Goal: Task Accomplishment & Management: Manage account settings

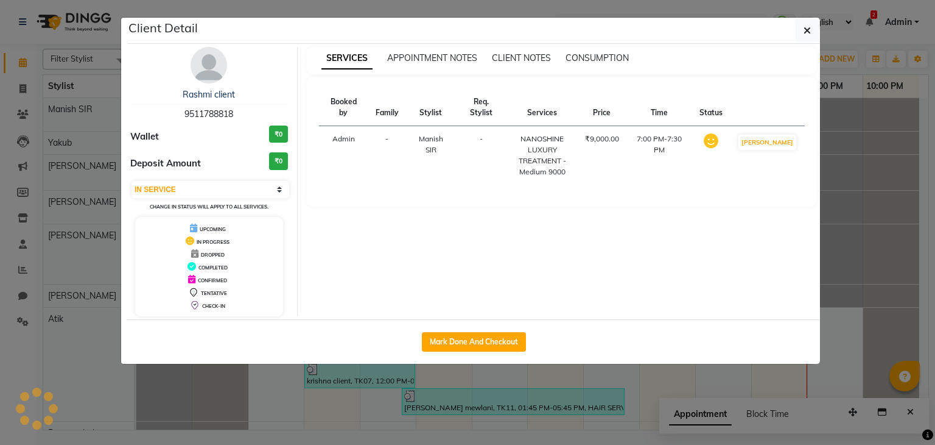
select select "7"
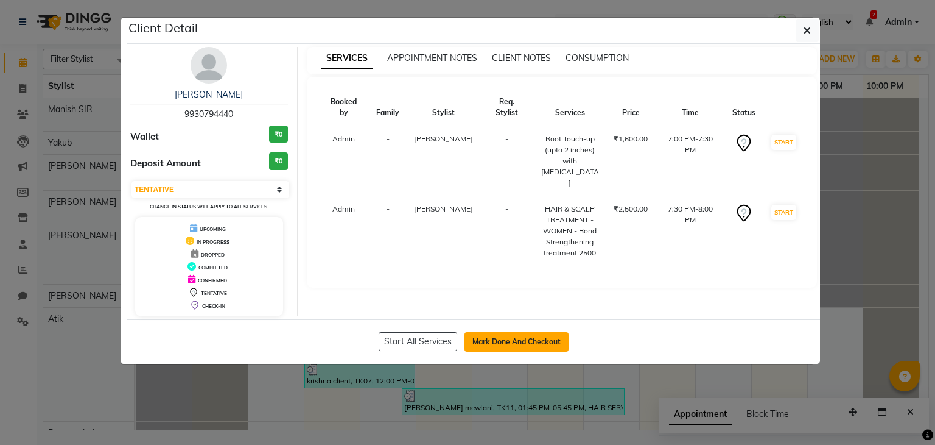
click at [485, 347] on button "Mark Done And Checkout" at bounding box center [517, 341] width 104 height 19
select select "service"
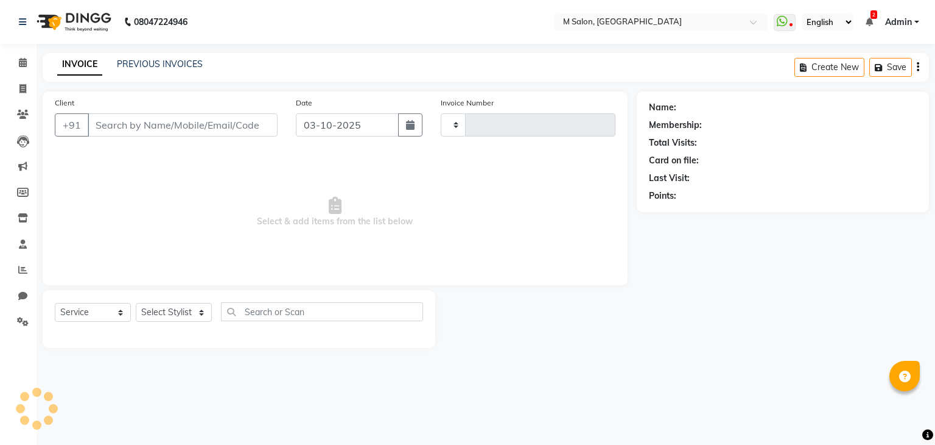
type input "0290"
select select "8656"
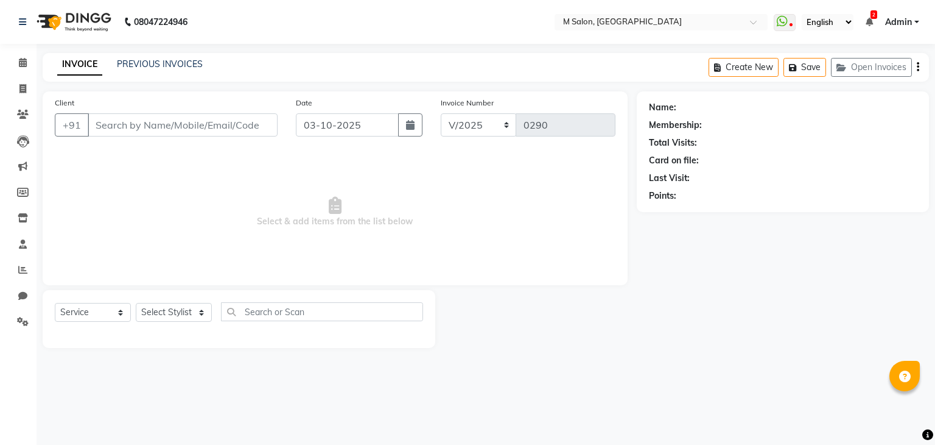
type input "9930794440"
select select "87581"
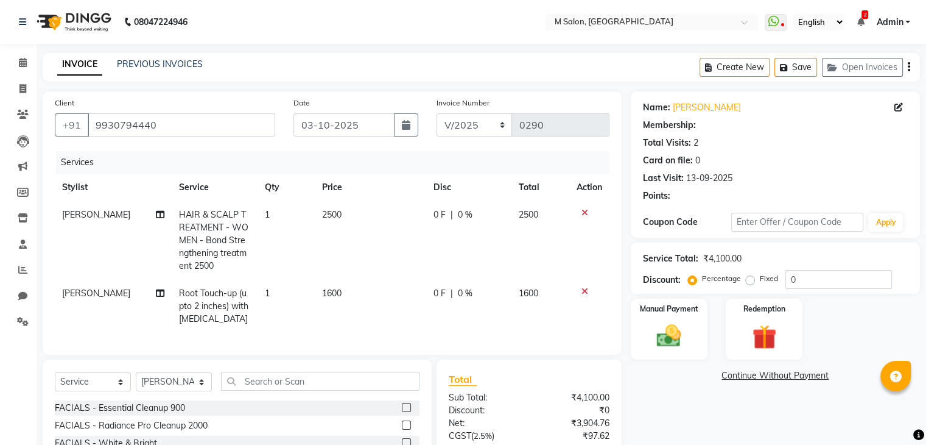
select select "1: Object"
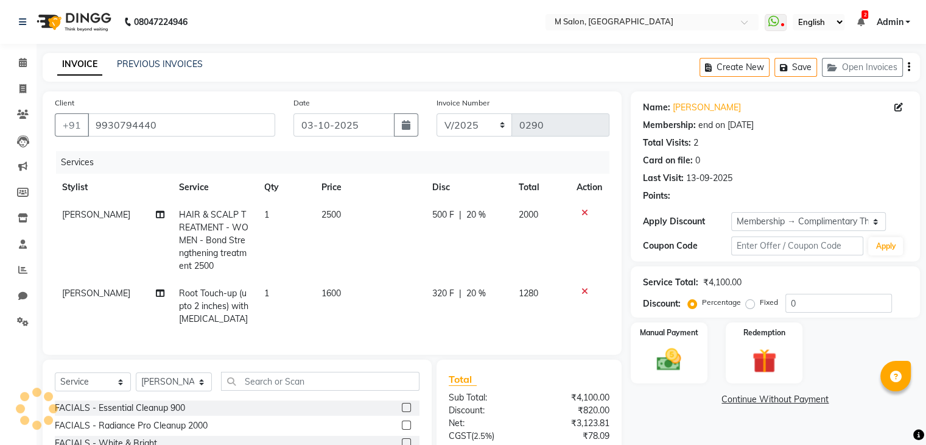
type input "20"
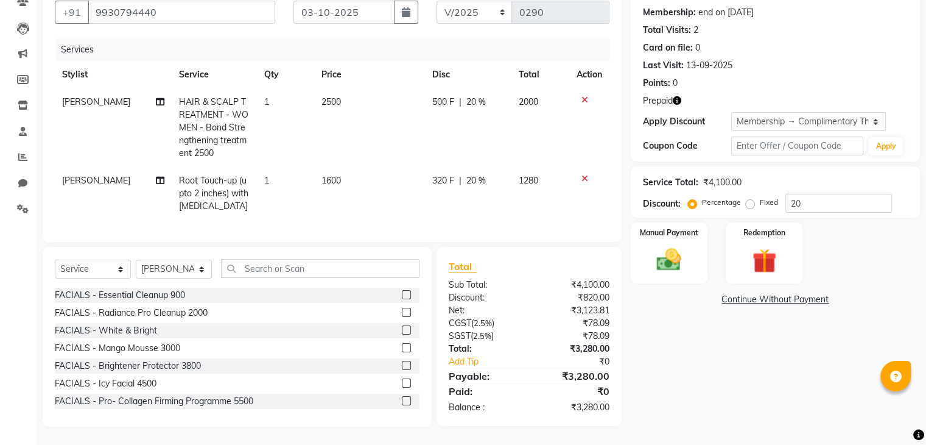
scroll to position [122, 0]
click at [294, 264] on input "text" at bounding box center [320, 268] width 199 height 19
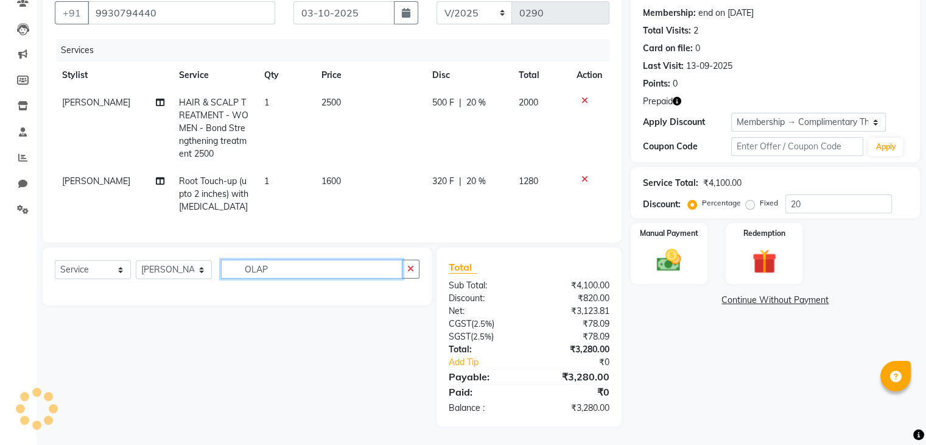
scroll to position [122, 0]
type input "OLAPL"
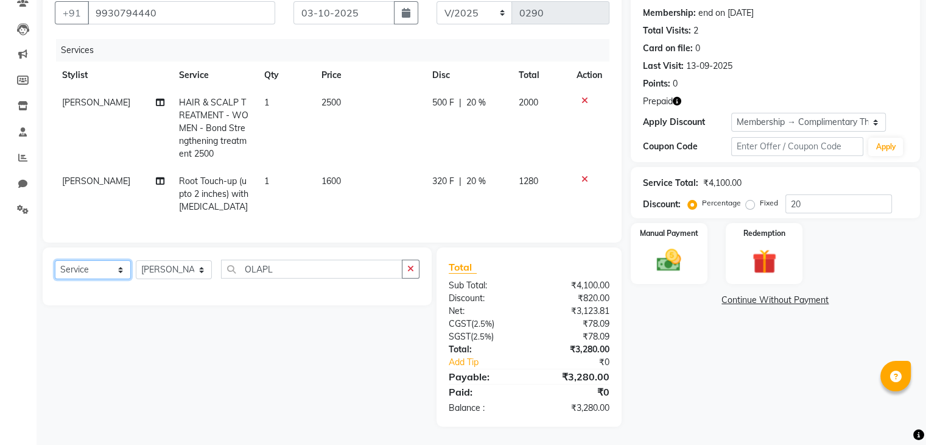
click at [97, 261] on select "Select Service Product Membership Package Voucher Prepaid Gift Card" at bounding box center [93, 269] width 76 height 19
select select "product"
click at [55, 261] on select "Select Service Product Membership Package Voucher Prepaid Gift Card" at bounding box center [93, 269] width 76 height 19
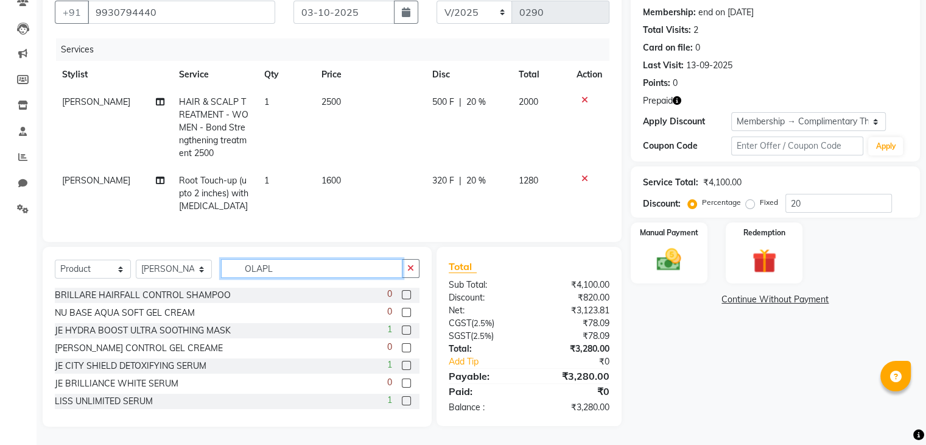
click at [276, 269] on input "OLAPL" at bounding box center [311, 268] width 181 height 19
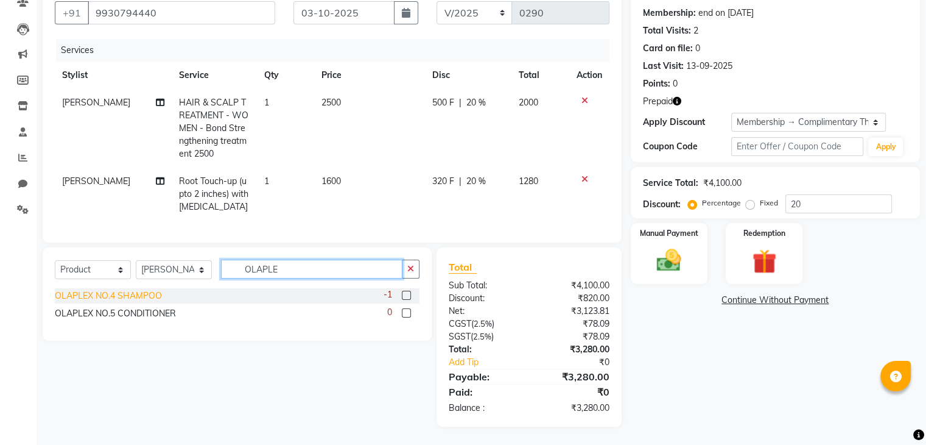
type input "OLAPLE"
click at [119, 298] on div "OLAPLEX NO.4 SHAMPOO" at bounding box center [108, 295] width 107 height 13
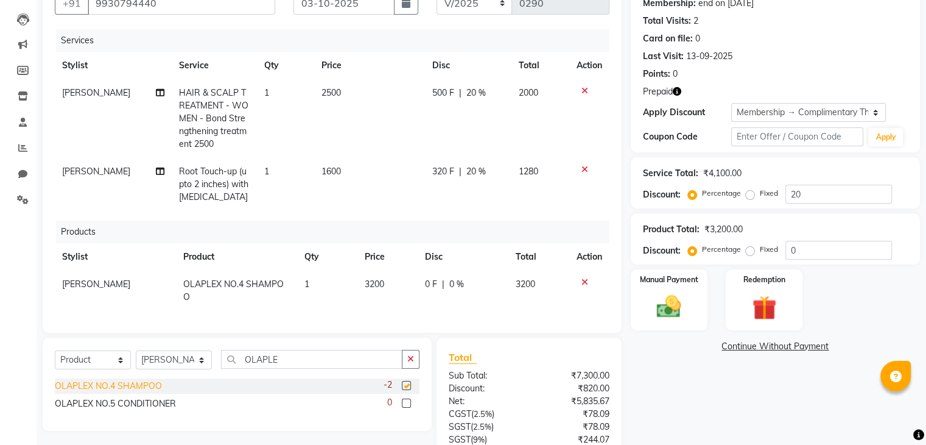
checkbox input "false"
click at [123, 410] on div "OLAPLEX NO.5 CONDITIONER" at bounding box center [115, 403] width 121 height 13
checkbox input "false"
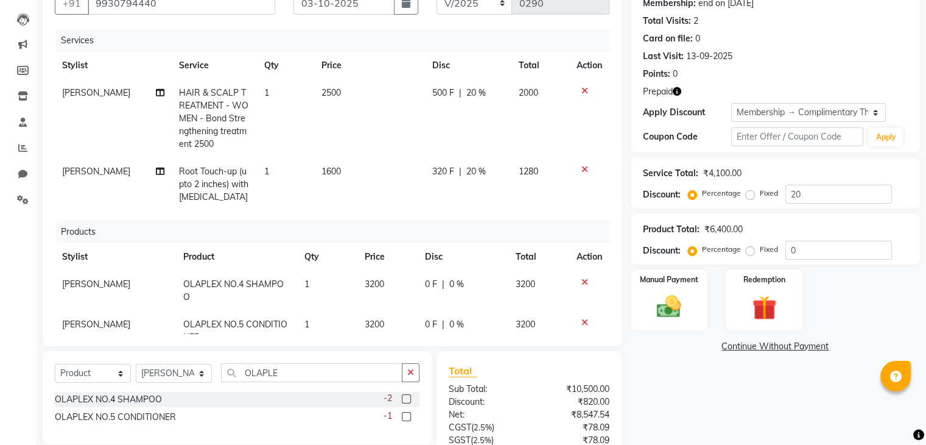
click at [365, 287] on span "3200" at bounding box center [374, 283] width 19 height 11
select select "87581"
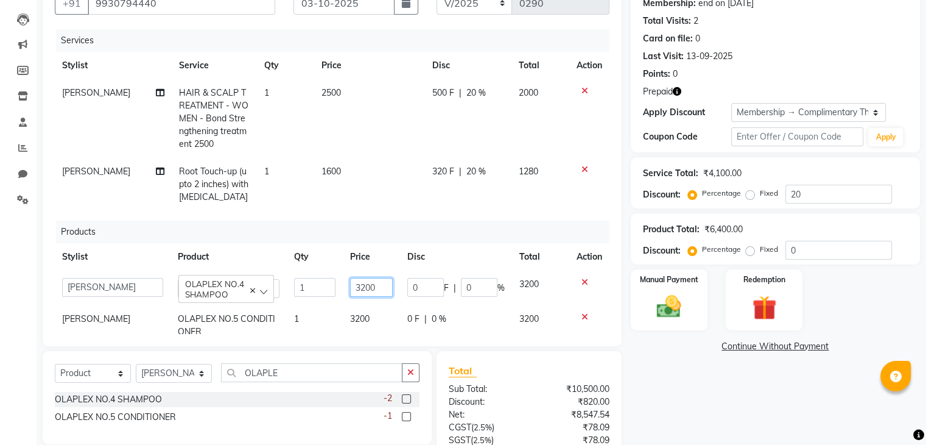
click at [378, 289] on input "3200" at bounding box center [371, 287] width 43 height 19
type input "3"
type input "2950"
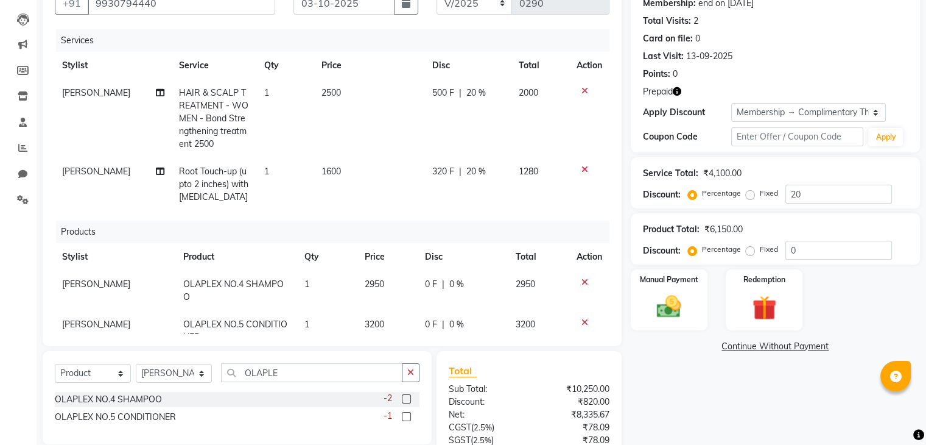
click at [365, 322] on td "3200" at bounding box center [387, 331] width 60 height 40
select select "87581"
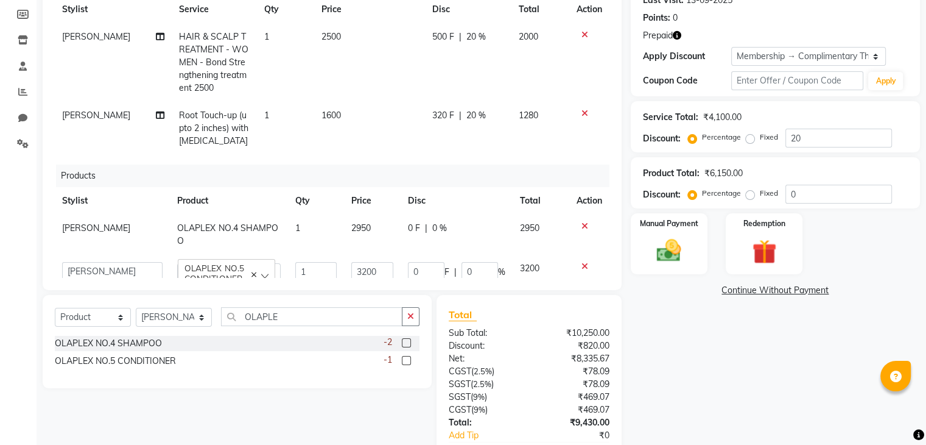
scroll to position [32, 0]
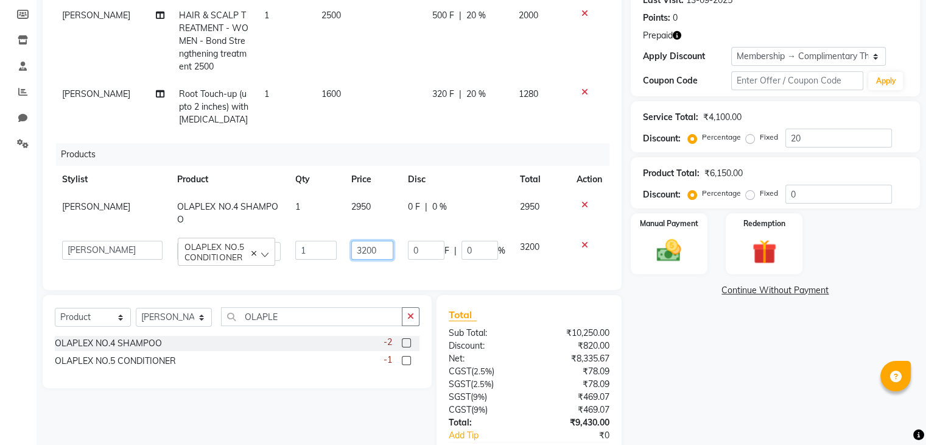
click at [368, 241] on input "3200" at bounding box center [372, 250] width 42 height 19
type input "3"
type input "2950"
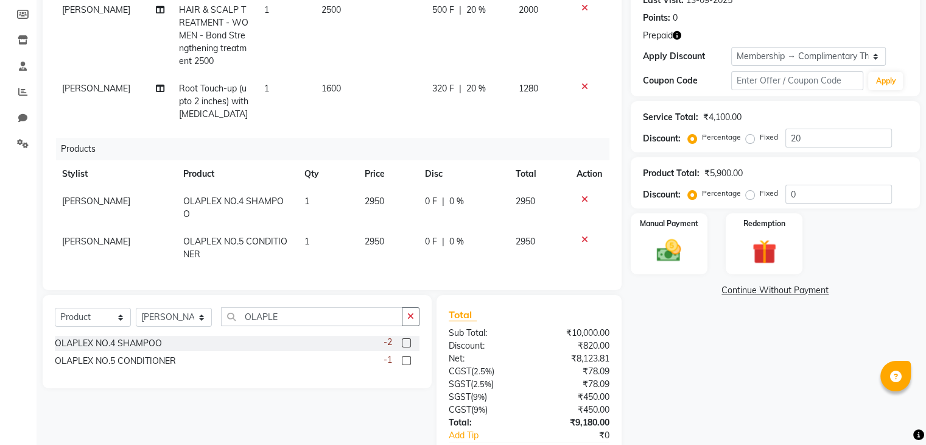
click at [449, 235] on span "0 %" at bounding box center [456, 241] width 15 height 13
select select "87581"
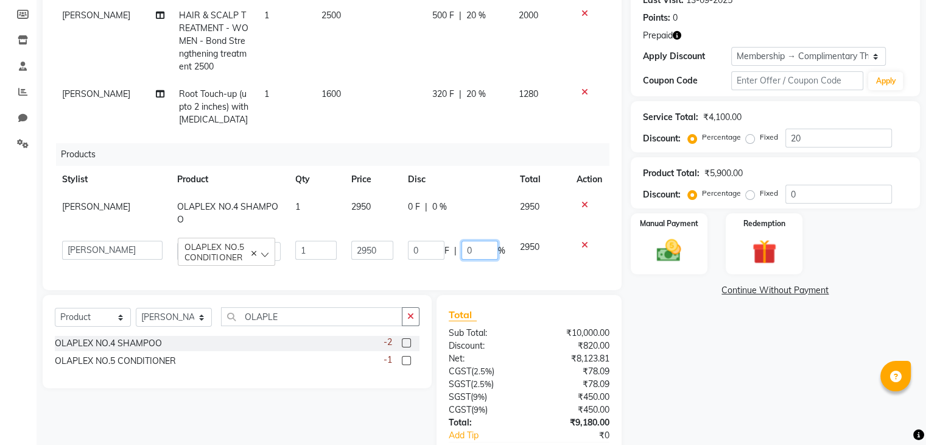
click at [471, 242] on input "0" at bounding box center [480, 250] width 37 height 19
type input "5"
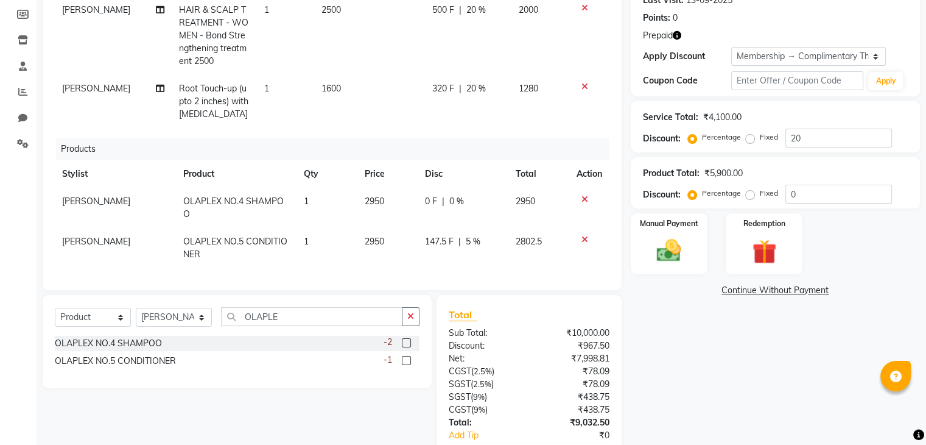
click at [428, 199] on div "0 F | 0 %" at bounding box center [463, 201] width 76 height 13
select select "87581"
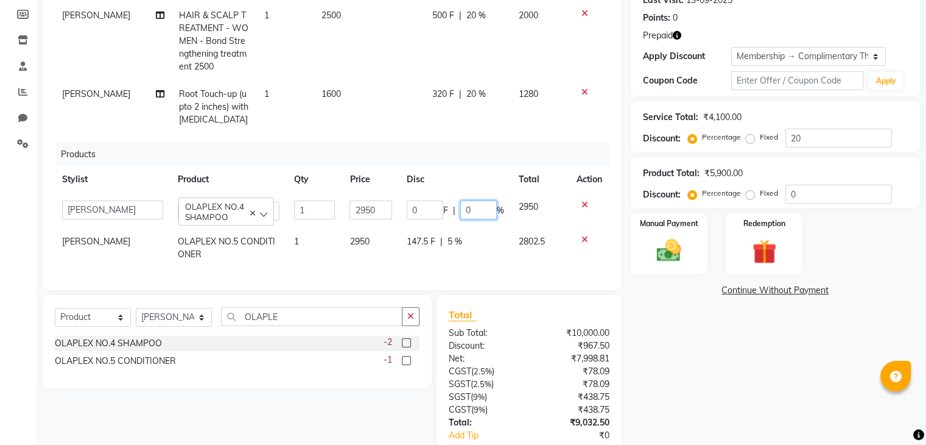
click at [470, 200] on input "0" at bounding box center [478, 209] width 37 height 19
type input "5"
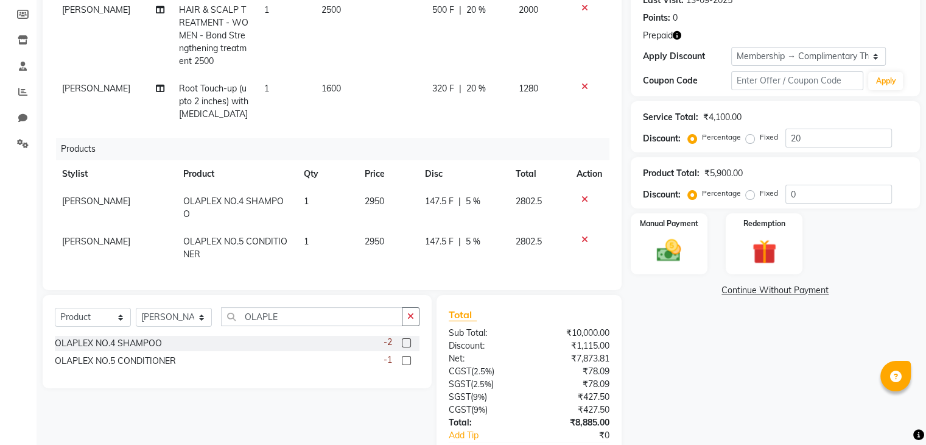
click at [482, 164] on th "Disc" at bounding box center [463, 173] width 91 height 27
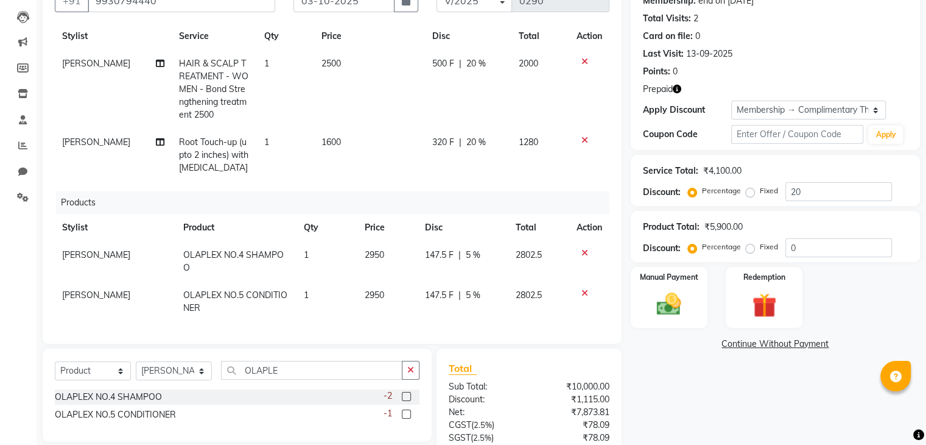
scroll to position [120, 0]
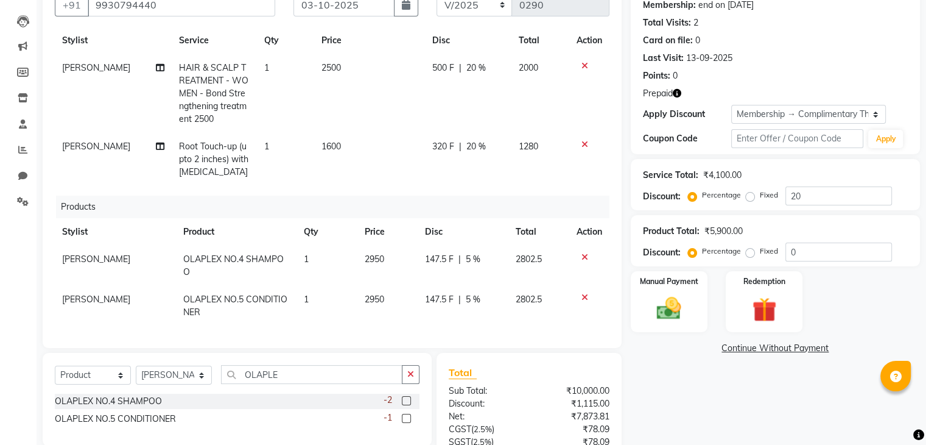
click at [78, 142] on span "[PERSON_NAME]" at bounding box center [96, 146] width 68 height 11
select select "87581"
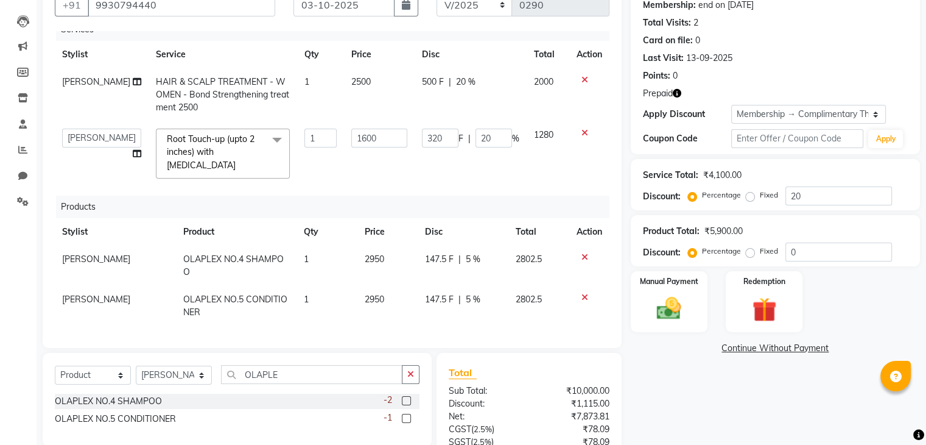
scroll to position [0, 0]
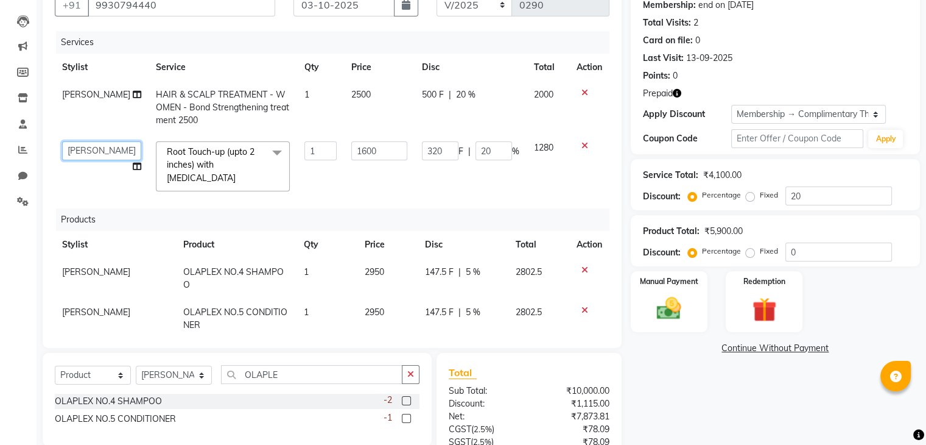
click at [78, 142] on select "Admin [PERSON_NAME] [PERSON_NAME] helper [PERSON_NAME] [PERSON_NAME] [PERSON_NA…" at bounding box center [101, 150] width 79 height 19
select select "86896"
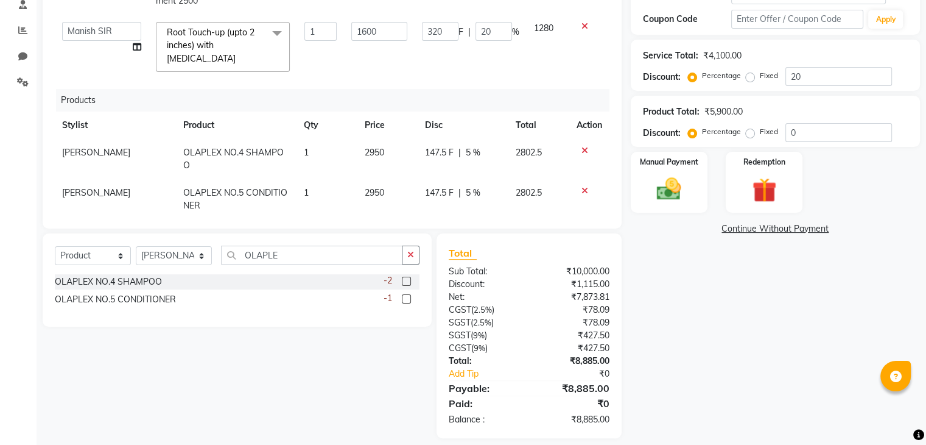
scroll to position [251, 0]
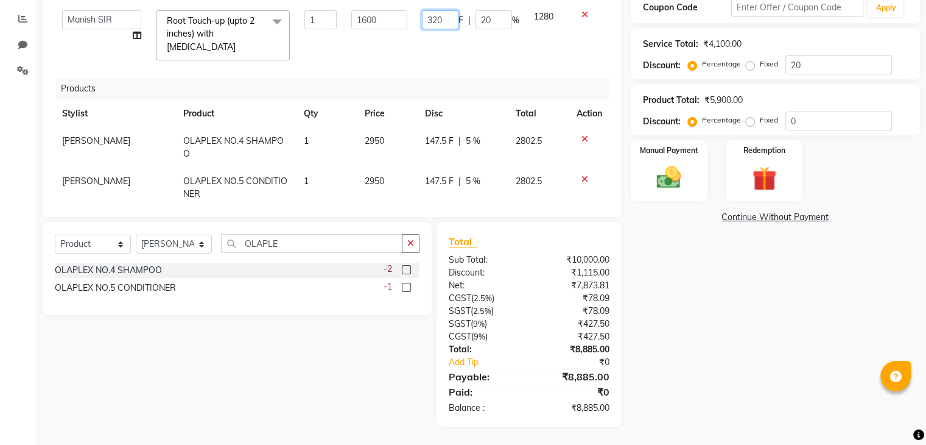
click at [441, 20] on input "320" at bounding box center [440, 19] width 37 height 19
type input "3"
type input "220"
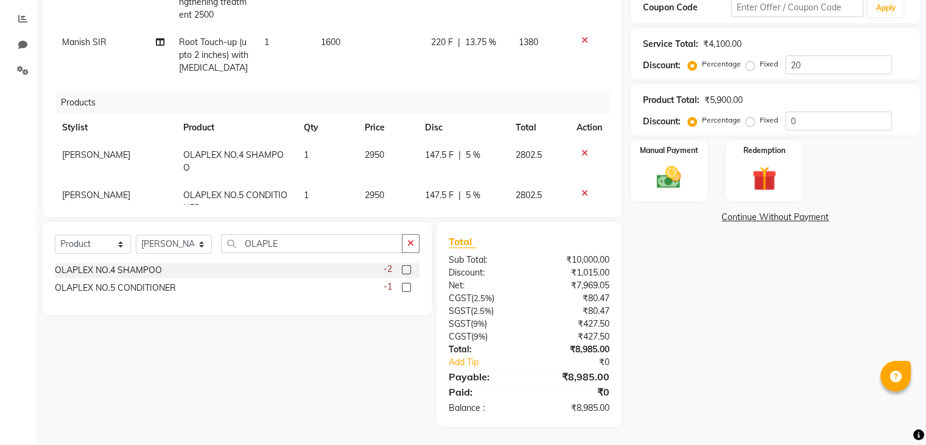
click at [443, 46] on td "220 F | 13.75 %" at bounding box center [468, 55] width 88 height 53
select select "86896"
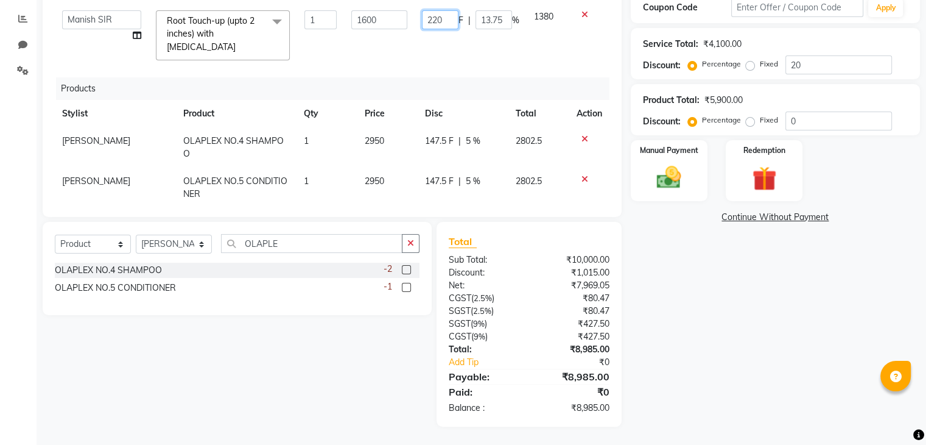
click at [443, 19] on input "220" at bounding box center [440, 19] width 37 height 19
type input "200"
click at [452, 57] on div "Services Stylist Service Qty Price Disc Total Action [PERSON_NAME] HAIR & SCALP…" at bounding box center [332, 52] width 555 height 304
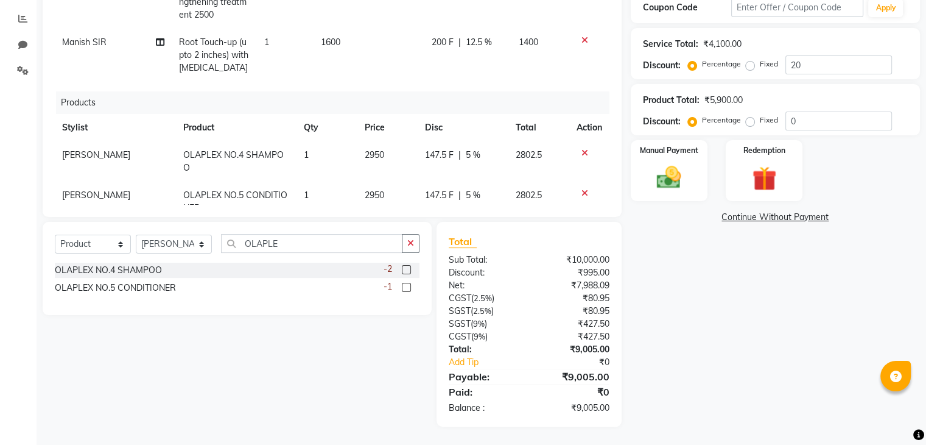
click at [434, 40] on span "200 F" at bounding box center [443, 42] width 22 height 13
select select "86896"
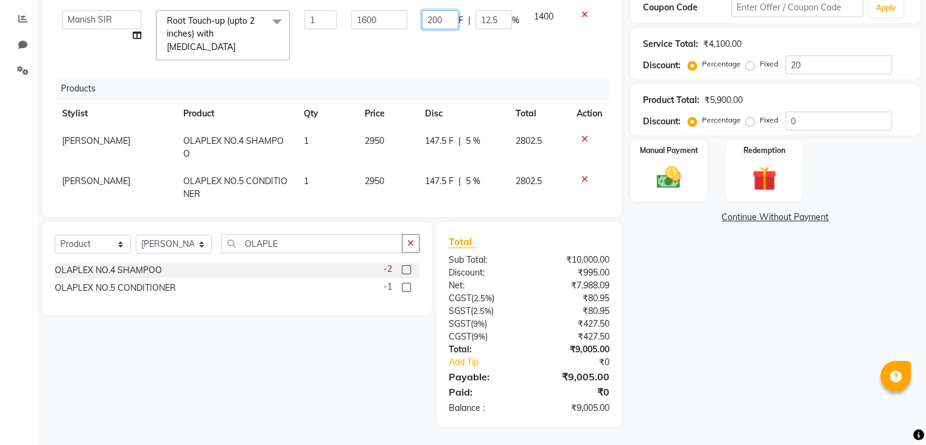
click at [441, 23] on input "200" at bounding box center [440, 19] width 37 height 19
type input "205"
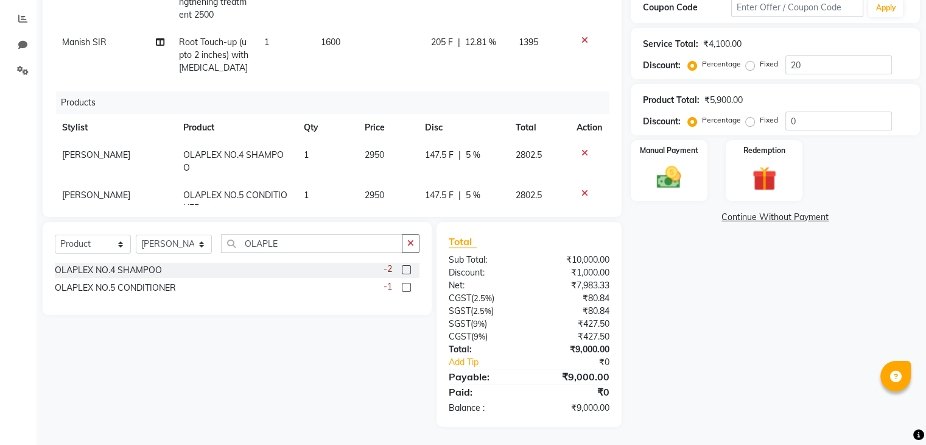
click at [458, 52] on td "205 F | 12.81 %" at bounding box center [468, 55] width 88 height 53
select select "86896"
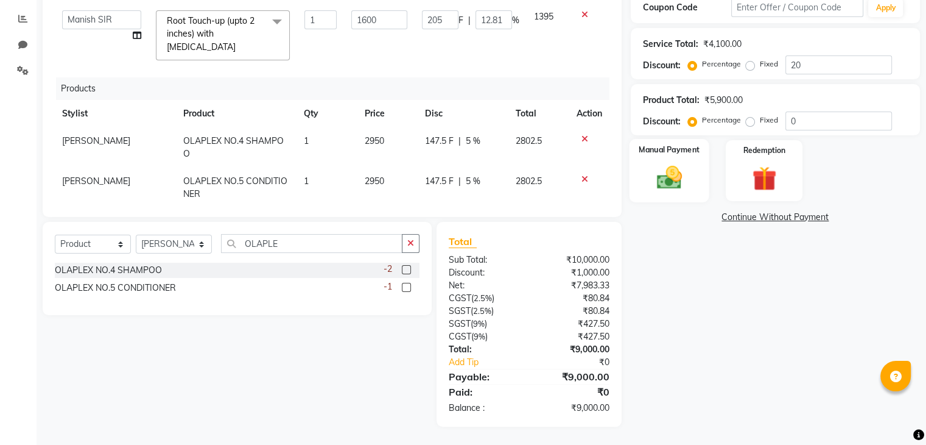
click at [689, 173] on img at bounding box center [669, 177] width 41 height 29
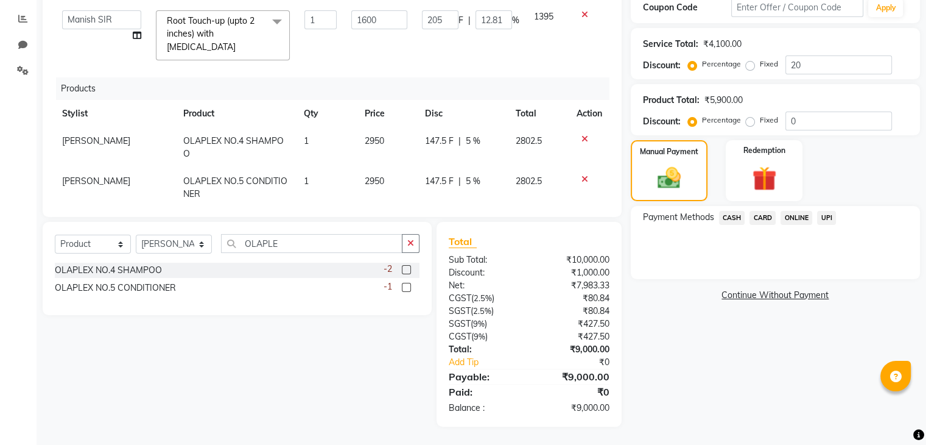
click at [728, 218] on span "CASH" at bounding box center [732, 218] width 26 height 14
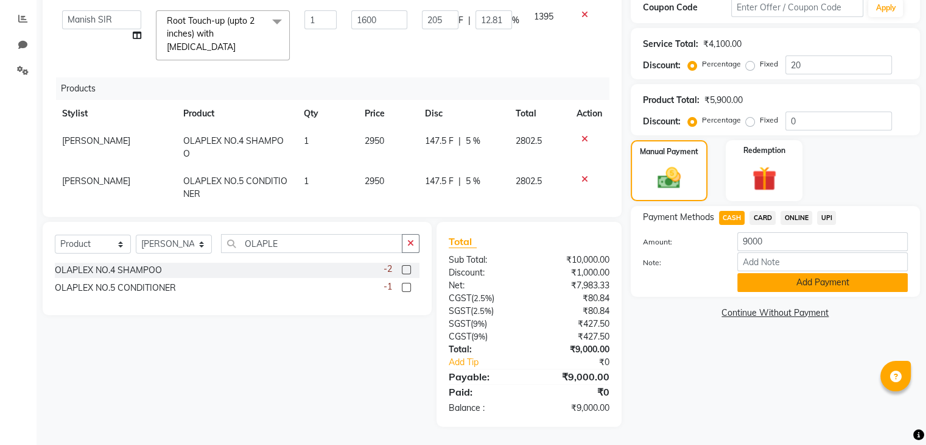
click at [750, 281] on button "Add Payment" at bounding box center [822, 282] width 171 height 19
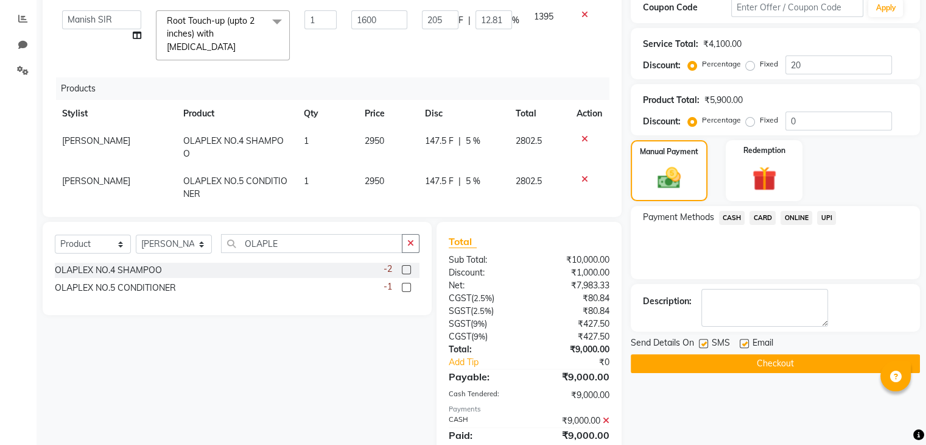
click at [737, 359] on button "Checkout" at bounding box center [775, 363] width 289 height 19
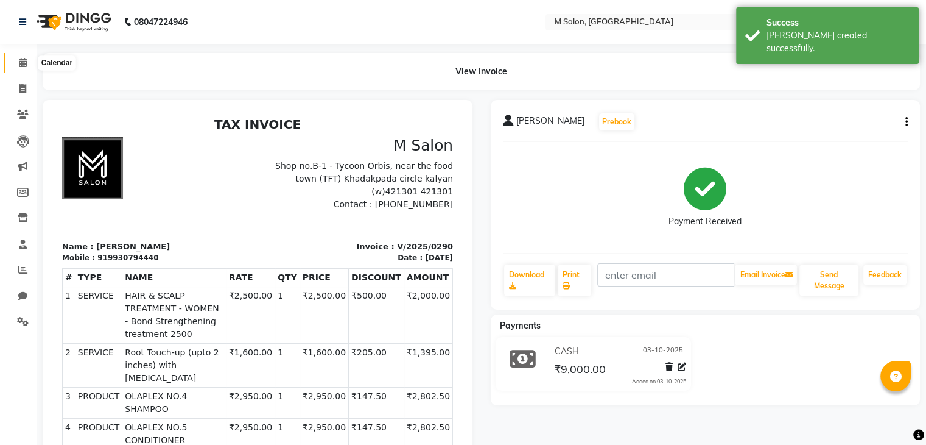
click at [25, 68] on span at bounding box center [22, 63] width 21 height 14
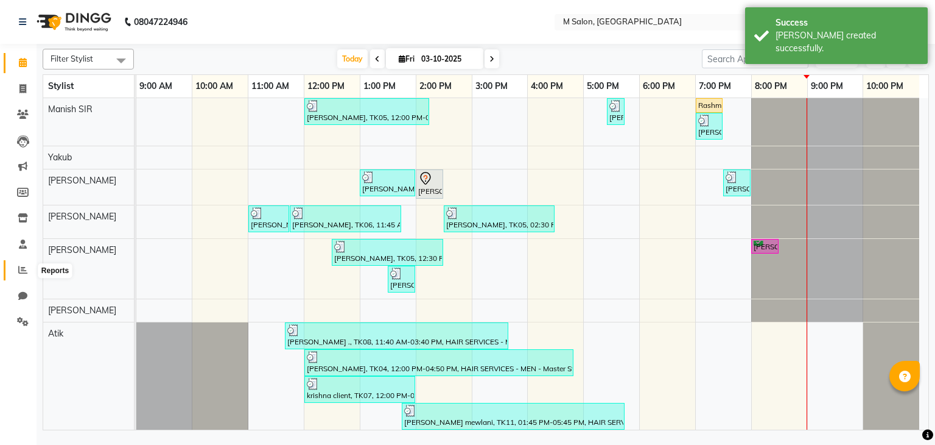
click at [20, 264] on span at bounding box center [22, 270] width 21 height 14
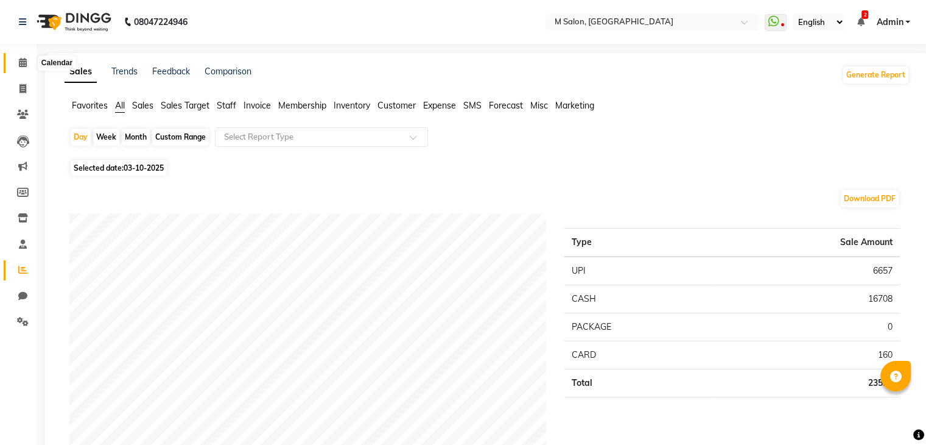
click at [21, 58] on icon at bounding box center [23, 62] width 8 height 9
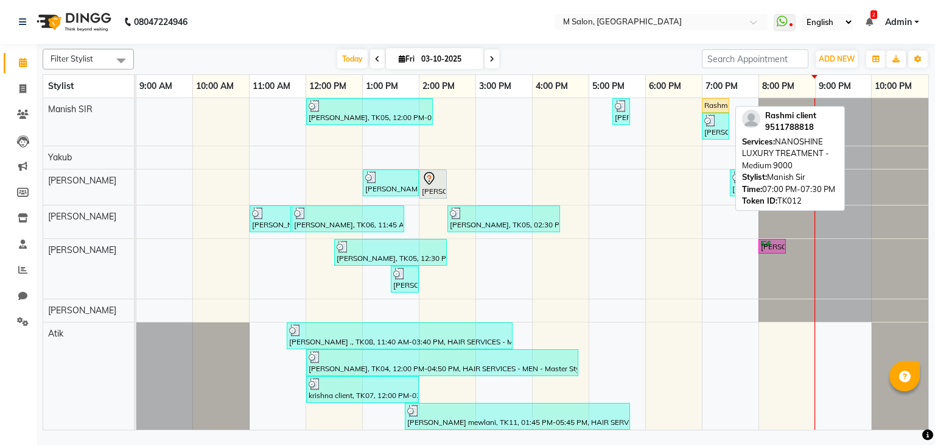
click at [712, 98] on link "Rashmi client, TK12, 07:00 PM-07:30 PM, NANOSHINE LUXURY TREATMENT - Medium 9000" at bounding box center [715, 105] width 27 height 15
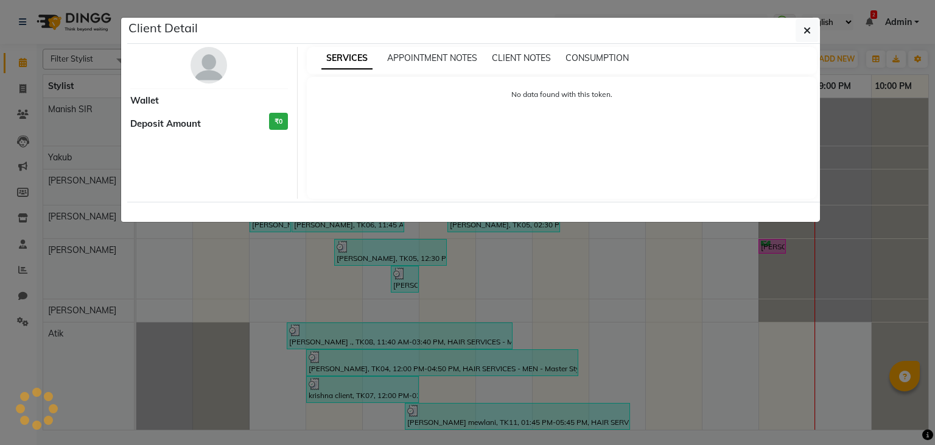
select select "1"
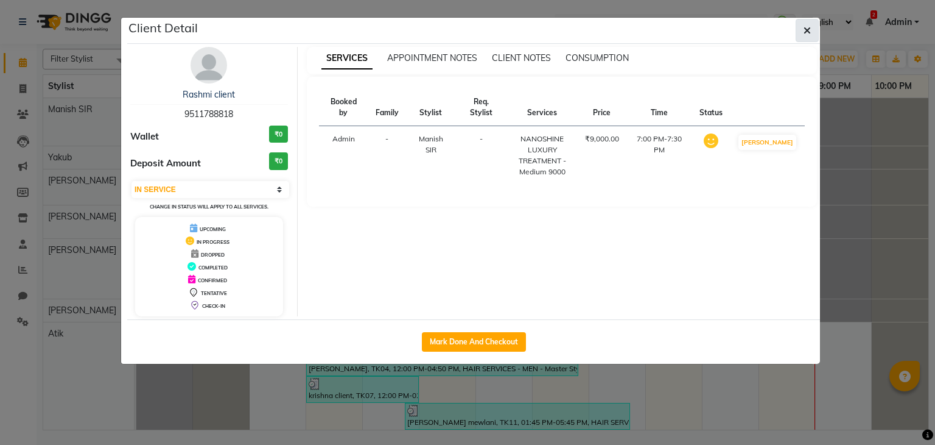
click at [809, 26] on icon "button" at bounding box center [807, 31] width 7 height 10
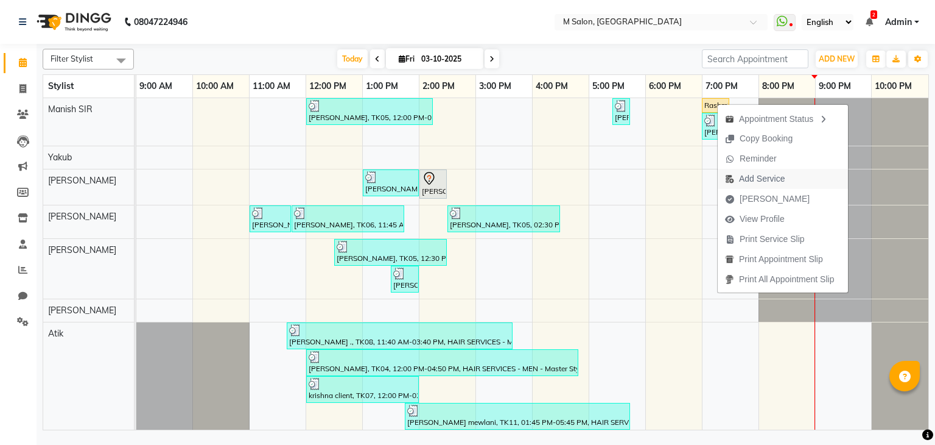
click at [760, 177] on span "Add Service" at bounding box center [762, 178] width 46 height 13
select select "86896"
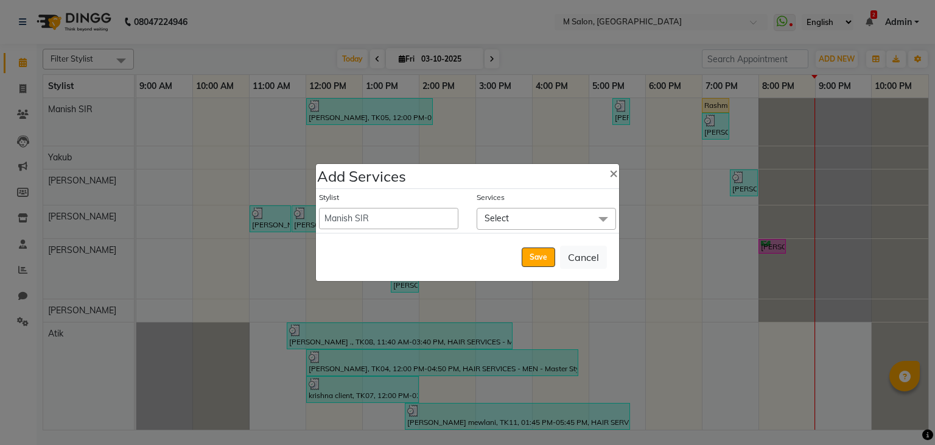
click at [544, 219] on span "Select" at bounding box center [546, 218] width 139 height 21
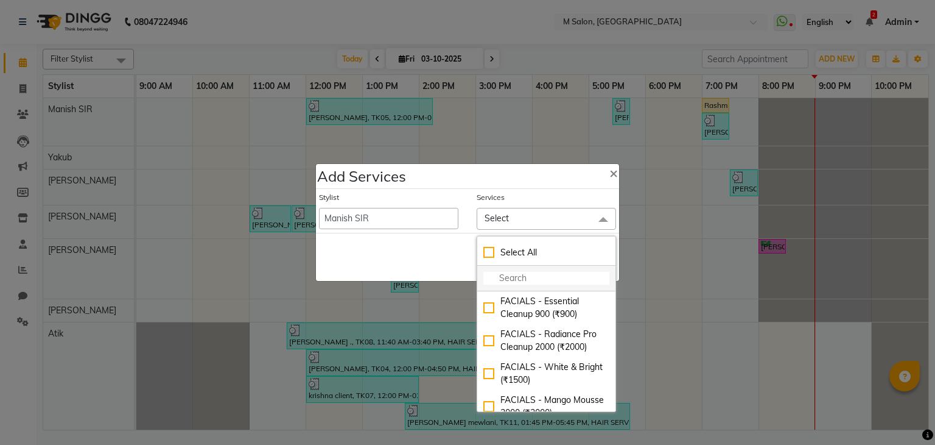
click at [507, 284] on li at bounding box center [546, 278] width 138 height 26
click at [507, 278] on input "multiselect-search" at bounding box center [547, 278] width 126 height 13
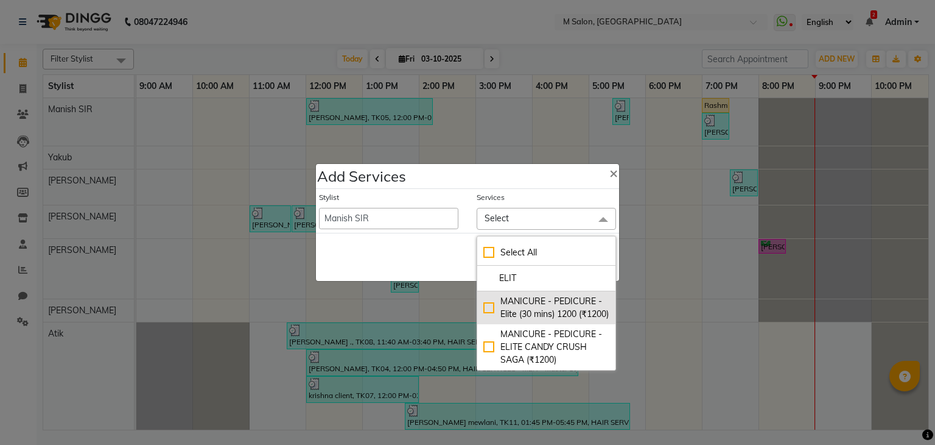
type input "ELIT"
click at [546, 303] on div "MANICURE - PEDICURE - Elite (30 mins) 1200 (₹1200)" at bounding box center [547, 308] width 126 height 26
checkbox input "true"
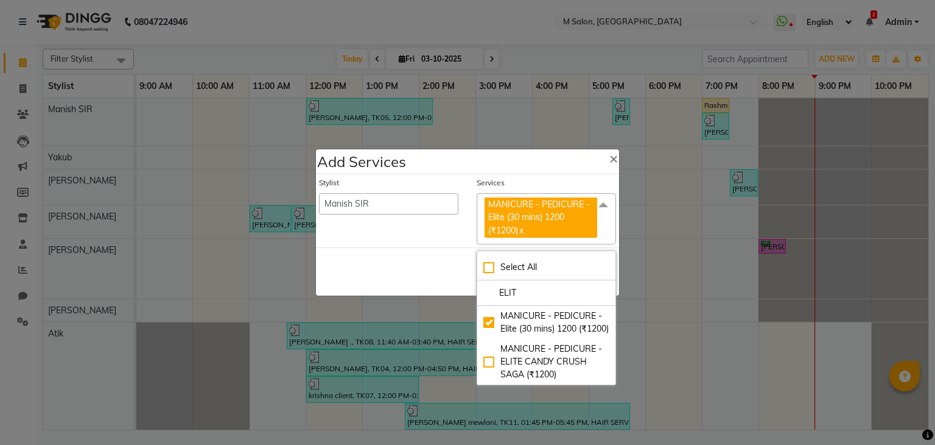
click at [423, 267] on div "Save Cancel" at bounding box center [467, 271] width 303 height 48
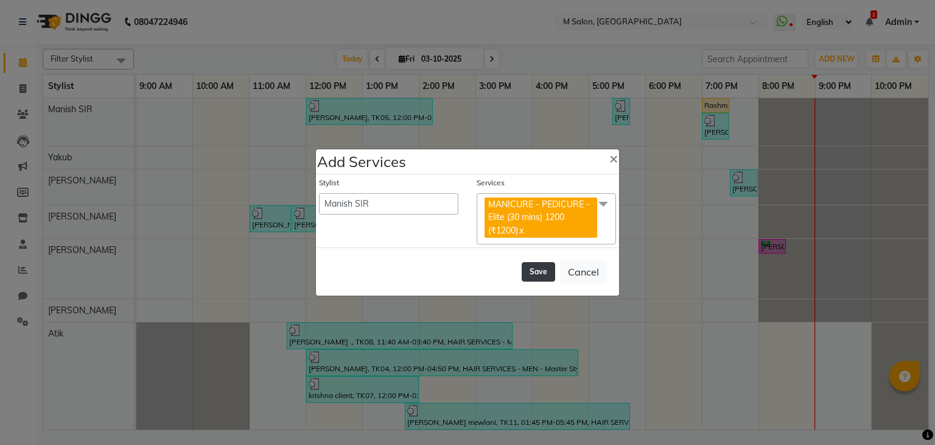
click at [543, 264] on button "Save" at bounding box center [538, 271] width 33 height 19
select select "90983"
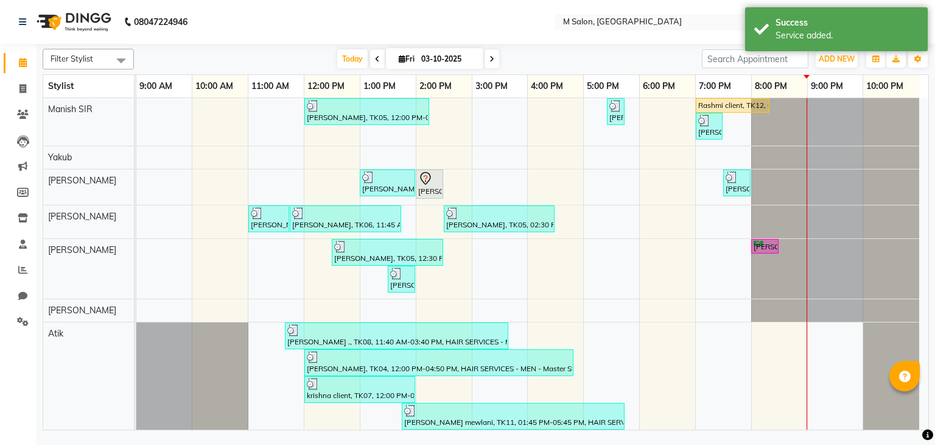
drag, startPoint x: 911, startPoint y: 164, endPoint x: 919, endPoint y: 273, distance: 109.9
click at [919, 273] on tbody "[PERSON_NAME], TK05, 12:00 PM-02:15 PM, Root Touch-up (upto 1 inches) with [MED…" at bounding box center [527, 290] width 783 height 384
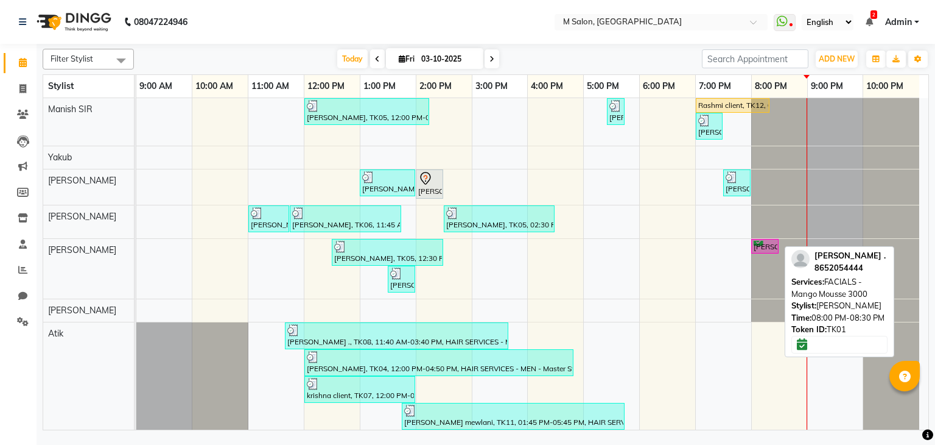
click at [765, 242] on div "[PERSON_NAME] ., TK01, 08:00 PM-08:30 PM, FACIALS - Mango Mousse 3000" at bounding box center [765, 247] width 25 height 12
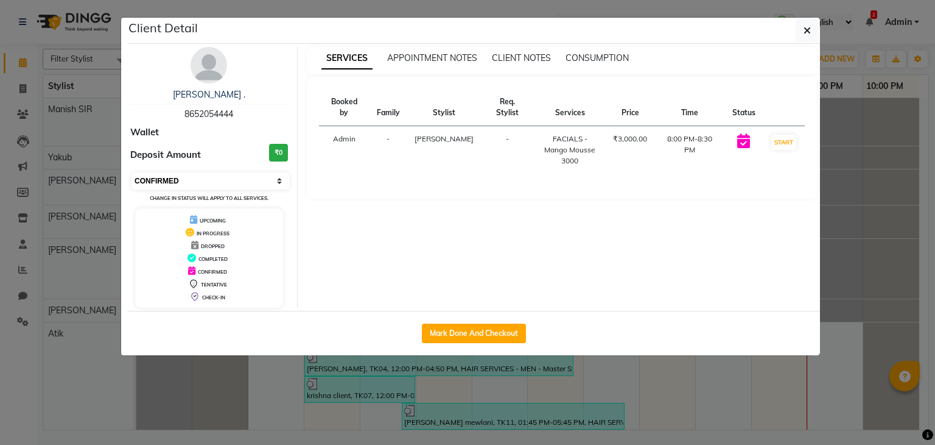
click at [199, 176] on select "Select IN SERVICE CONFIRMED TENTATIVE CHECK IN MARK DONE DROPPED UPCOMING" at bounding box center [211, 180] width 158 height 17
select select "1"
click at [132, 172] on select "Select IN SERVICE CONFIRMED TENTATIVE CHECK IN MARK DONE DROPPED UPCOMING" at bounding box center [211, 180] width 158 height 17
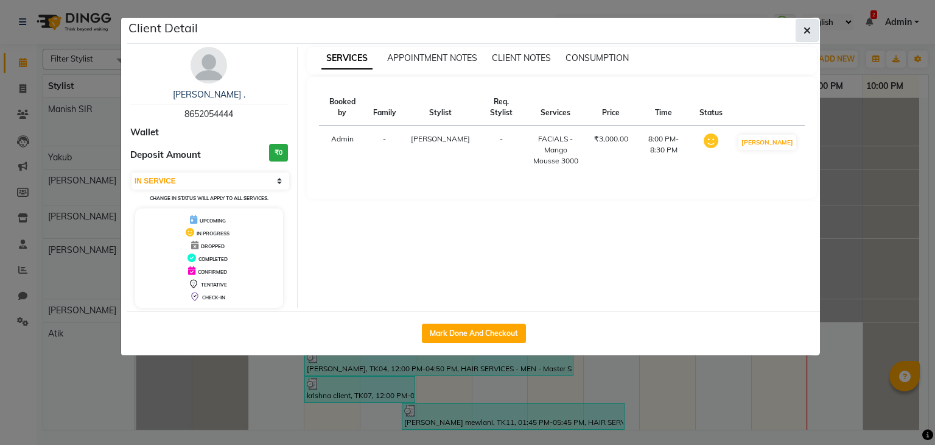
click at [814, 30] on button "button" at bounding box center [807, 30] width 23 height 23
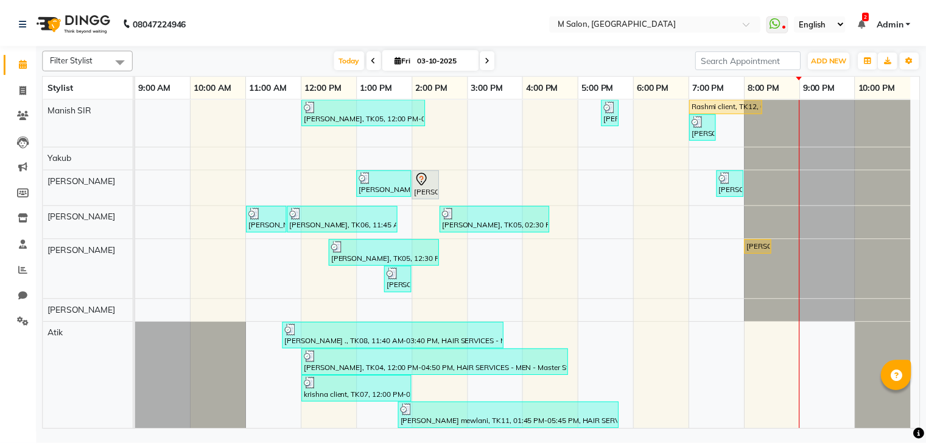
scroll to position [51, 0]
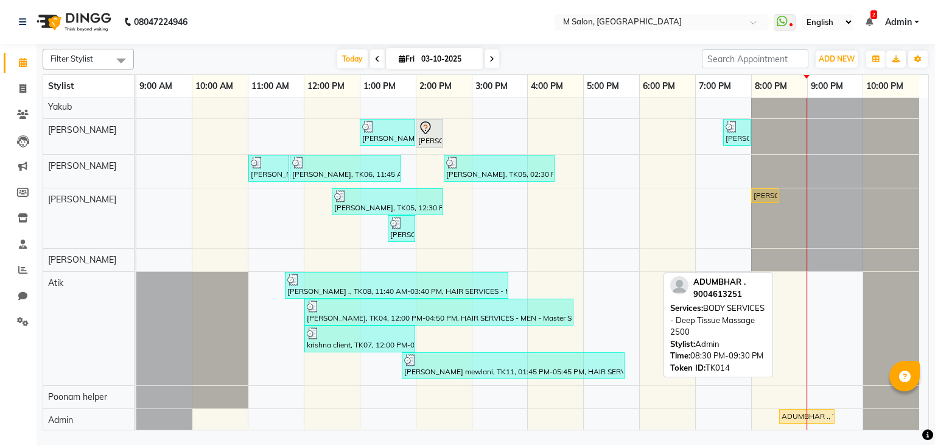
click at [792, 413] on div "ADUMBHAR ., TK14, 08:30 PM-09:30 PM, BODY SERVICES - Deep Tissue Massage 2500" at bounding box center [807, 415] width 53 height 11
select select "1"
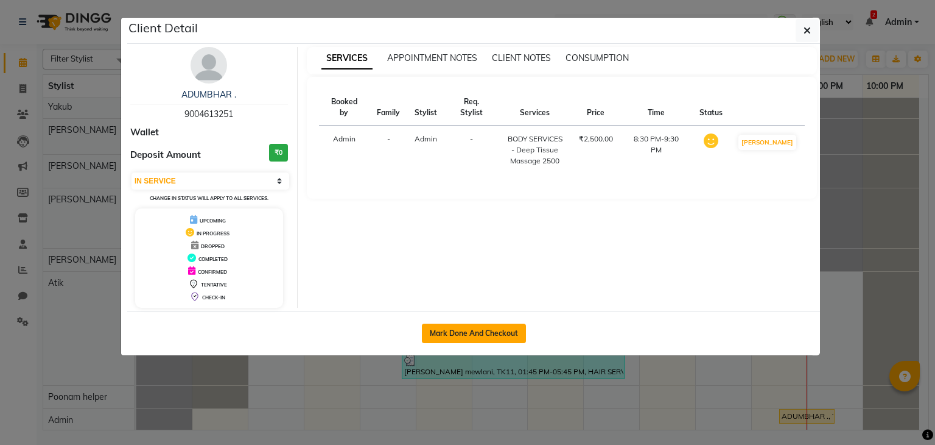
click at [512, 326] on button "Mark Done And Checkout" at bounding box center [474, 332] width 104 height 19
select select "service"
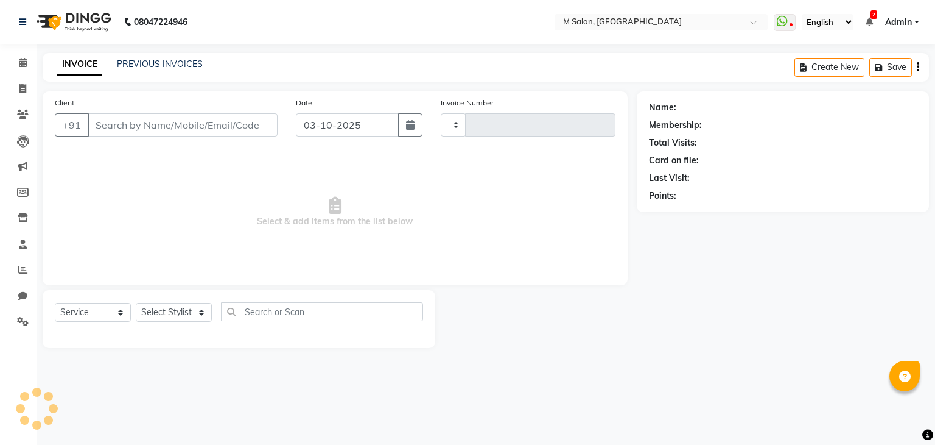
type input "0291"
select select "8656"
type input "9004613251"
select select "90983"
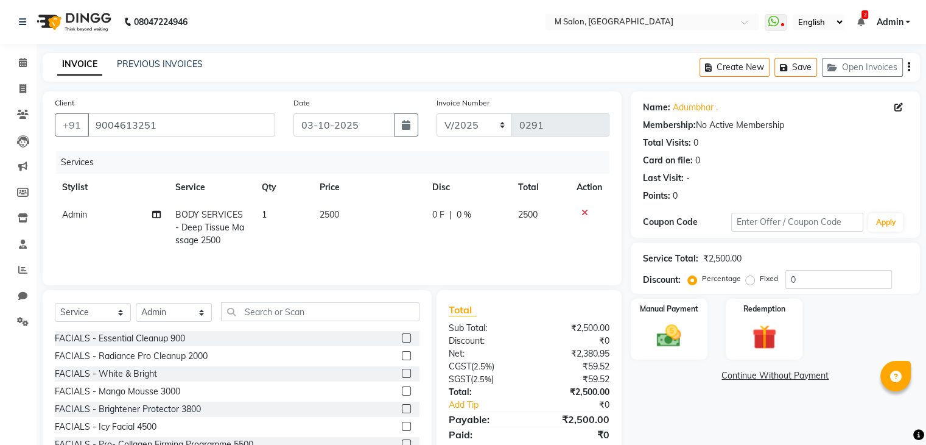
click at [340, 206] on td "2500" at bounding box center [368, 227] width 113 height 53
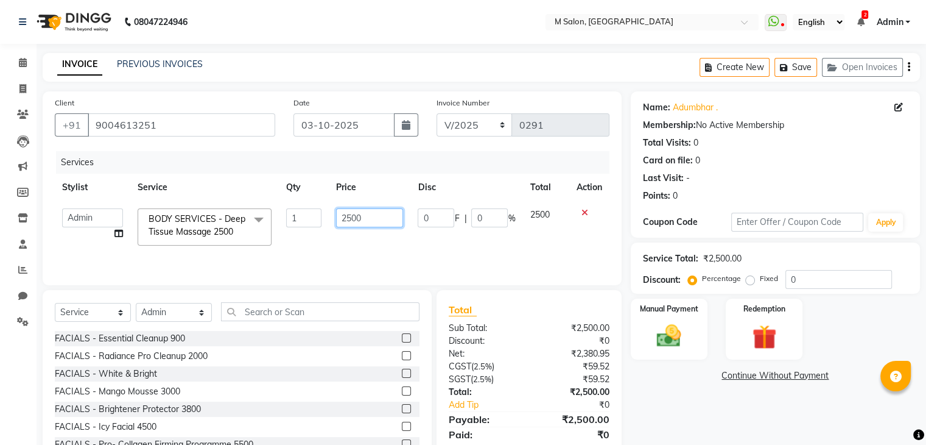
click at [367, 220] on input "2500" at bounding box center [369, 217] width 67 height 19
type input "2"
type input "2000"
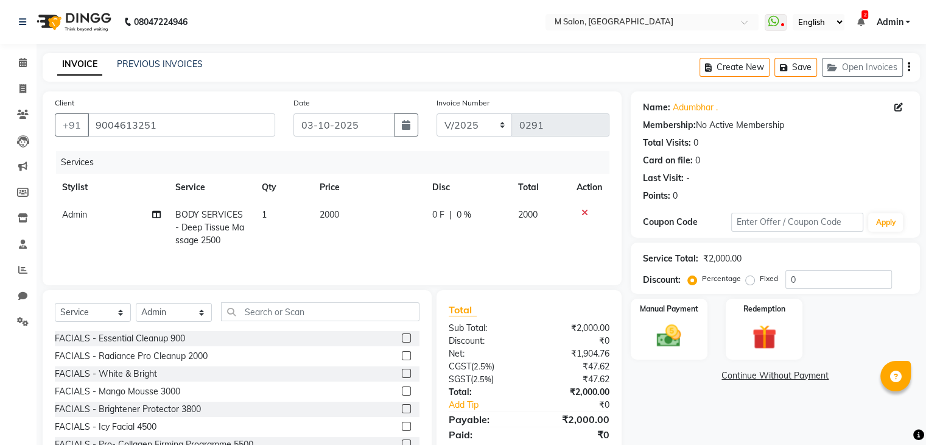
click at [469, 214] on span "0 %" at bounding box center [464, 214] width 15 height 13
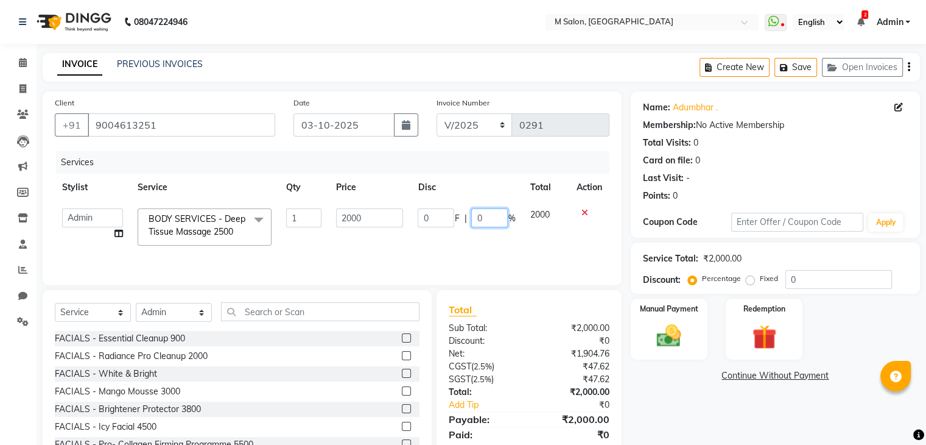
click at [488, 217] on input "0" at bounding box center [489, 217] width 37 height 19
type input "20"
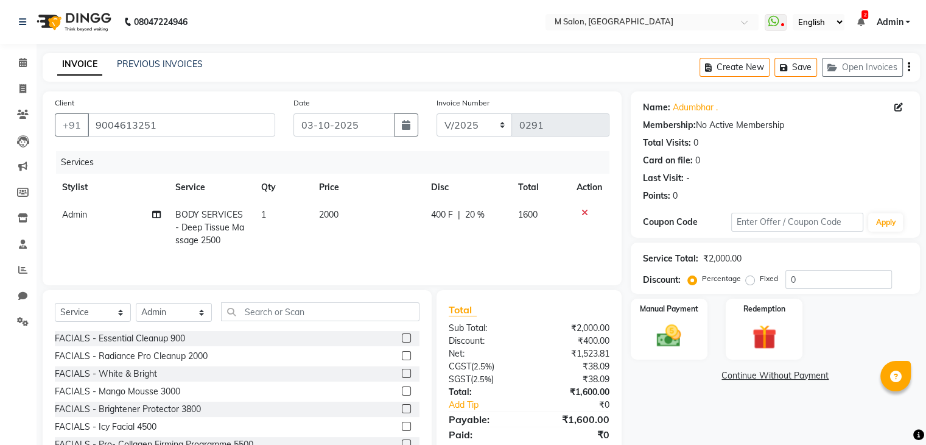
click at [527, 234] on td "1600" at bounding box center [540, 227] width 58 height 53
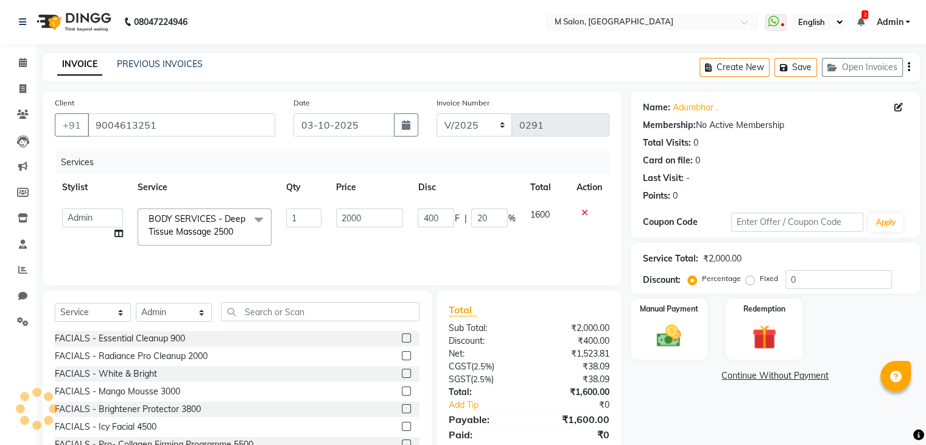
scroll to position [44, 0]
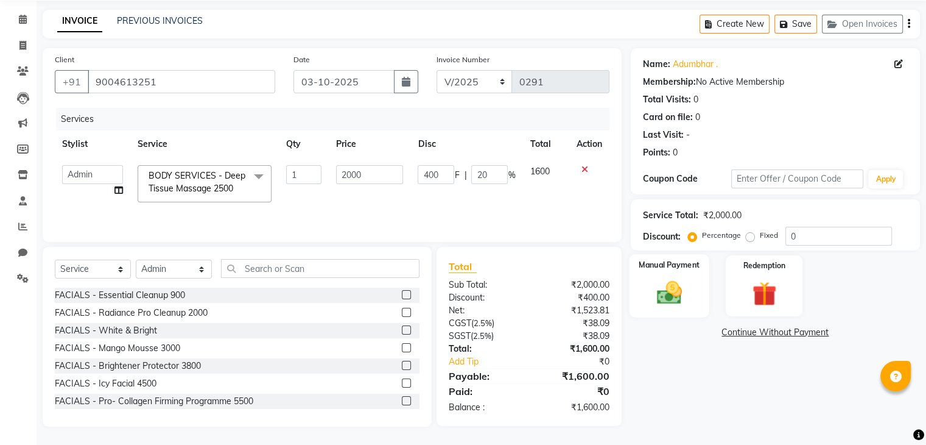
click at [672, 272] on div "Manual Payment" at bounding box center [669, 285] width 80 height 63
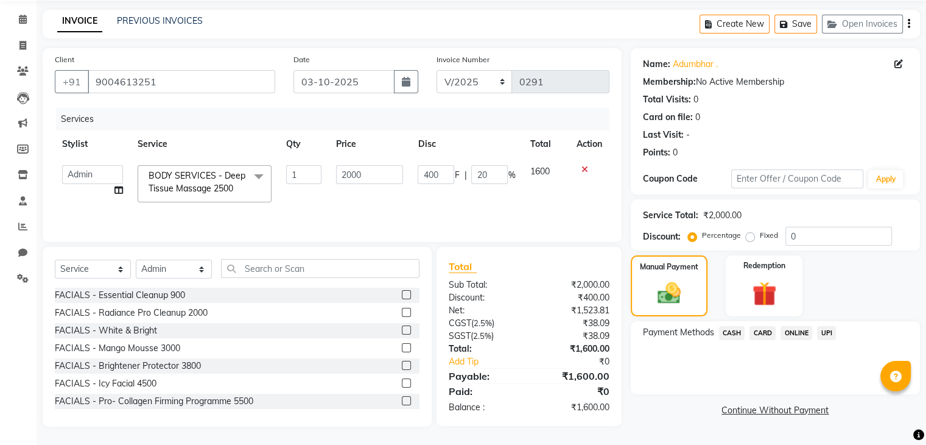
click at [822, 328] on span "UPI" at bounding box center [826, 333] width 19 height 14
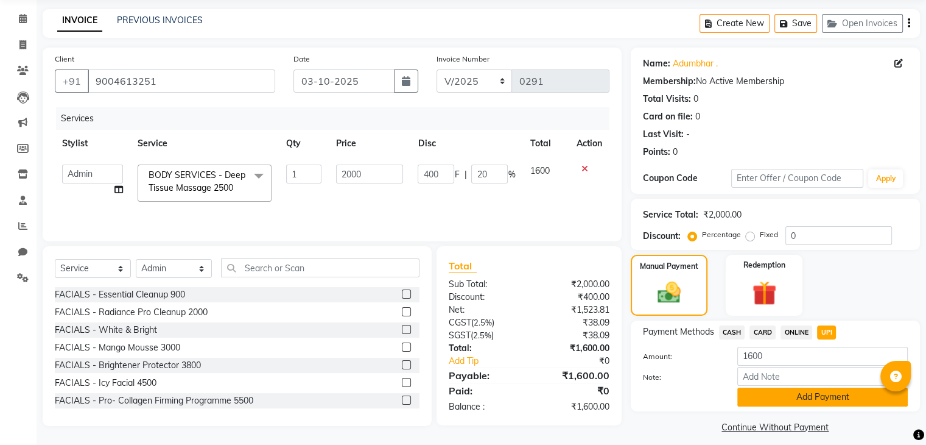
click at [782, 397] on button "Add Payment" at bounding box center [822, 396] width 171 height 19
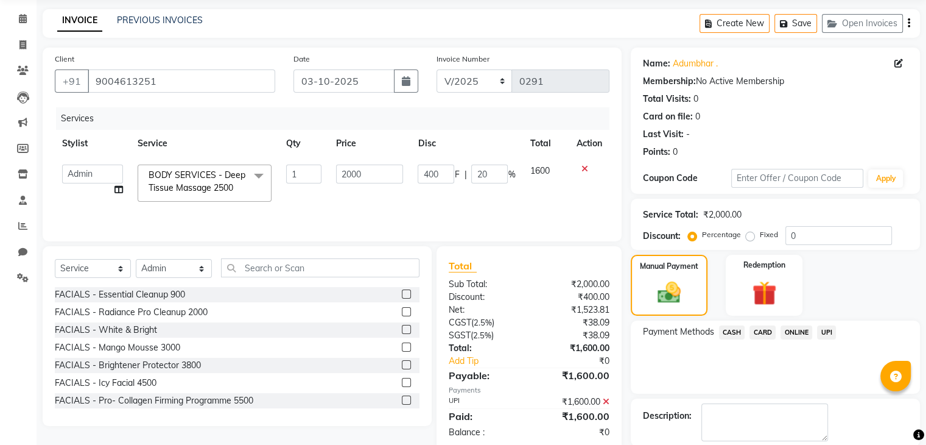
scroll to position [104, 0]
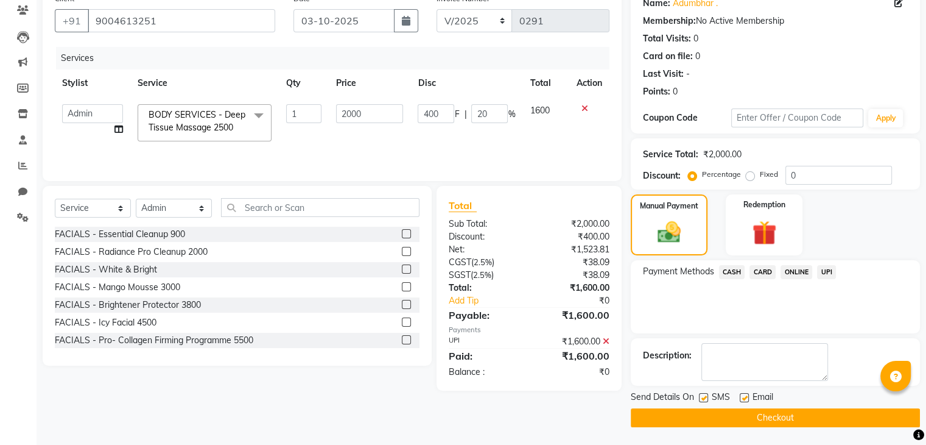
click at [750, 414] on button "Checkout" at bounding box center [775, 417] width 289 height 19
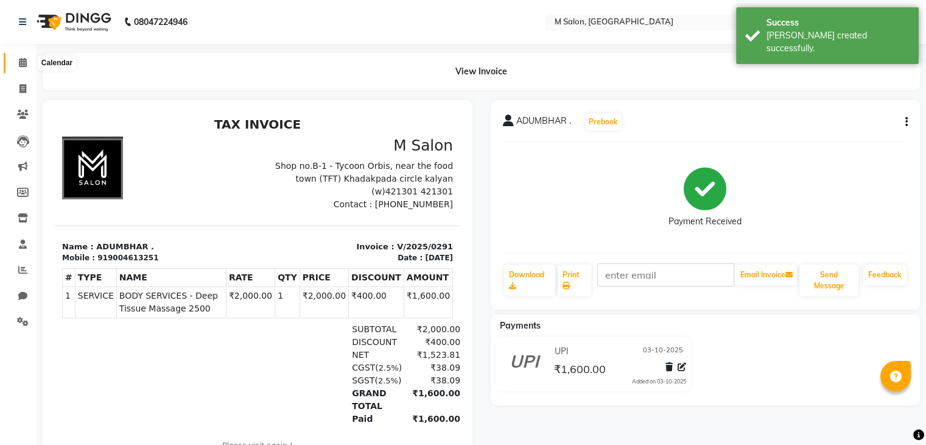
click at [27, 62] on span at bounding box center [22, 63] width 21 height 14
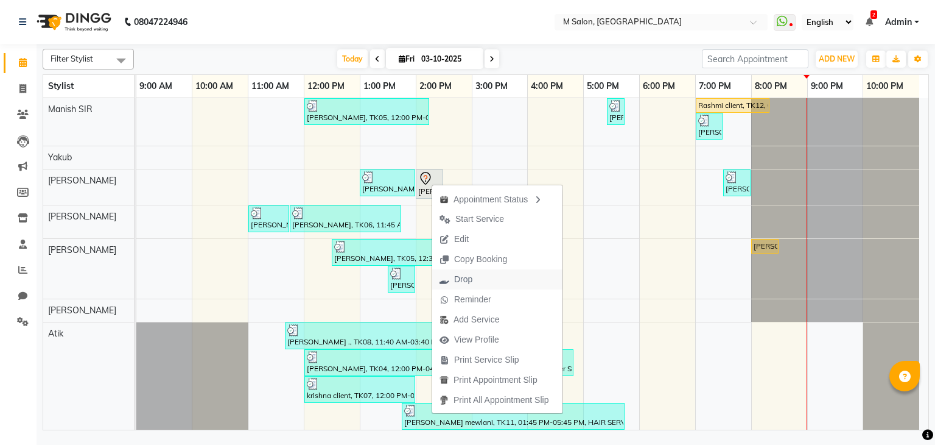
click at [469, 279] on span "Drop" at bounding box center [463, 279] width 18 height 13
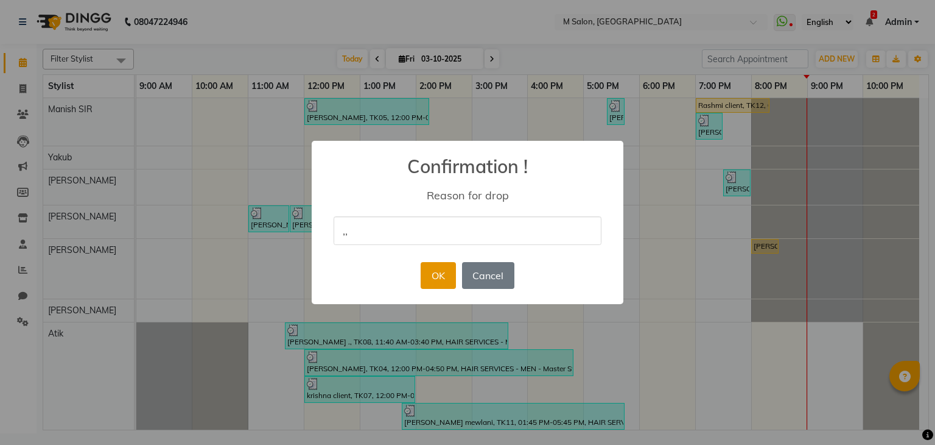
type input ",,"
click at [434, 278] on button "OK" at bounding box center [438, 275] width 35 height 27
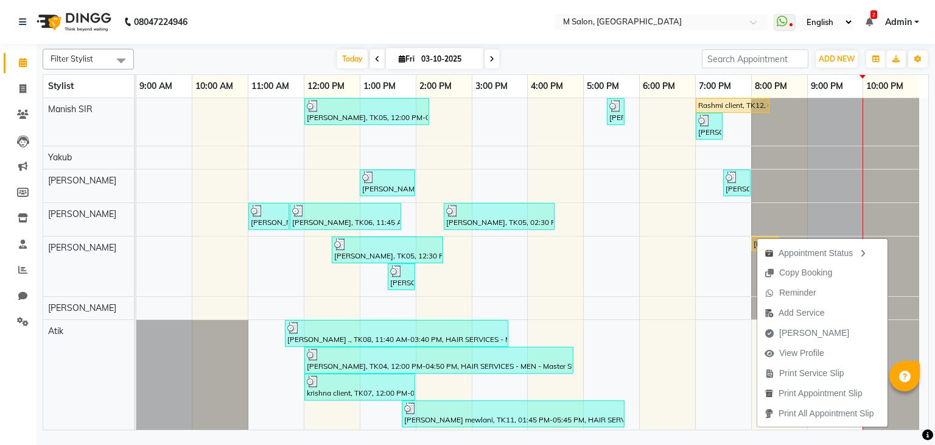
click at [487, 60] on span at bounding box center [492, 58] width 15 height 19
type input "04-10-2025"
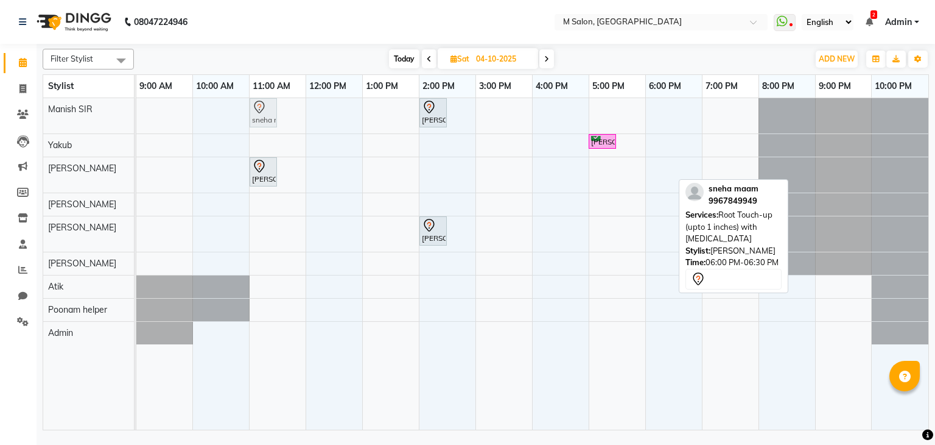
drag, startPoint x: 657, startPoint y: 177, endPoint x: 285, endPoint y: 128, distance: 375.2
click at [285, 128] on div "[PERSON_NAME] upadeshe, 02:00 PM-02:30 PM, Root Touch-up (upto 2 inches) with […" at bounding box center [532, 264] width 792 height 332
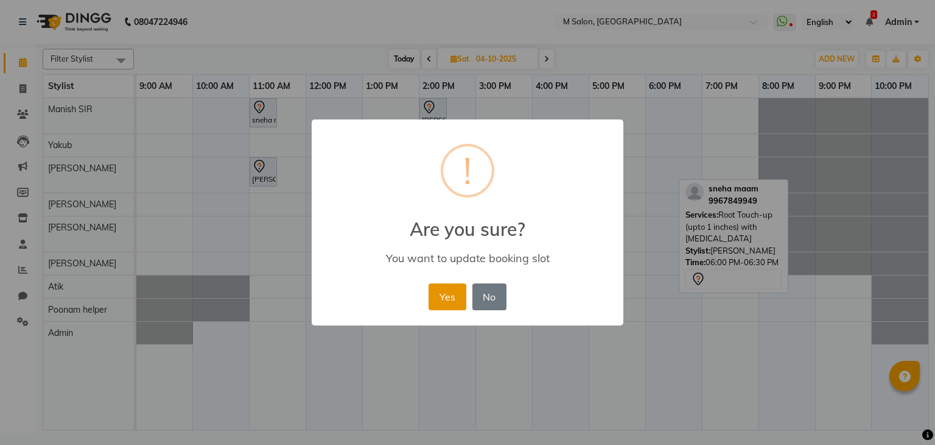
click at [446, 295] on button "Yes" at bounding box center [447, 296] width 37 height 27
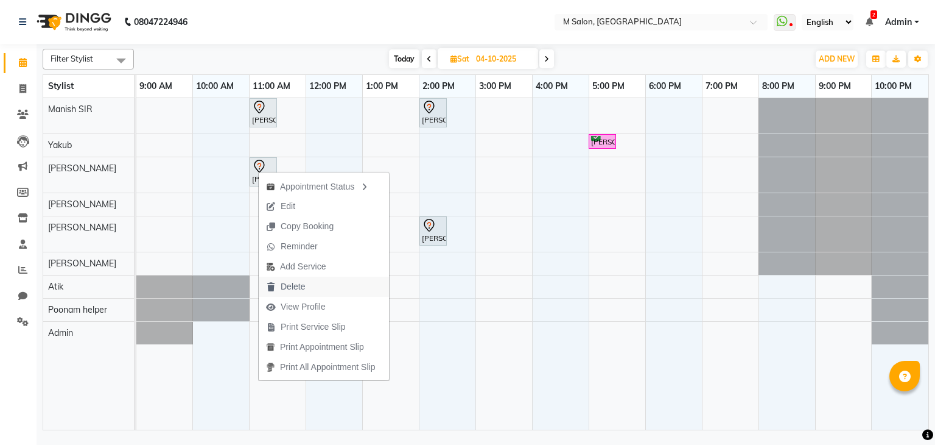
click at [281, 287] on span "Delete" at bounding box center [293, 286] width 24 height 13
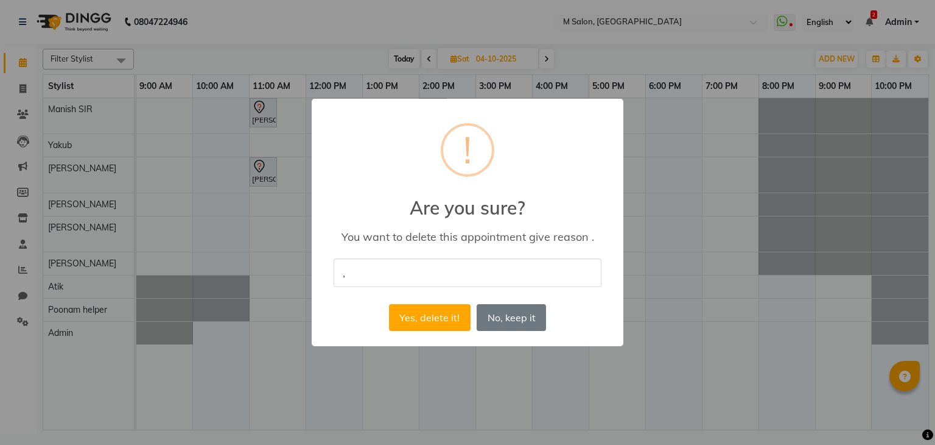
type input ","
click at [579, 317] on div "× ! Are you sure? You want to delete this appointment give reason . , Yes, dele…" at bounding box center [468, 222] width 312 height 247
click at [452, 318] on button "Yes, delete it!" at bounding box center [430, 317] width 82 height 27
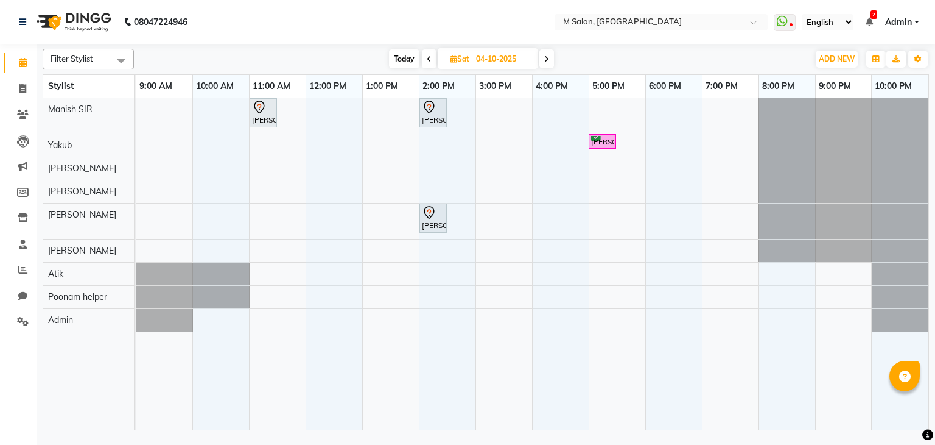
click at [398, 55] on span "Today" at bounding box center [404, 58] width 30 height 19
type input "03-10-2025"
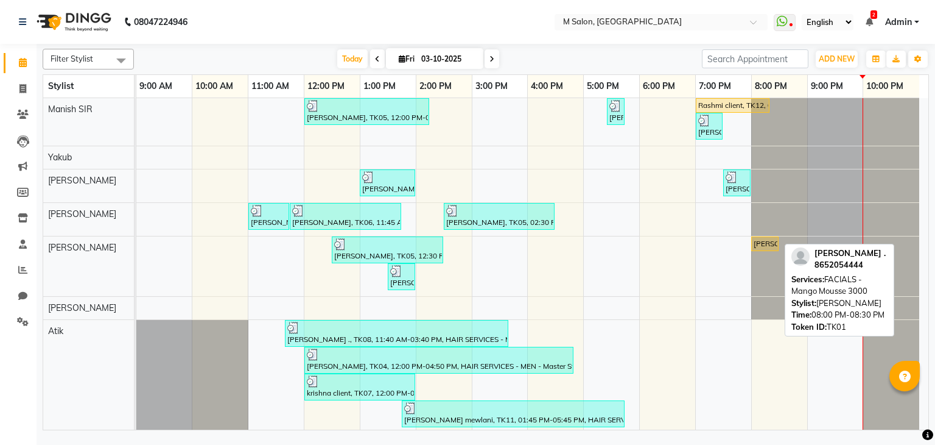
click at [753, 245] on div "[PERSON_NAME] ., TK01, 08:00 PM-08:30 PM, FACIALS - Mango Mousse 3000" at bounding box center [765, 243] width 25 height 11
click at [759, 242] on div "[PERSON_NAME] ., TK01, 08:00 PM-08:30 PM, FACIALS - Mango Mousse 3000" at bounding box center [765, 243] width 25 height 11
select select "1"
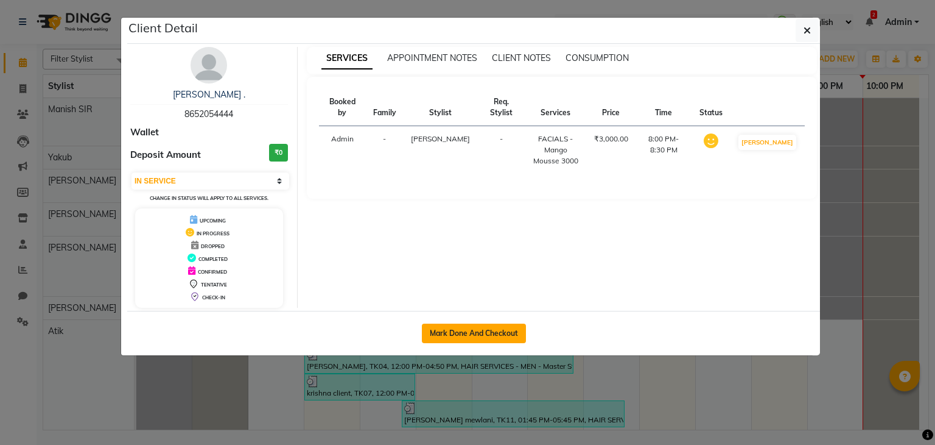
click at [466, 323] on button "Mark Done And Checkout" at bounding box center [474, 332] width 104 height 19
select select "service"
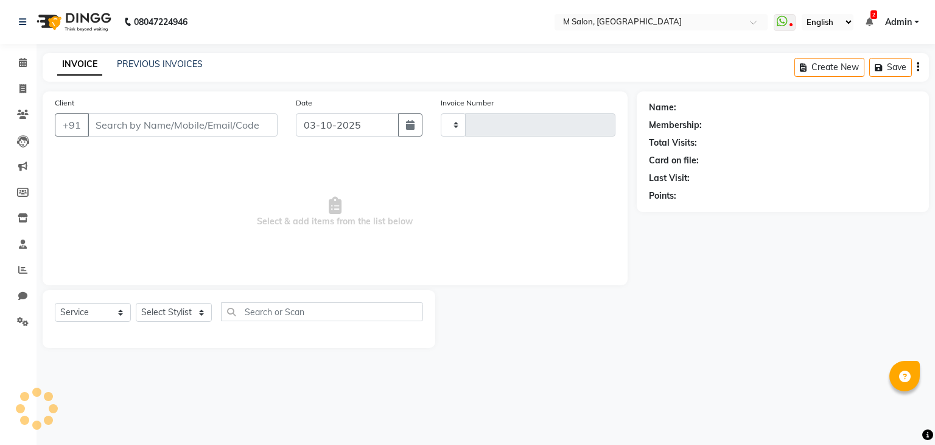
type input "0292"
select select "8656"
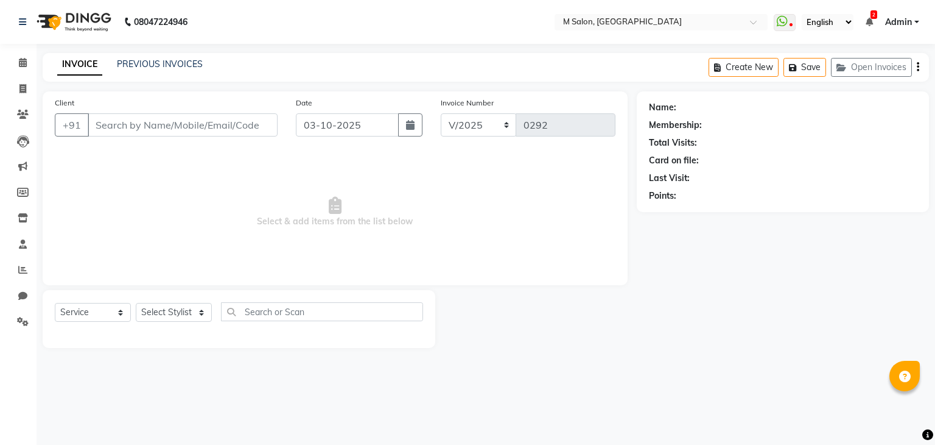
type input "8652054444"
select select "88050"
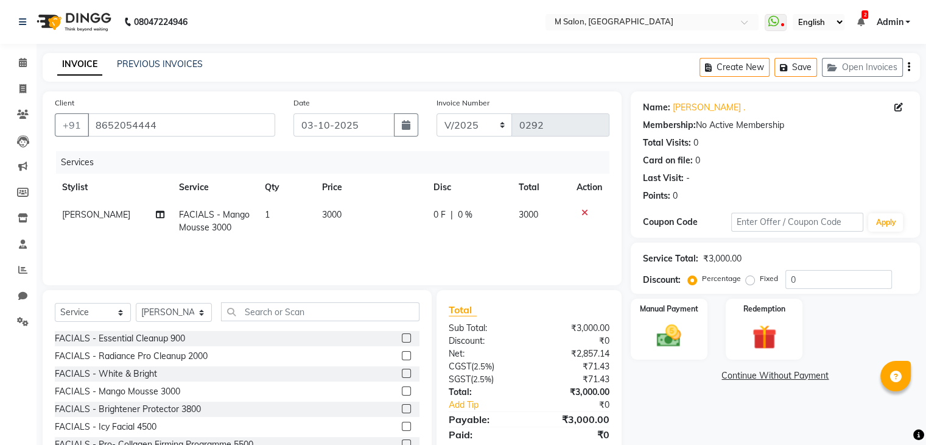
click at [224, 207] on td "FACIALS - Mango Mousse 3000" at bounding box center [215, 221] width 86 height 40
select select "88050"
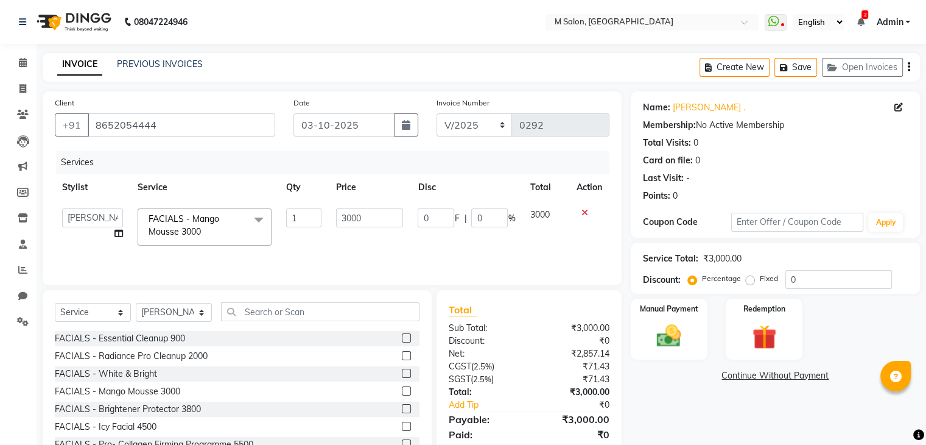
click at [208, 240] on span "FACIALS - Mango Mousse 3000 x" at bounding box center [201, 227] width 110 height 29
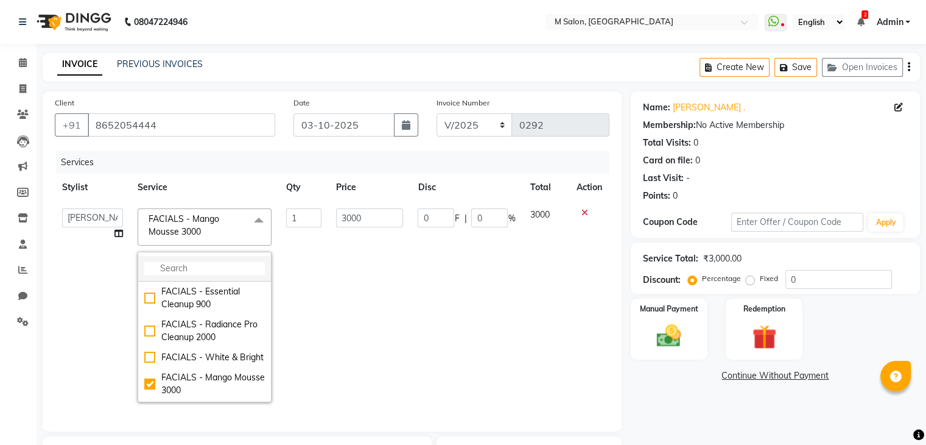
click at [192, 273] on input "multiselect-search" at bounding box center [204, 268] width 121 height 13
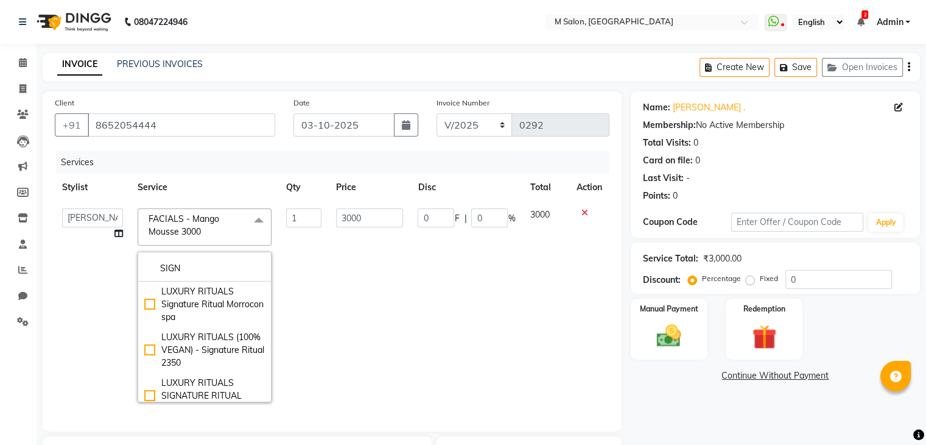
type input "SIGN"
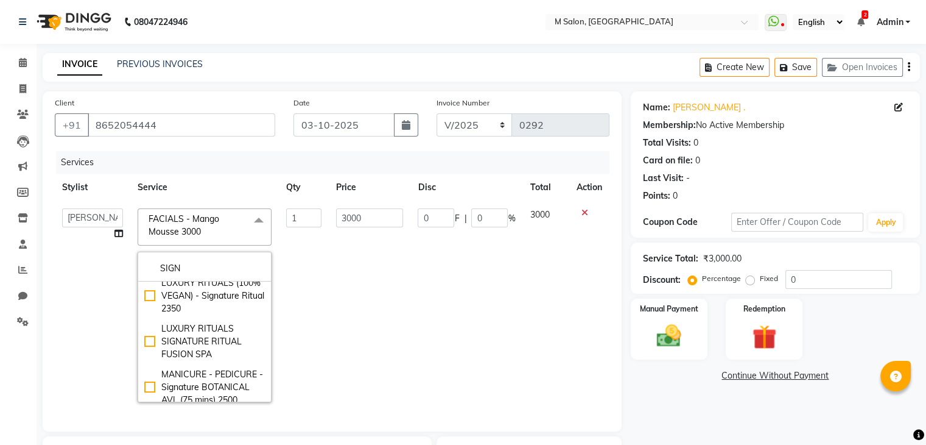
scroll to position [62, 0]
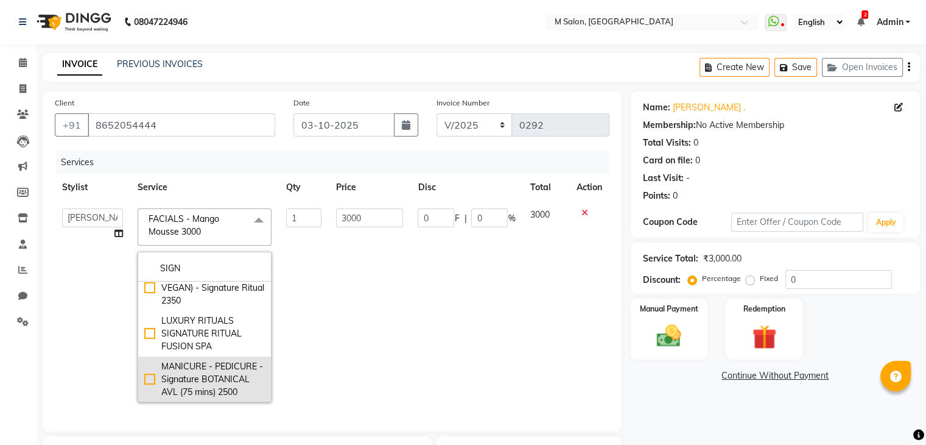
click at [213, 384] on div "MANICURE - PEDICURE - Signature BOTANICAL AVL (75 mins) 2500" at bounding box center [204, 379] width 121 height 38
checkbox input "true"
type input "2500"
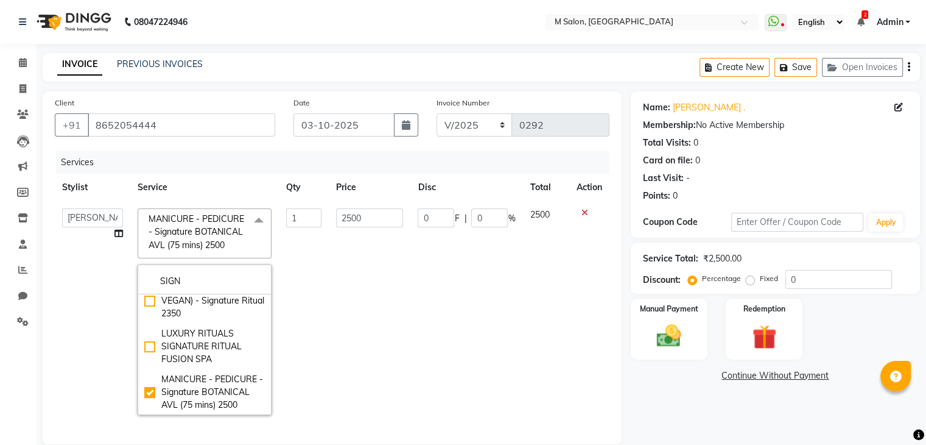
click at [416, 311] on td "0 F | 0 %" at bounding box center [466, 311] width 112 height 221
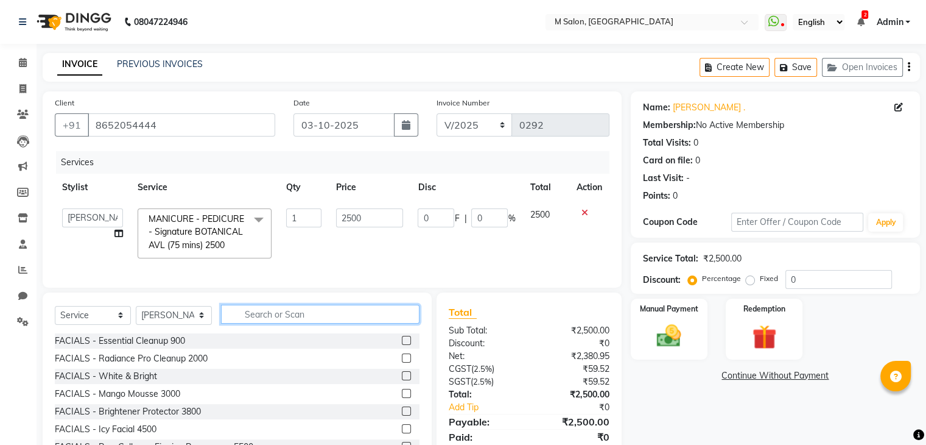
click at [318, 321] on input "text" at bounding box center [320, 313] width 199 height 19
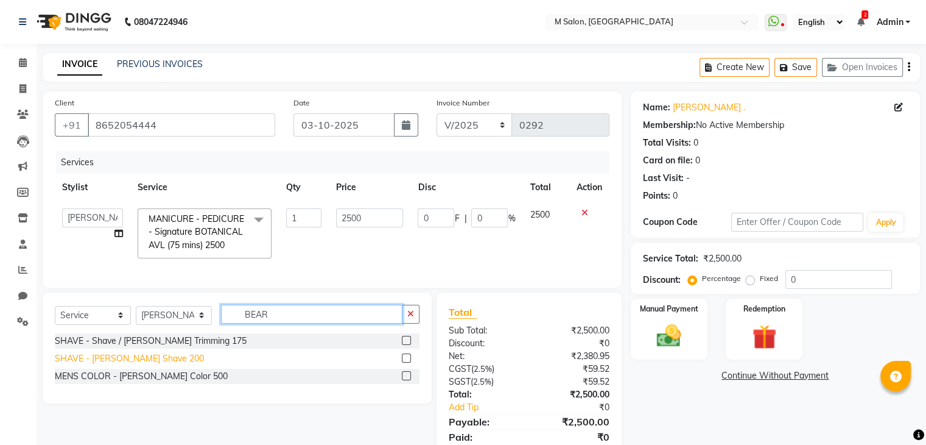
type input "BEAR"
click at [113, 365] on div "SHAVE - [PERSON_NAME] Shave 200" at bounding box center [129, 358] width 149 height 13
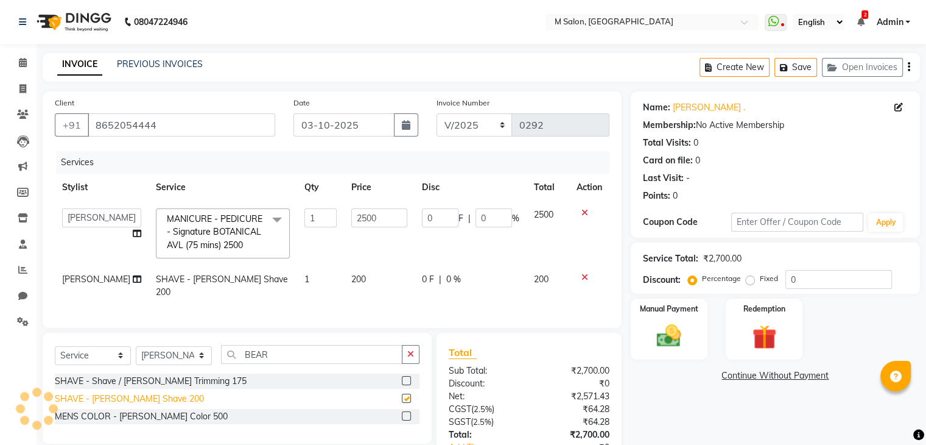
checkbox input "false"
click at [494, 216] on input "0" at bounding box center [494, 217] width 37 height 19
type input "20"
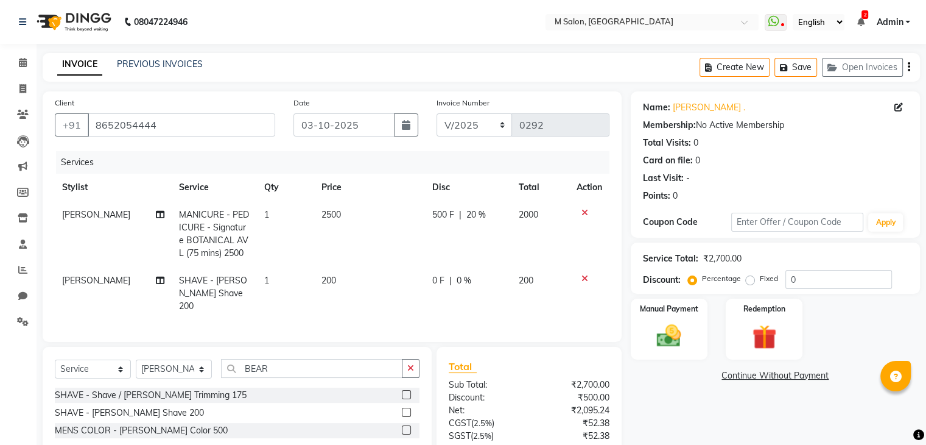
click at [454, 281] on div "0 F | 0 %" at bounding box center [468, 280] width 72 height 13
select select "88050"
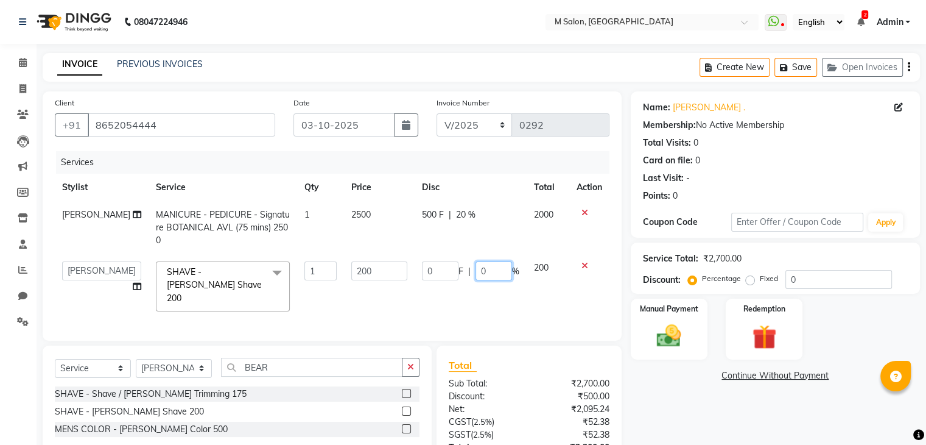
click at [497, 267] on input "0" at bounding box center [494, 270] width 37 height 19
type input "20"
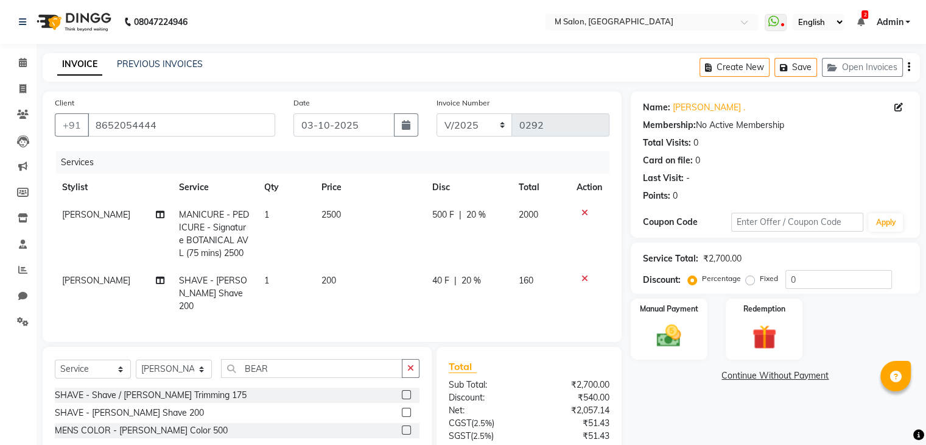
click at [494, 295] on td "40 F | 20 %" at bounding box center [468, 293] width 86 height 53
select select "88050"
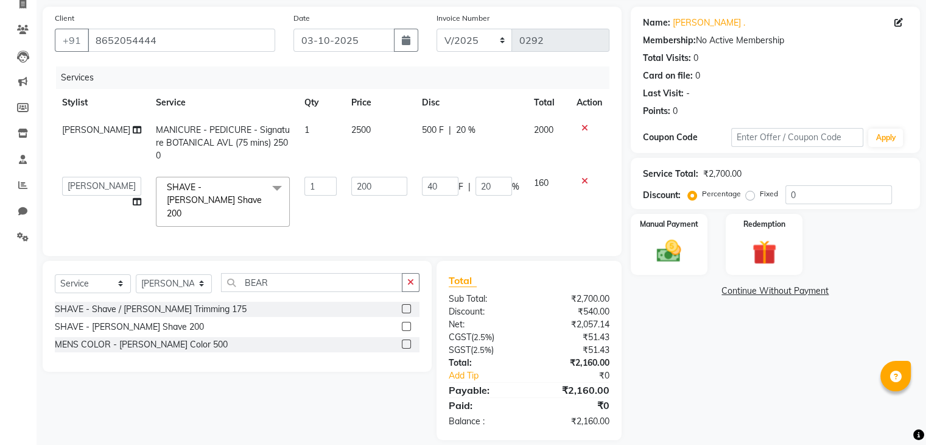
scroll to position [95, 0]
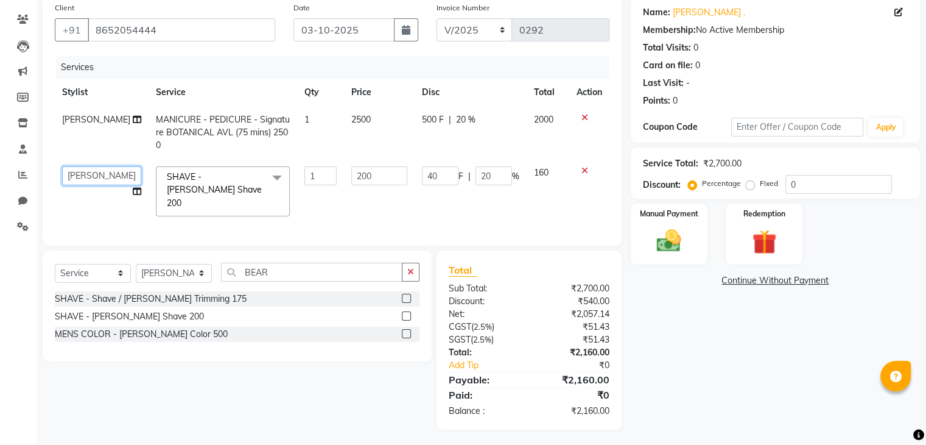
click at [95, 177] on select "Admin [PERSON_NAME] [PERSON_NAME] helper [PERSON_NAME] [PERSON_NAME] [PERSON_NA…" at bounding box center [101, 175] width 79 height 19
select select "89947"
click at [645, 244] on div "Manual Payment" at bounding box center [669, 233] width 80 height 63
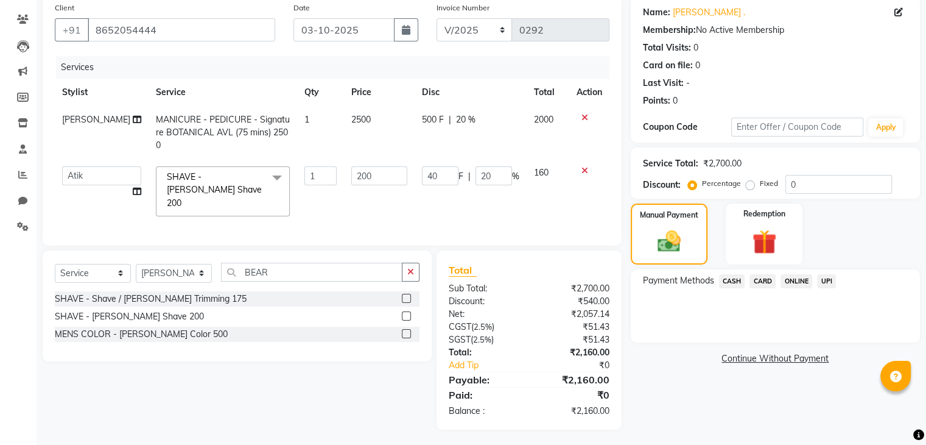
click at [825, 280] on span "UPI" at bounding box center [826, 281] width 19 height 14
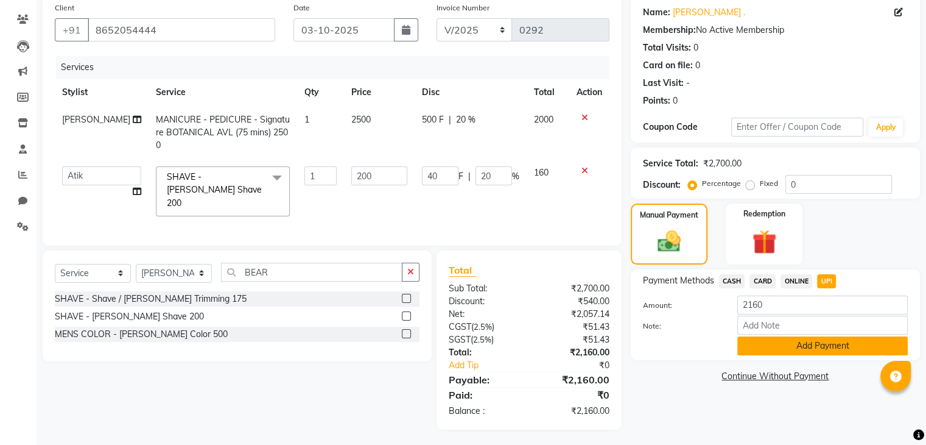
click at [782, 350] on button "Add Payment" at bounding box center [822, 345] width 171 height 19
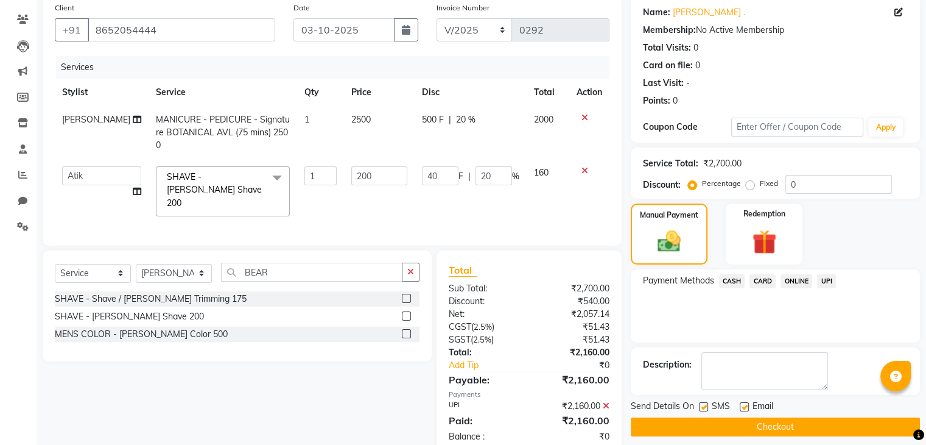
click at [759, 421] on button "Checkout" at bounding box center [775, 426] width 289 height 19
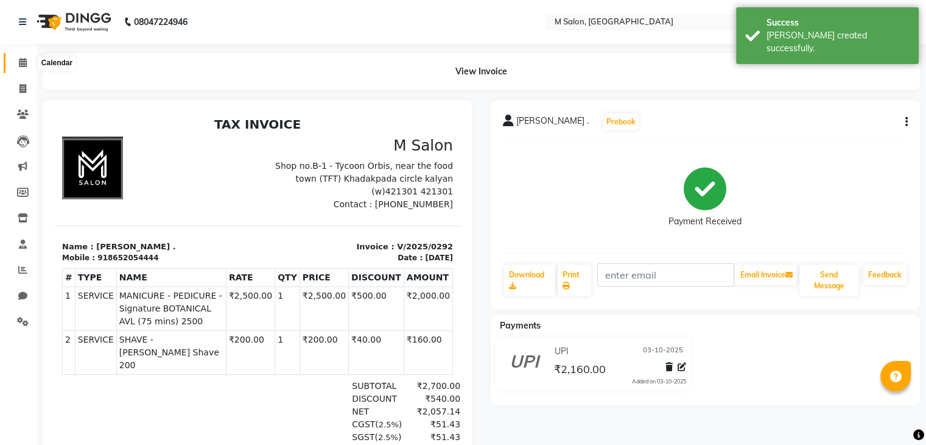
click at [26, 63] on icon at bounding box center [23, 62] width 8 height 9
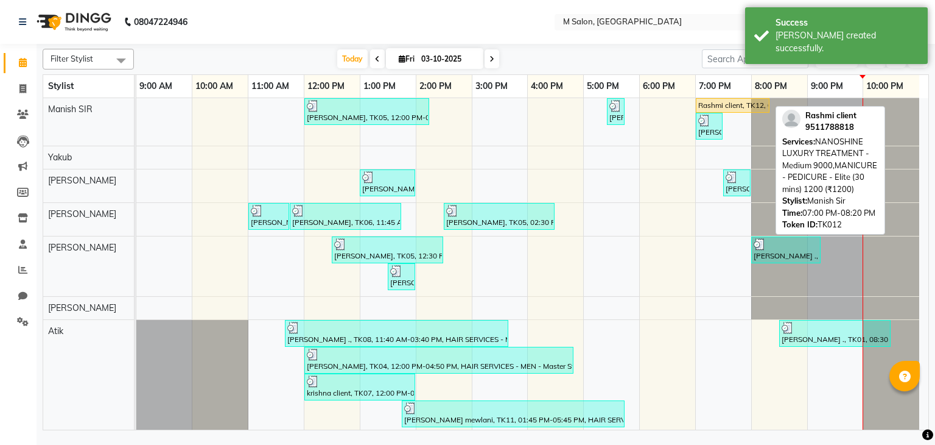
click at [747, 100] on div "Rashmi client, TK12, 07:00 PM-08:20 PM, NANOSHINE LUXURY TREATMENT - Medium 900…" at bounding box center [732, 105] width 71 height 11
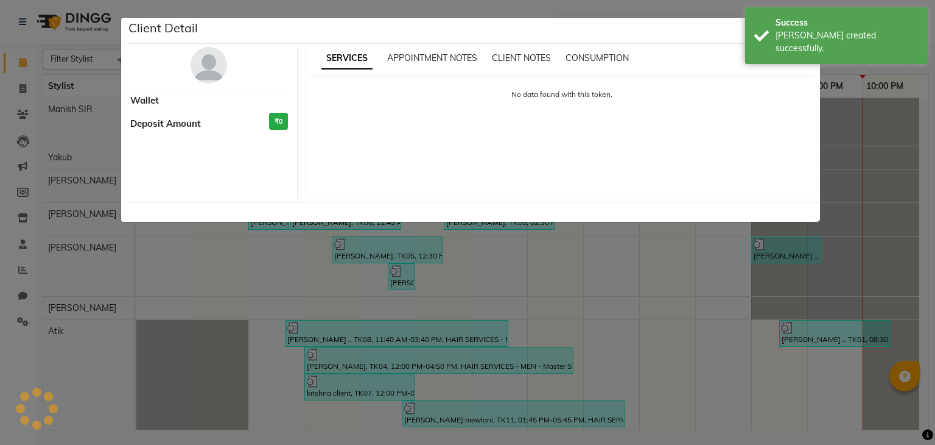
select select "1"
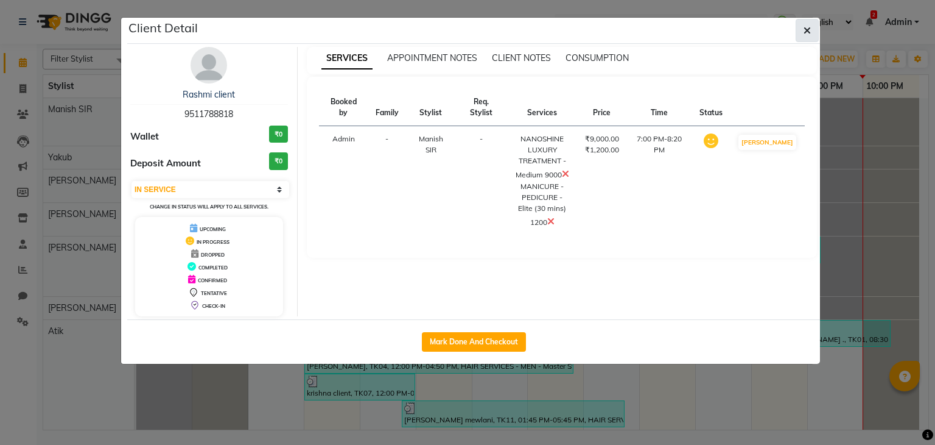
click at [801, 26] on button "button" at bounding box center [807, 30] width 23 height 23
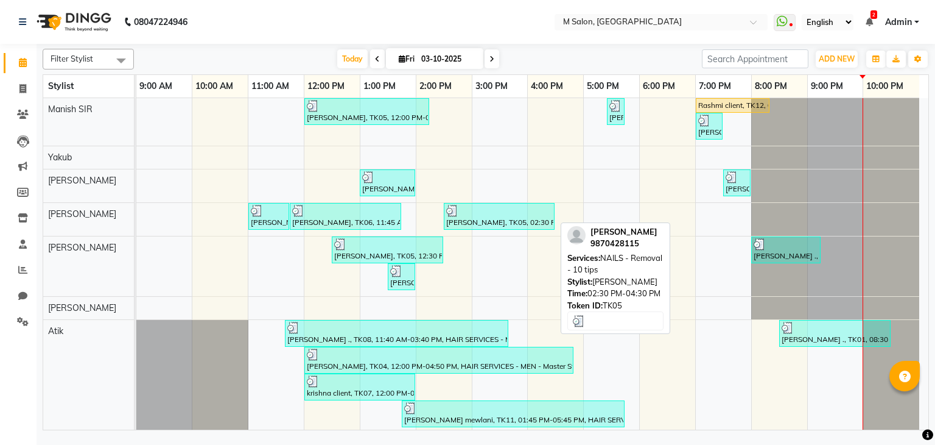
click at [497, 208] on div at bounding box center [499, 211] width 106 height 12
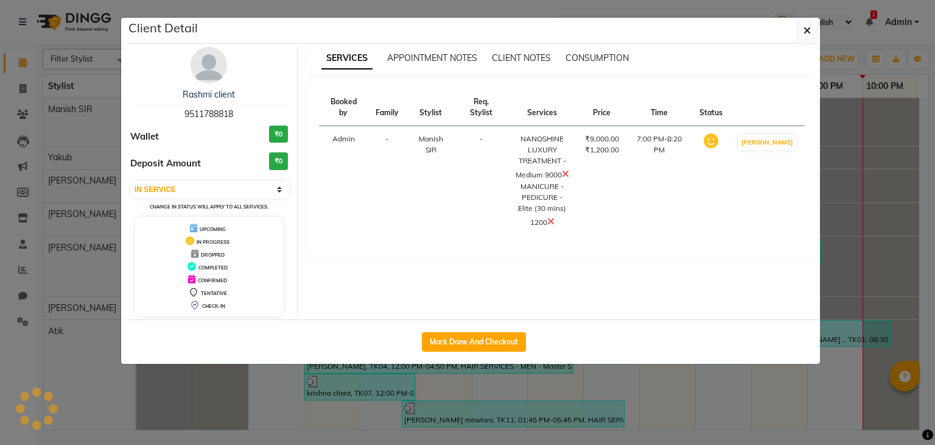
select select "3"
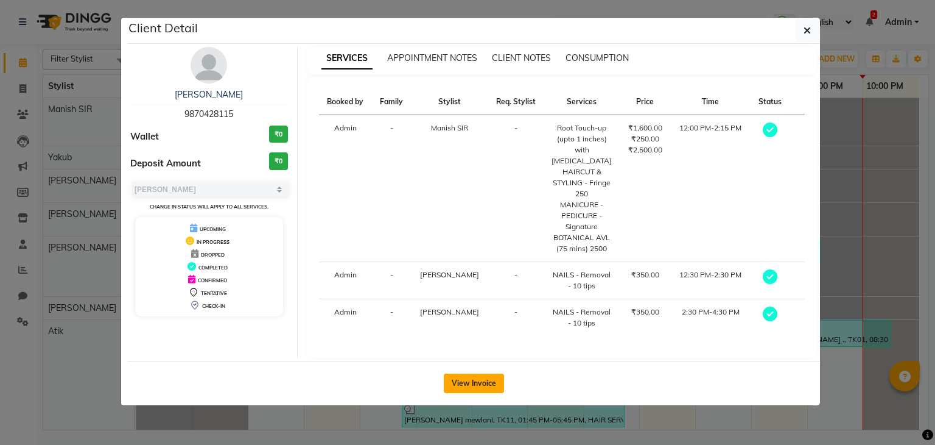
click at [481, 373] on button "View Invoice" at bounding box center [474, 382] width 60 height 19
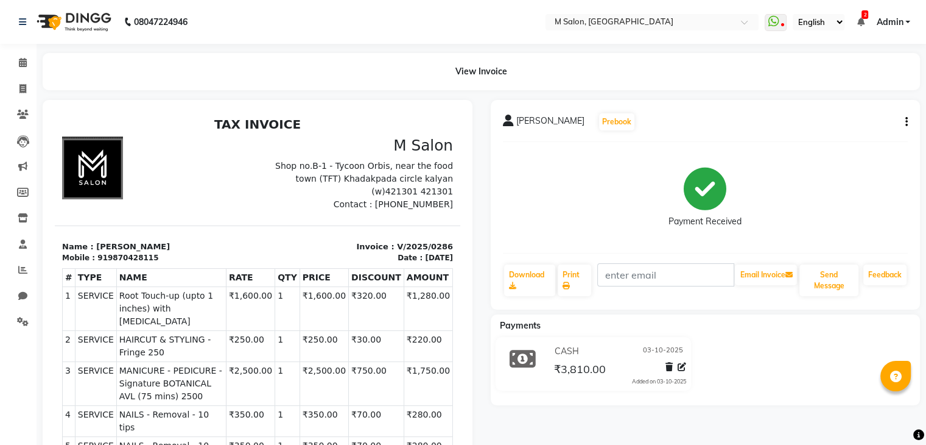
click at [904, 125] on button "button" at bounding box center [904, 122] width 7 height 13
click at [834, 124] on div "Edit Item Staff" at bounding box center [845, 121] width 83 height 15
select select
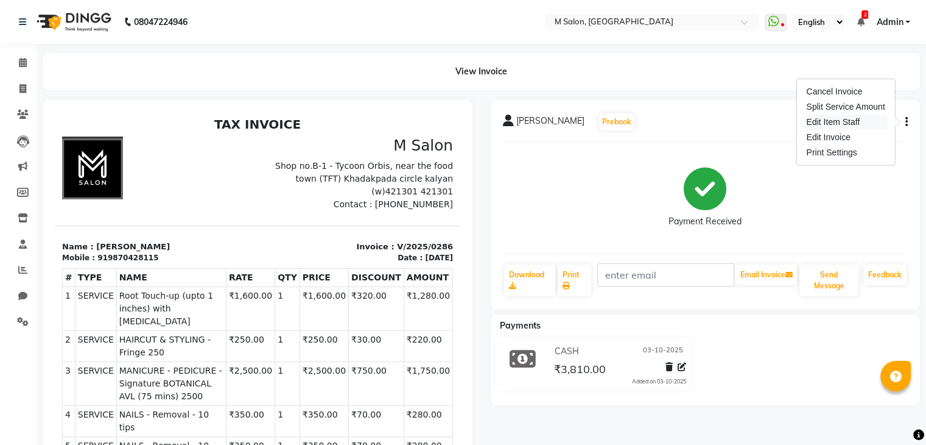
select select
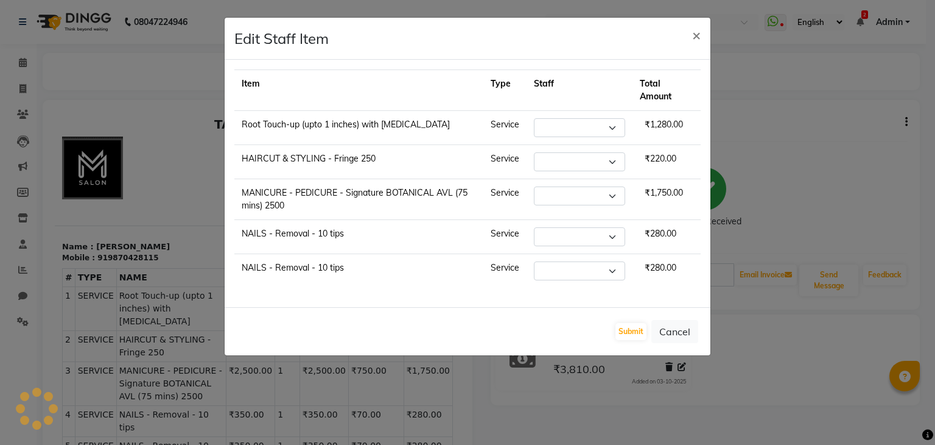
select select "86896"
select select "88050"
select select "87586"
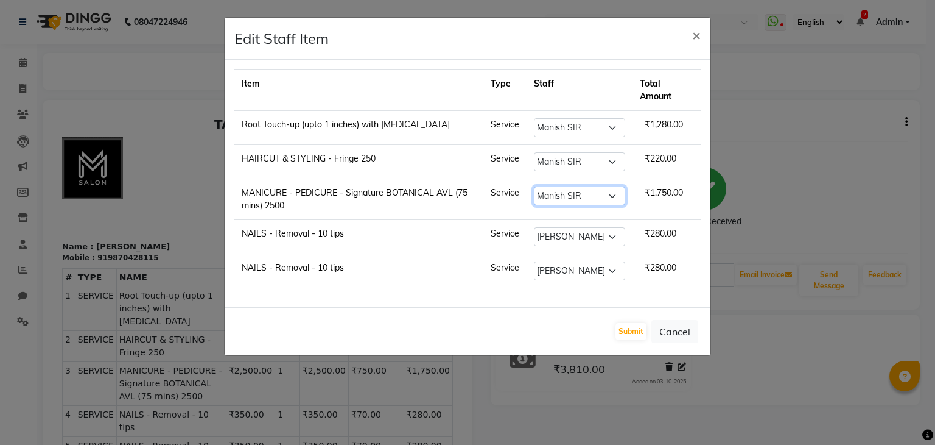
click at [578, 199] on select "Select Admin [PERSON_NAME] [PERSON_NAME] helper [PERSON_NAME] [PERSON_NAME] [PE…" at bounding box center [579, 195] width 91 height 19
select select "87586"
click at [534, 186] on select "Select Admin [PERSON_NAME] [PERSON_NAME] helper [PERSON_NAME] [PERSON_NAME] [PE…" at bounding box center [579, 195] width 91 height 19
click at [631, 325] on button "Submit" at bounding box center [631, 331] width 31 height 17
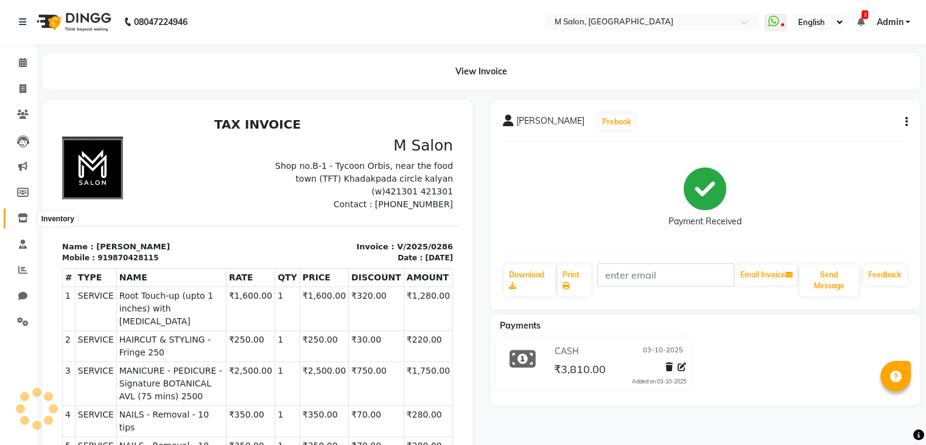
click at [25, 218] on icon at bounding box center [23, 217] width 10 height 9
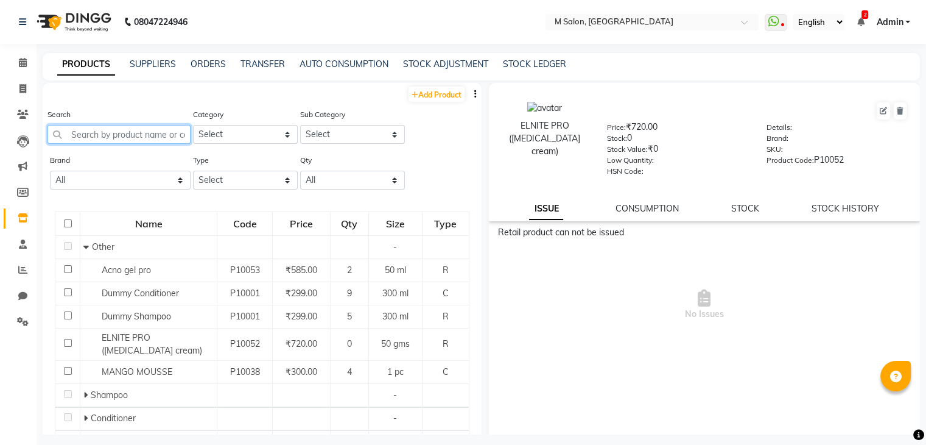
click at [132, 127] on input "text" at bounding box center [118, 134] width 143 height 19
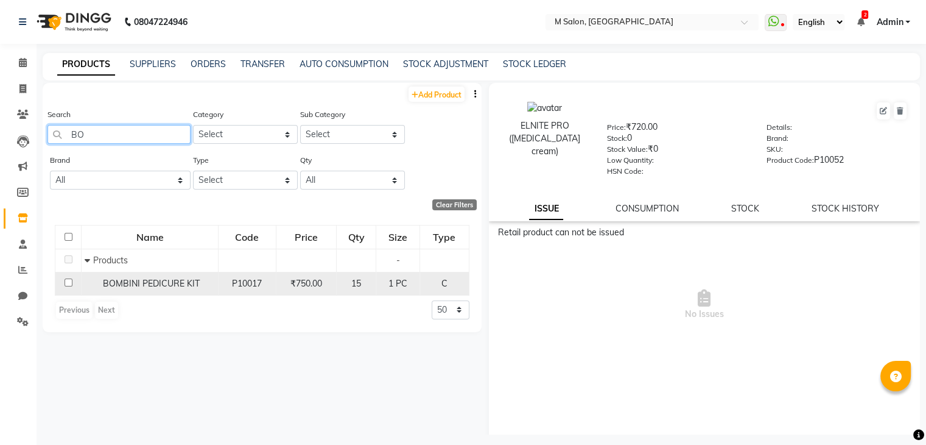
type input "B"
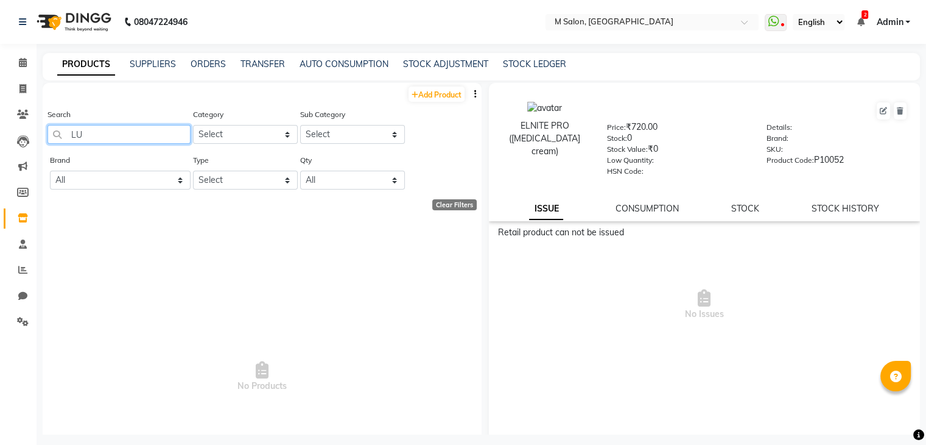
type input "L"
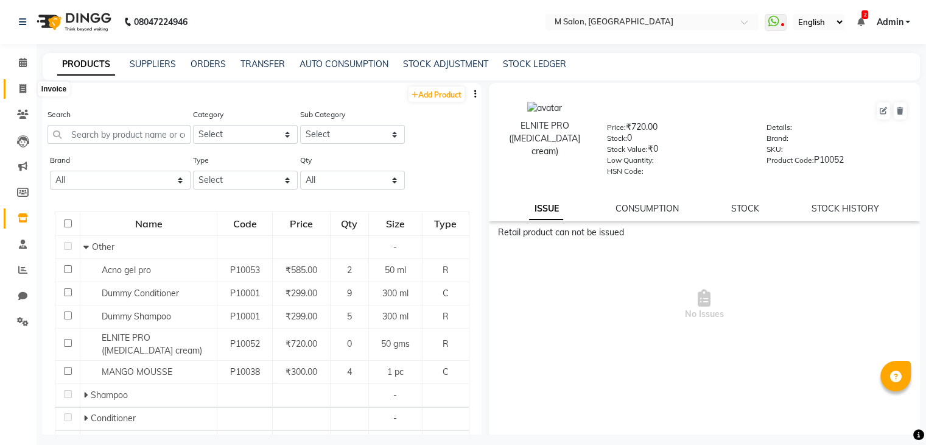
click at [15, 89] on span at bounding box center [22, 89] width 21 height 14
select select "service"
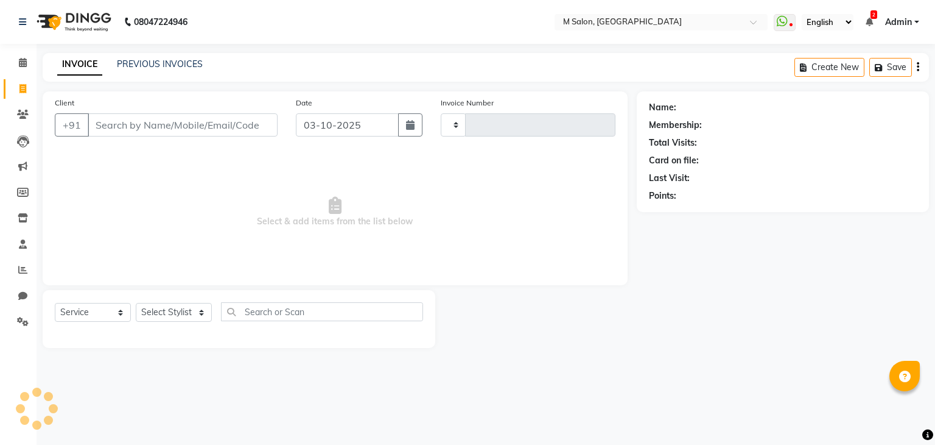
type input "0293"
select select "8656"
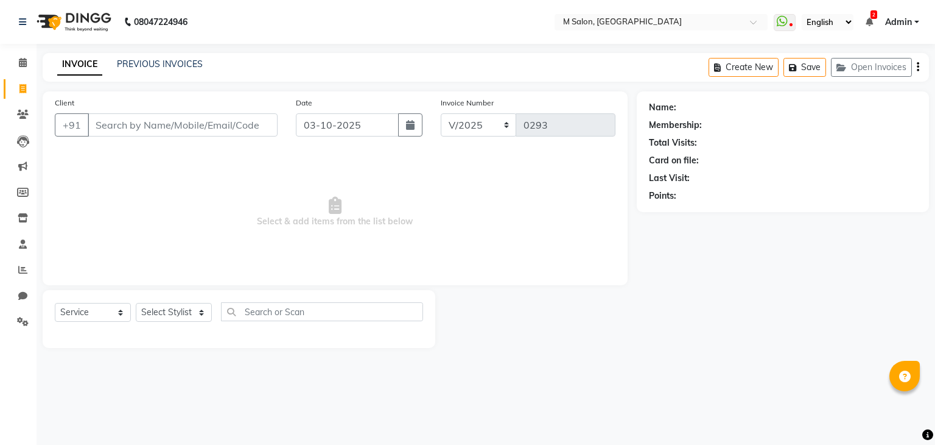
click at [116, 120] on input "Client" at bounding box center [183, 124] width 190 height 23
type input "9511788818"
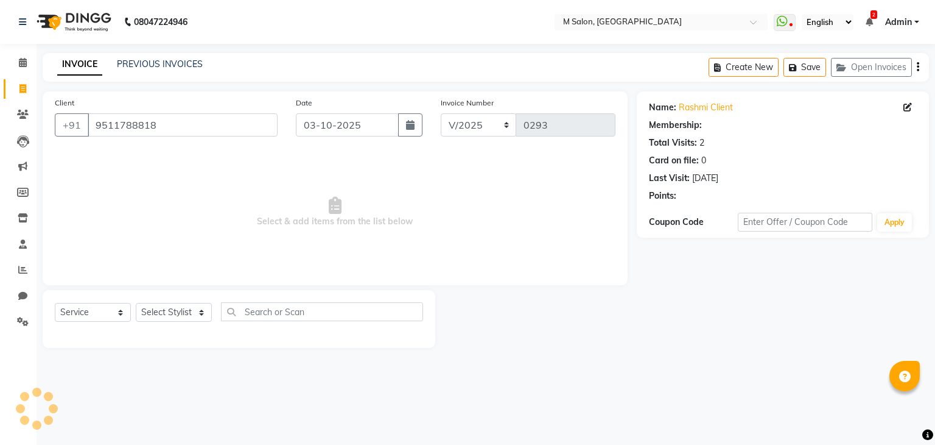
select select "1: Object"
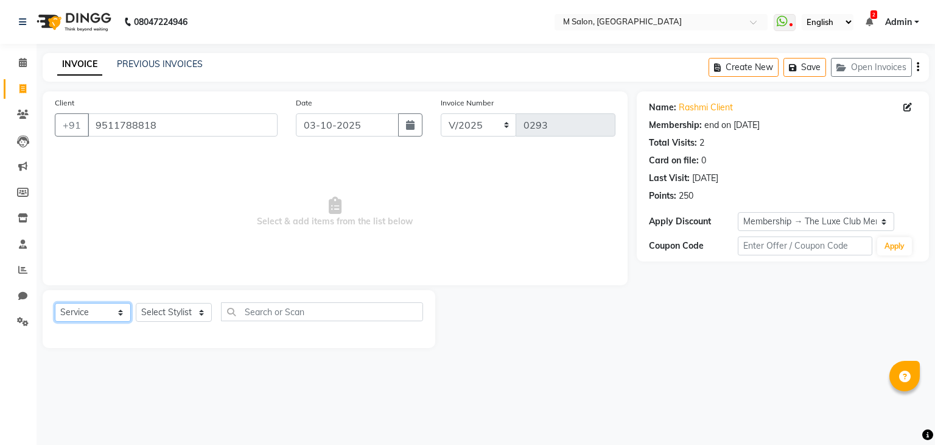
click at [78, 314] on select "Select Service Product Membership Package Voucher Prepaid Gift Card" at bounding box center [93, 312] width 76 height 19
select select "P"
click at [55, 303] on select "Select Service Product Membership Package Voucher Prepaid Gift Card" at bounding box center [93, 312] width 76 height 19
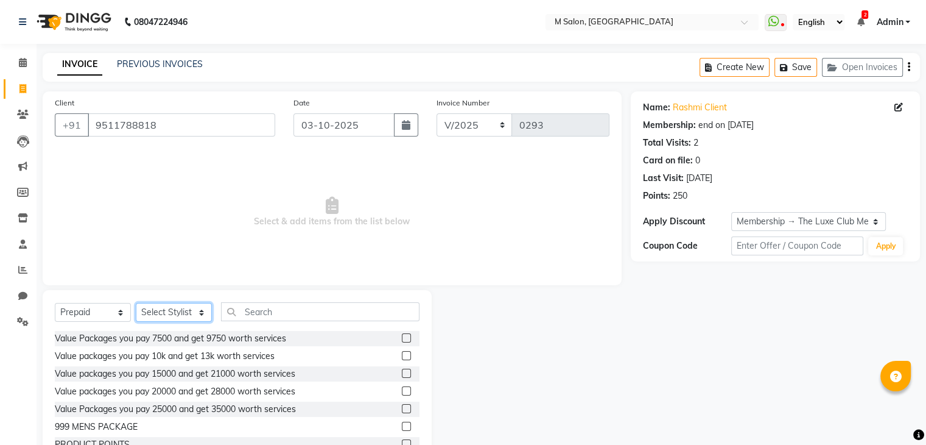
click at [155, 315] on select "Select Stylist Admin [PERSON_NAME] [PERSON_NAME] [PERSON_NAME] helper [PERSON_N…" at bounding box center [174, 312] width 76 height 19
select select "86896"
click at [136, 303] on select "Select Stylist Admin [PERSON_NAME] [PERSON_NAME] [PERSON_NAME] helper [PERSON_N…" at bounding box center [174, 312] width 76 height 19
click at [151, 385] on div "Value packages you pay 20000 and get 28000 worth services" at bounding box center [175, 391] width 241 height 13
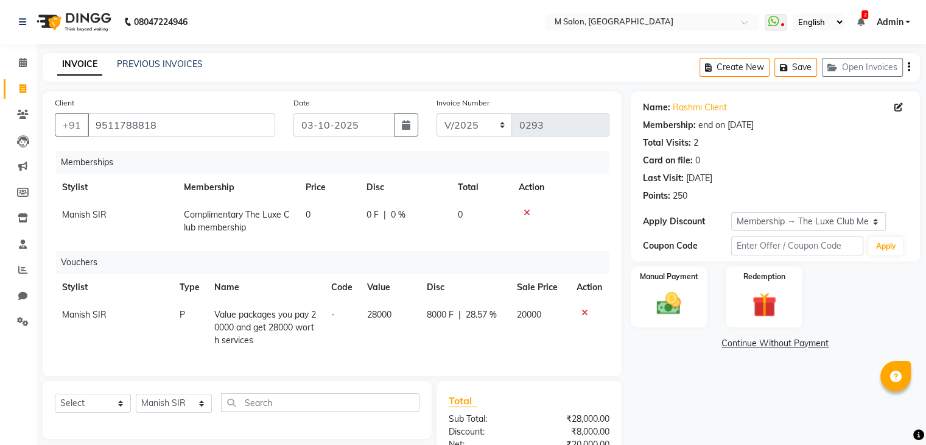
scroll to position [105, 0]
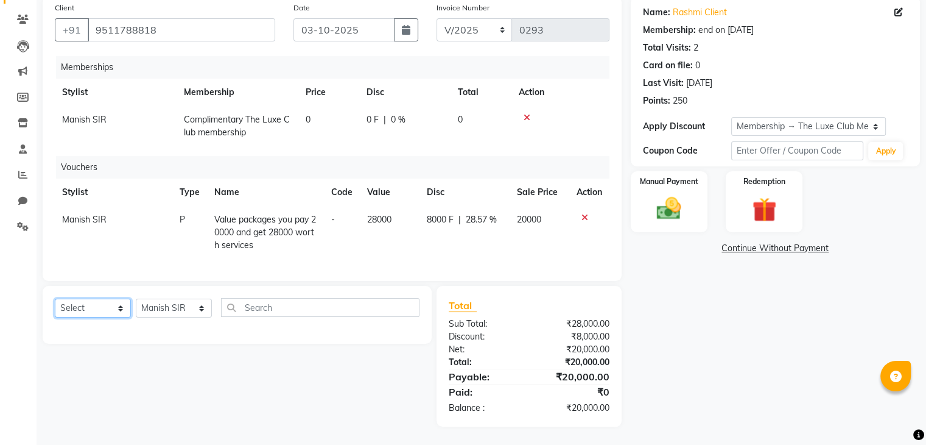
click at [79, 313] on select "Select Service Product Package Voucher Prepaid Gift Card" at bounding box center [93, 307] width 76 height 19
select select "product"
click at [55, 299] on select "Select Service Product Package Voucher Prepaid Gift Card" at bounding box center [93, 307] width 76 height 19
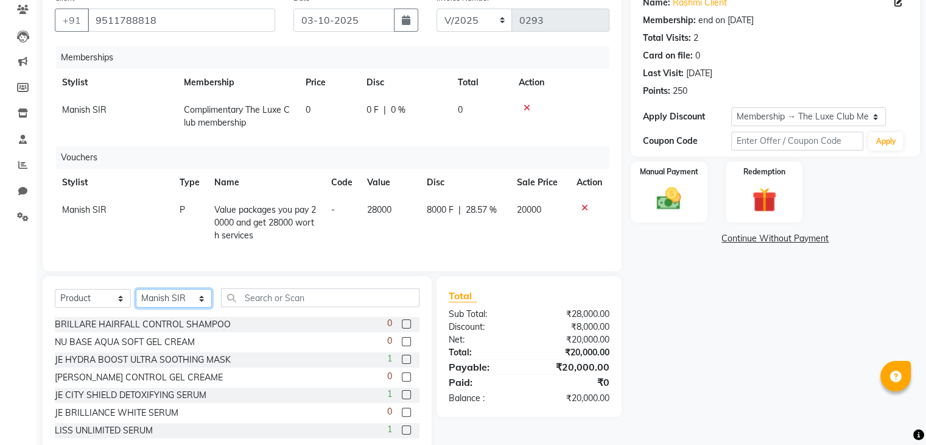
click at [171, 302] on select "Select Stylist Admin [PERSON_NAME] [PERSON_NAME] [PERSON_NAME] helper [PERSON_N…" at bounding box center [174, 298] width 76 height 19
click at [136, 299] on select "Select Stylist Admin [PERSON_NAME] [PERSON_NAME] [PERSON_NAME] helper [PERSON_N…" at bounding box center [174, 298] width 76 height 19
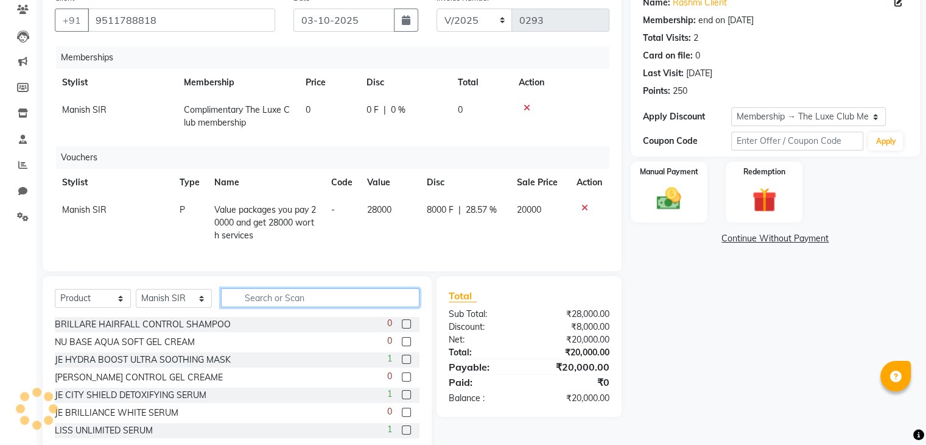
click at [265, 304] on input "text" at bounding box center [320, 297] width 199 height 19
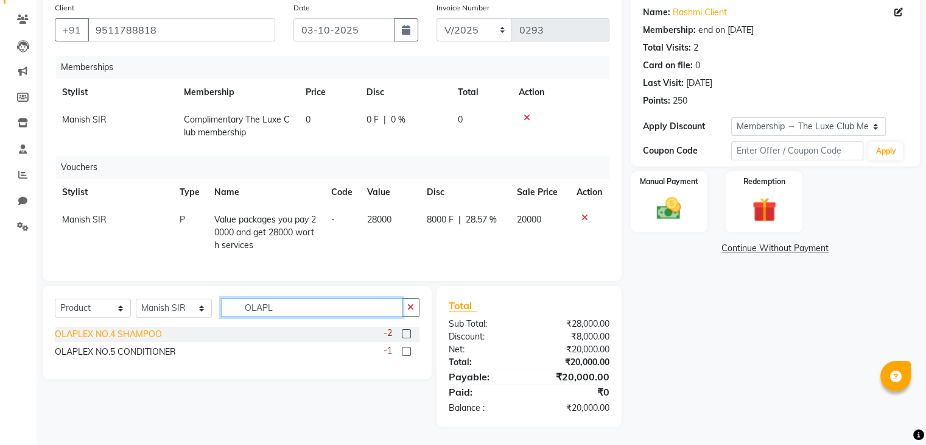
type input "OLAPL"
click at [125, 337] on div "OLAPLEX NO.4 SHAMPOO" at bounding box center [108, 334] width 107 height 13
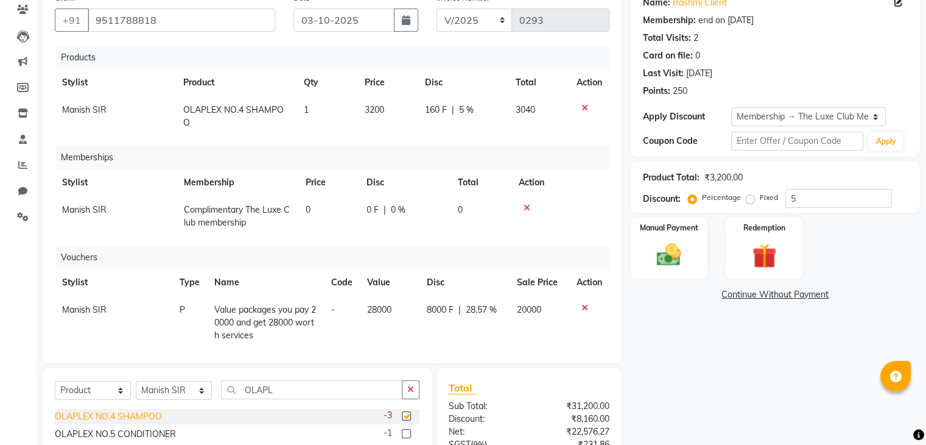
checkbox input "false"
click at [136, 432] on div "OLAPLEX NO.5 CONDITIONER" at bounding box center [115, 433] width 121 height 13
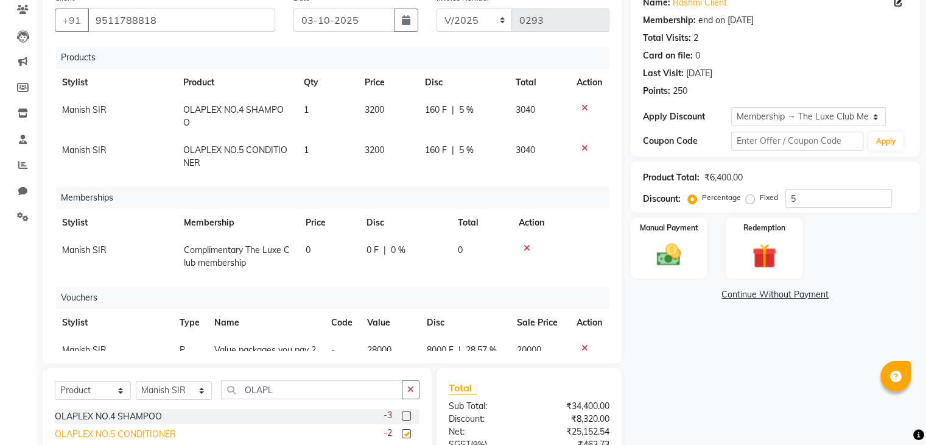
checkbox input "false"
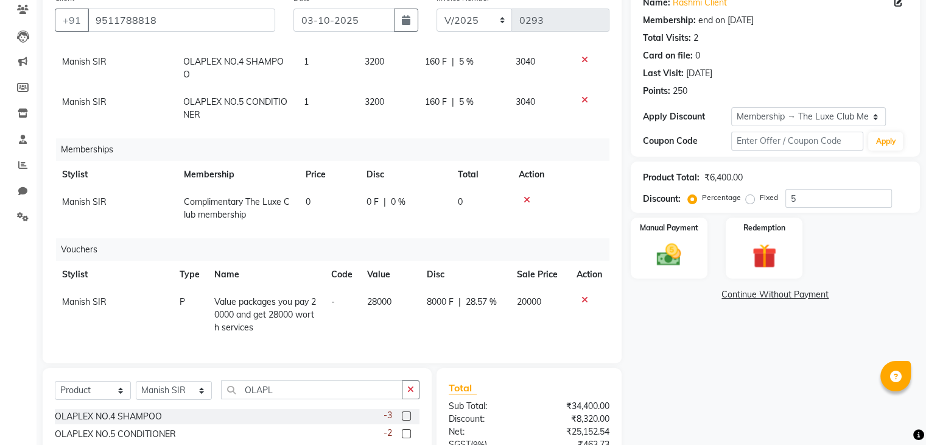
click at [367, 56] on span "3200" at bounding box center [373, 61] width 19 height 11
select select "86896"
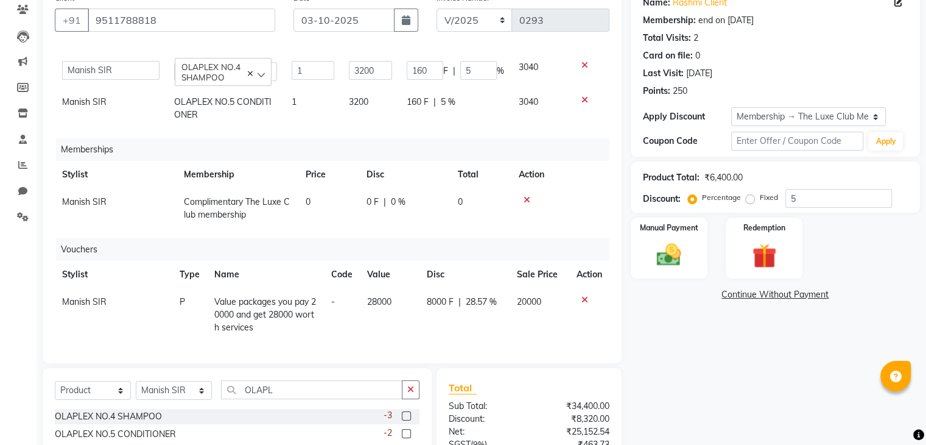
scroll to position [53, 0]
click at [375, 61] on input "3200" at bounding box center [370, 70] width 43 height 19
type input "3"
type input "2950"
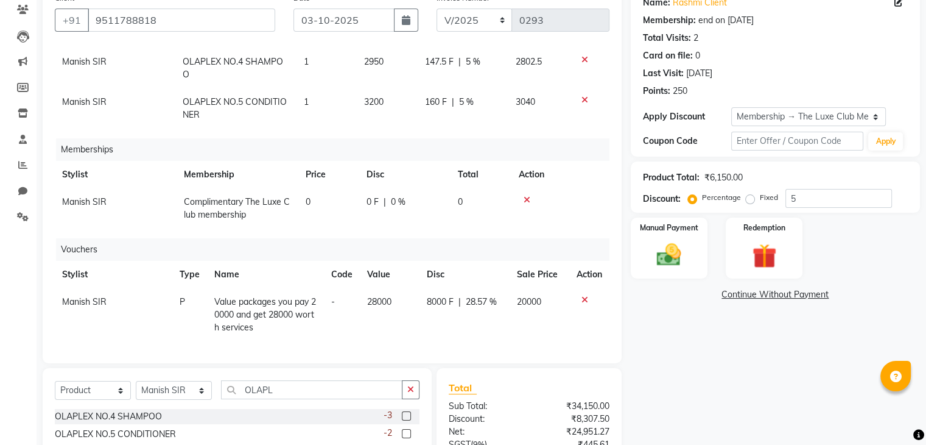
click at [357, 95] on td "3200" at bounding box center [387, 108] width 60 height 40
select select "86896"
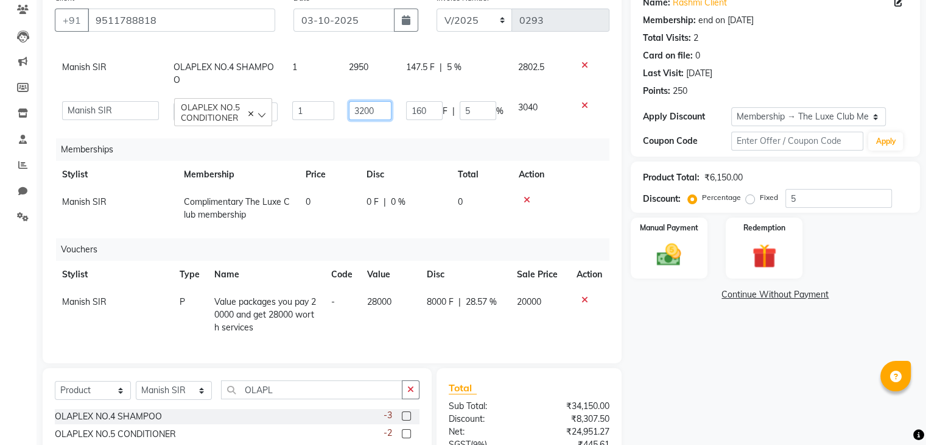
click at [375, 101] on input "3200" at bounding box center [370, 110] width 43 height 19
type input "3"
type input "2950"
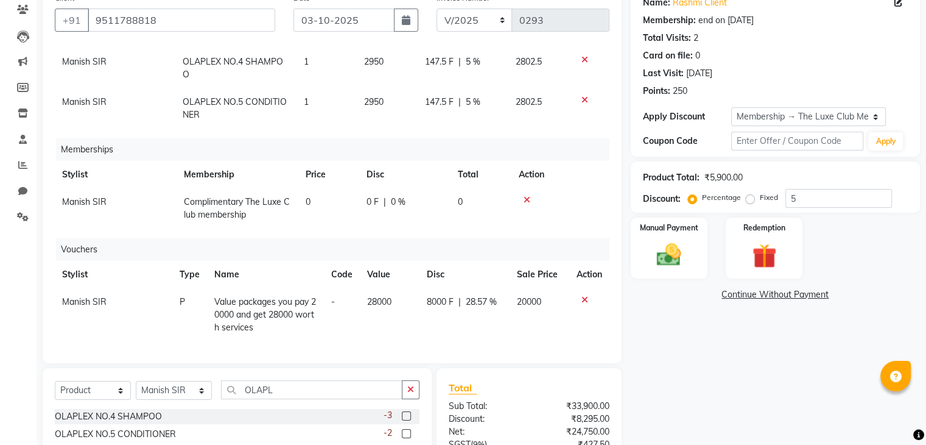
click at [409, 125] on div "Products Stylist Product Qty Price Disc Total Action Manish SIR OLAPLEX NO.4 SH…" at bounding box center [332, 198] width 555 height 304
click at [466, 96] on span "5 %" at bounding box center [473, 102] width 15 height 13
select select "86896"
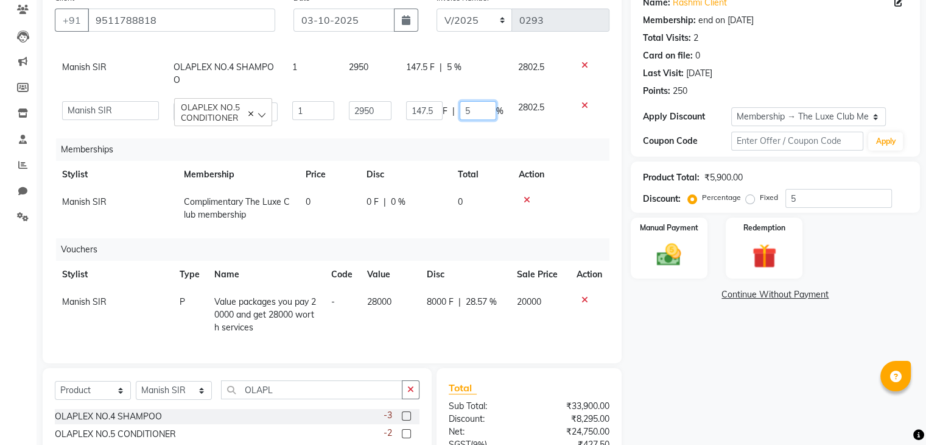
click at [463, 101] on input "5" at bounding box center [478, 110] width 37 height 19
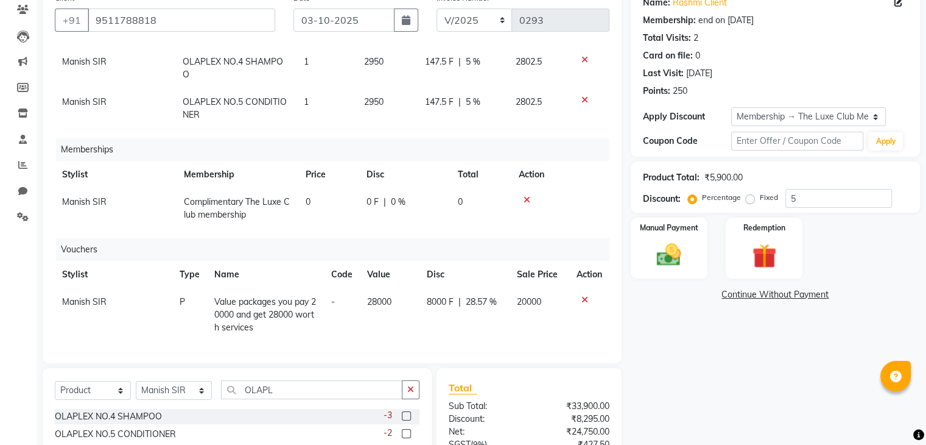
click at [477, 138] on div "Memberships" at bounding box center [337, 149] width 563 height 23
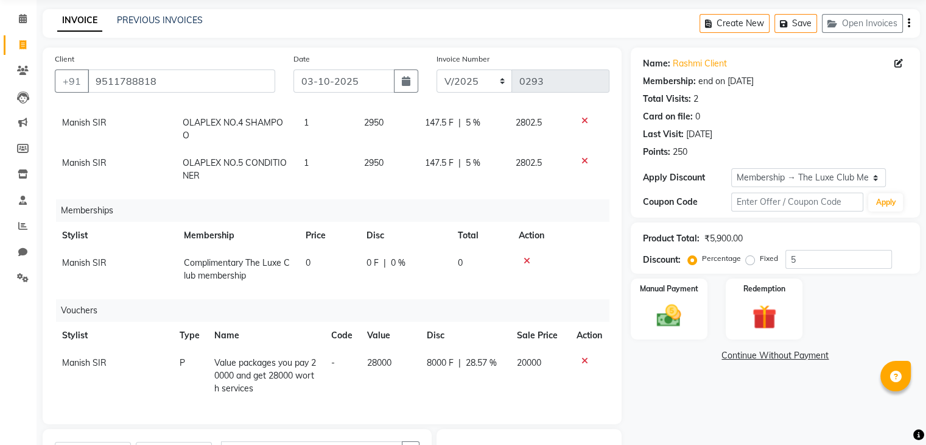
scroll to position [213, 0]
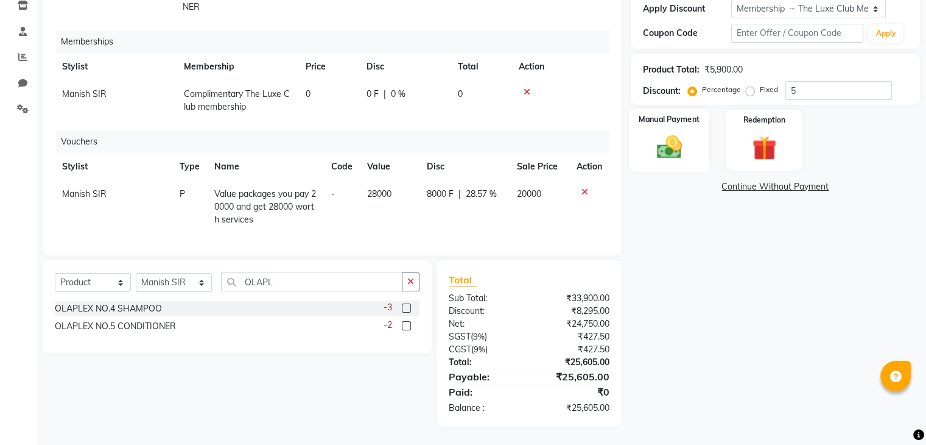
click at [680, 160] on img at bounding box center [669, 147] width 41 height 29
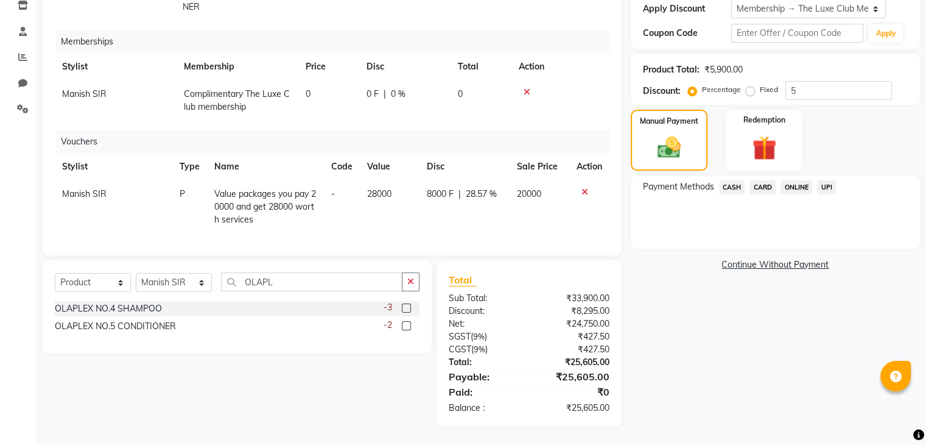
click at [822, 187] on span "UPI" at bounding box center [826, 187] width 19 height 14
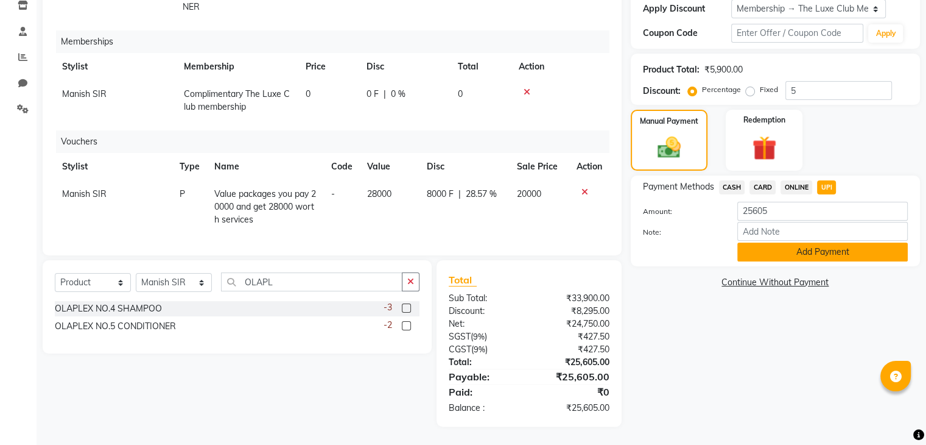
click at [812, 249] on button "Add Payment" at bounding box center [822, 251] width 171 height 19
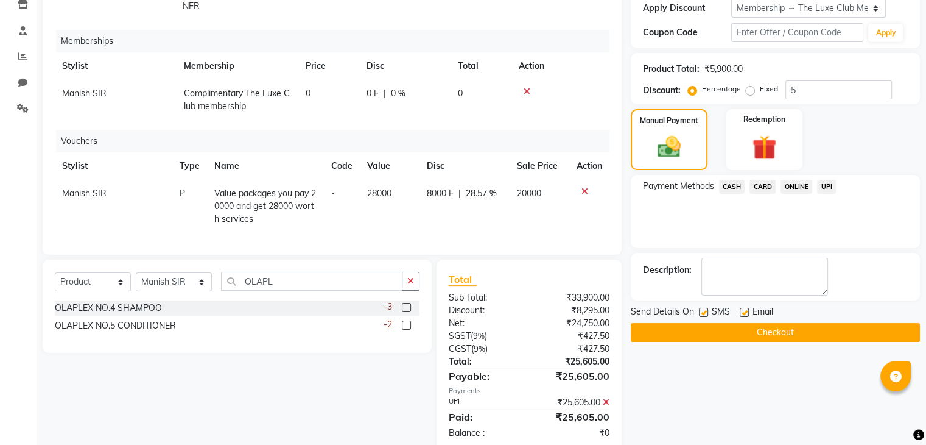
click at [758, 335] on button "Checkout" at bounding box center [775, 332] width 289 height 19
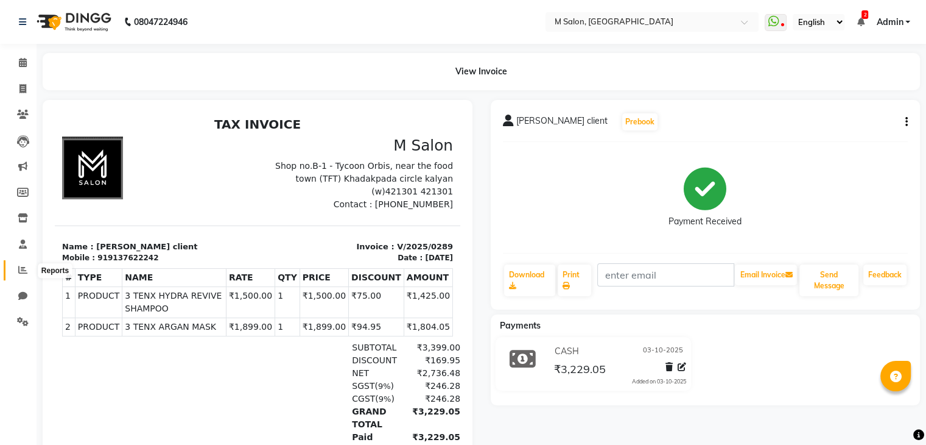
click at [17, 271] on span at bounding box center [22, 270] width 21 height 14
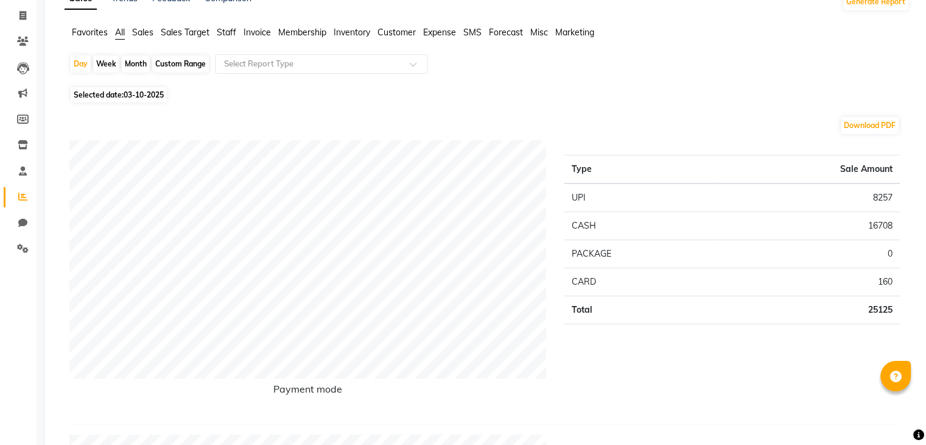
scroll to position [71, 0]
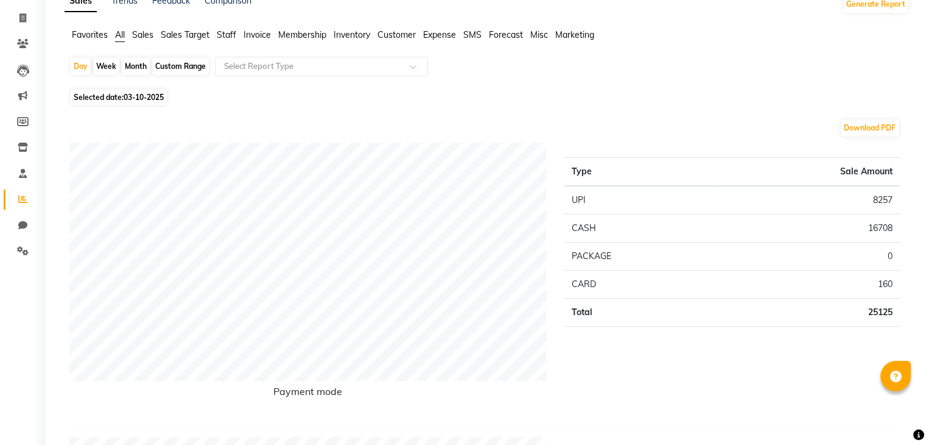
click at [227, 32] on span "Staff" at bounding box center [226, 34] width 19 height 11
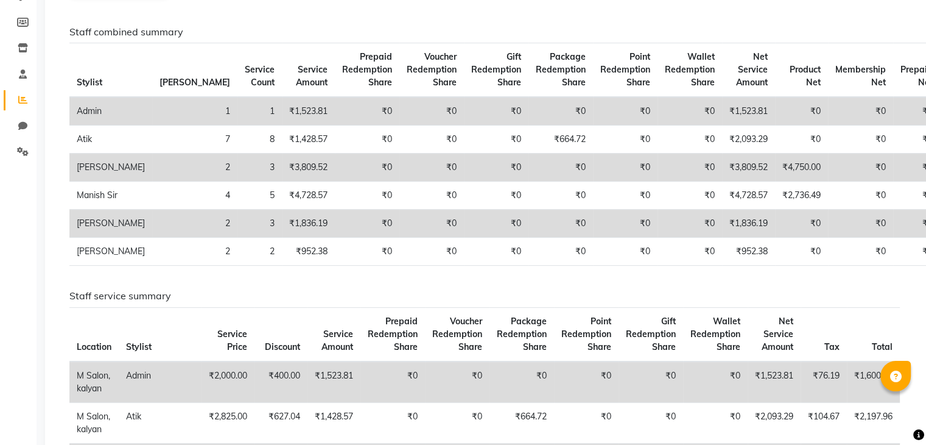
scroll to position [124, 0]
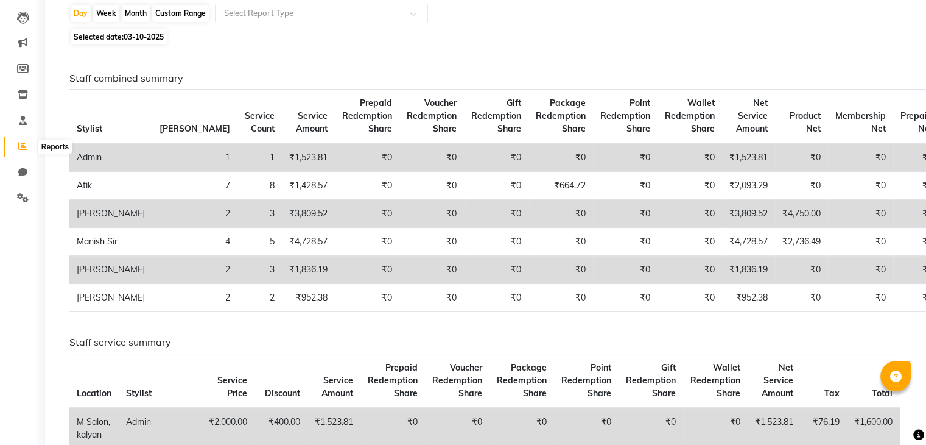
click at [26, 144] on icon at bounding box center [22, 145] width 9 height 9
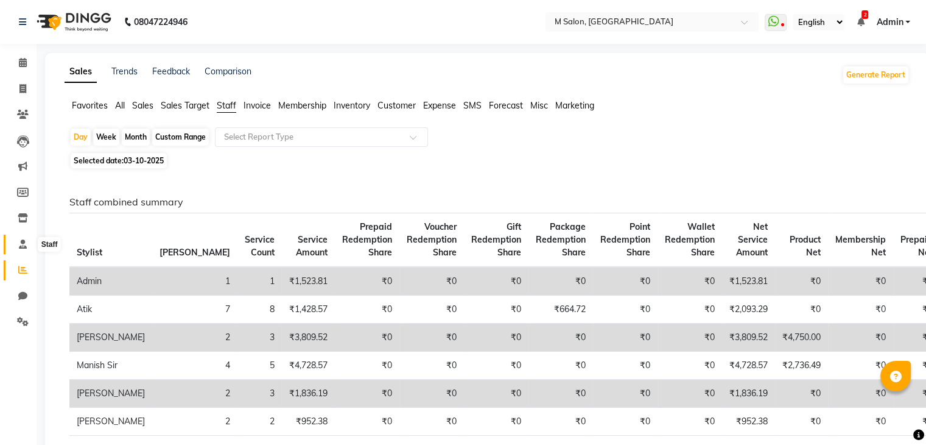
click at [24, 244] on icon at bounding box center [23, 243] width 8 height 9
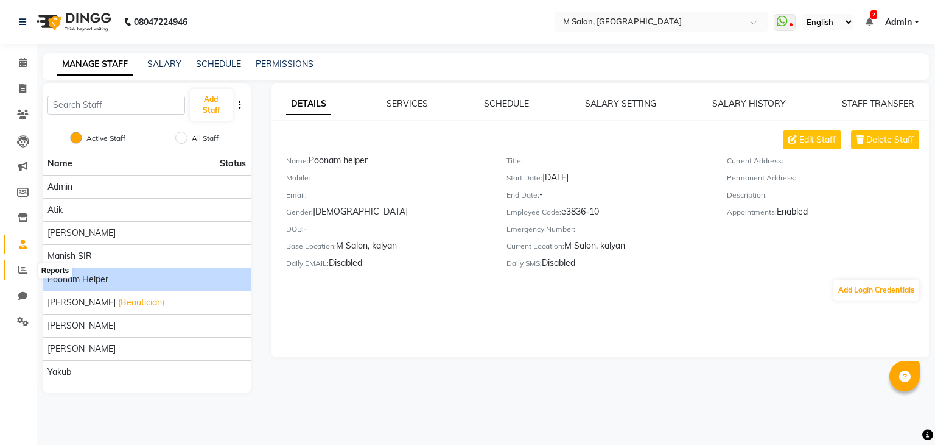
click at [24, 271] on icon at bounding box center [22, 269] width 9 height 9
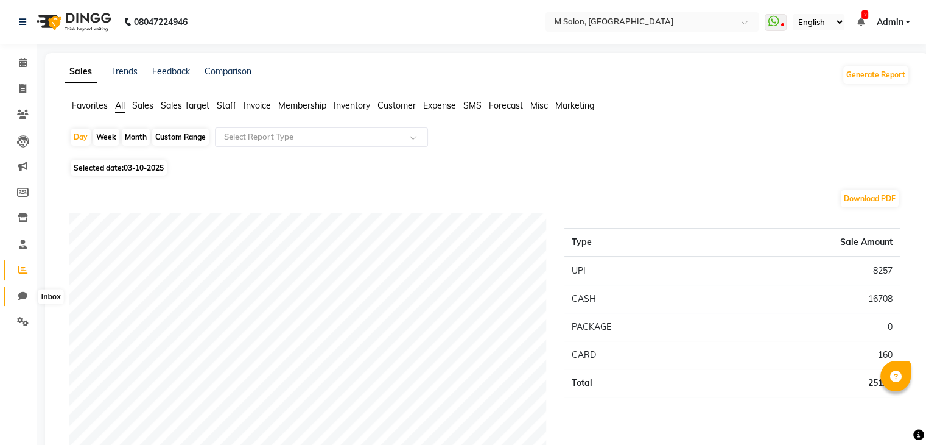
click at [21, 294] on icon at bounding box center [22, 295] width 9 height 9
select select "100"
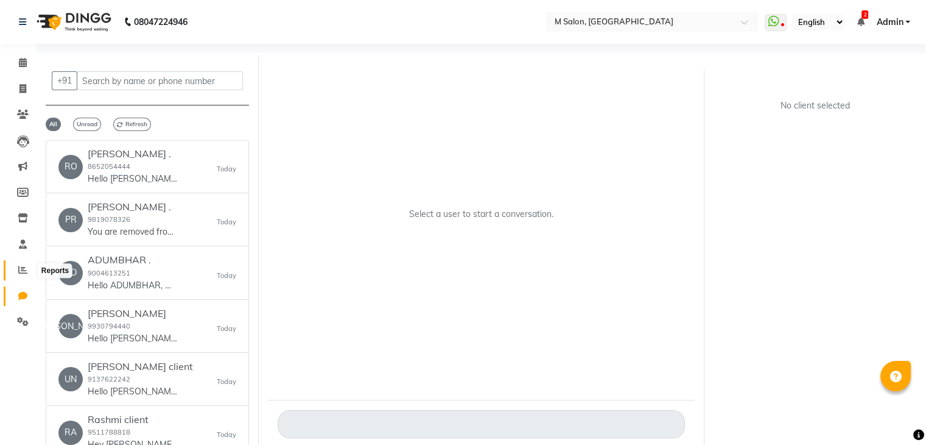
click at [15, 268] on span at bounding box center [22, 270] width 21 height 14
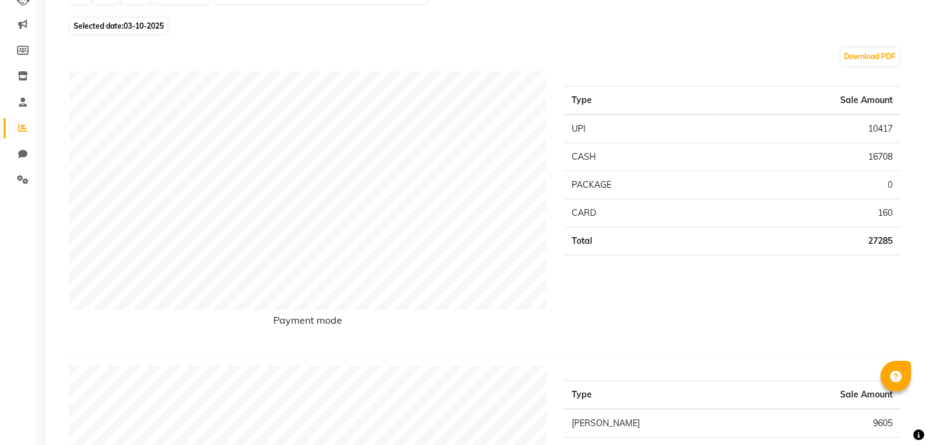
scroll to position [135, 0]
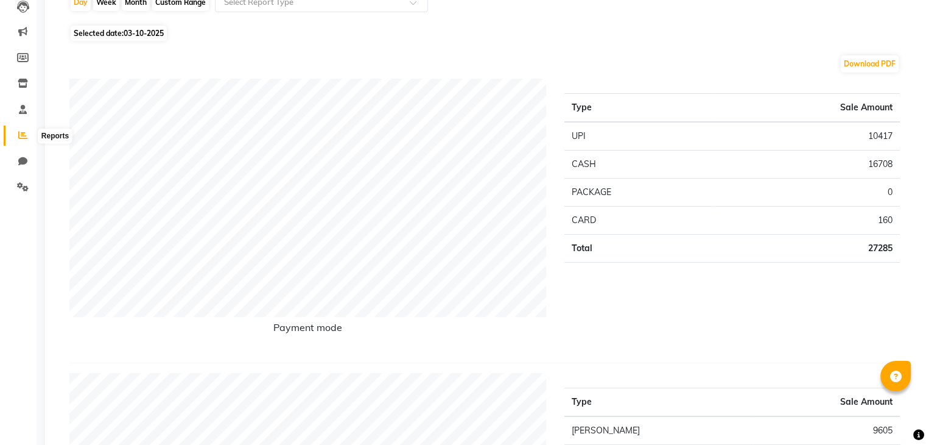
click at [16, 135] on span at bounding box center [22, 135] width 21 height 14
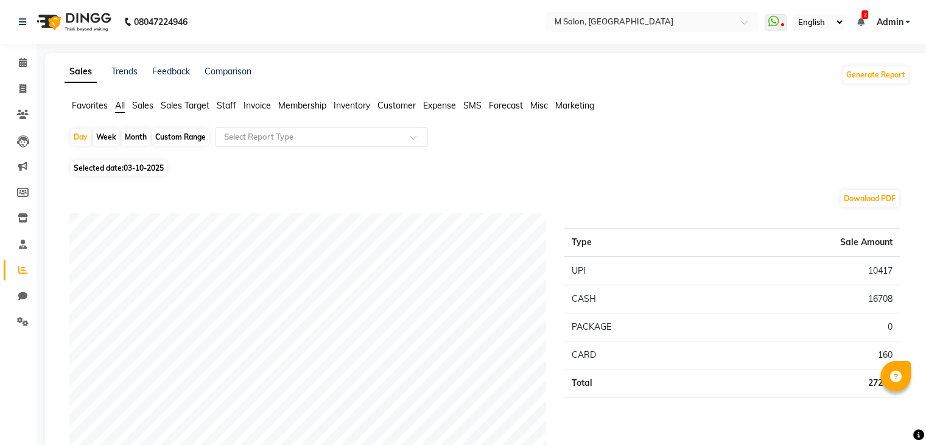
click at [139, 106] on span "Sales" at bounding box center [142, 105] width 21 height 11
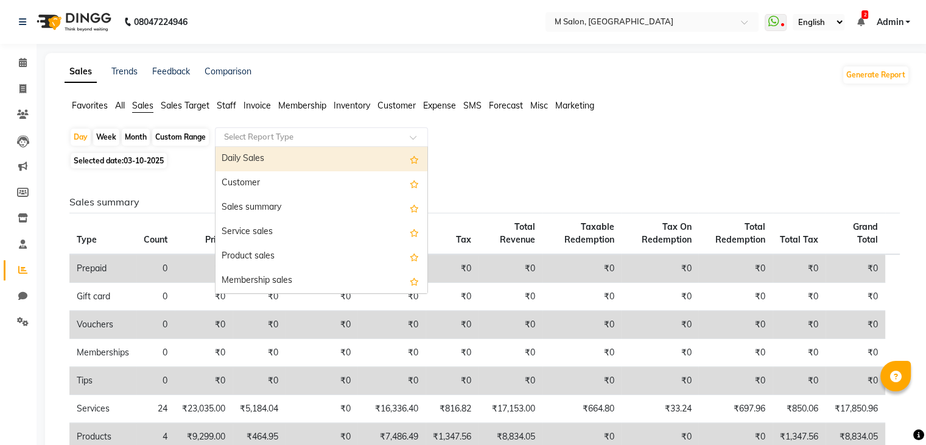
click at [247, 137] on input "text" at bounding box center [309, 137] width 175 height 12
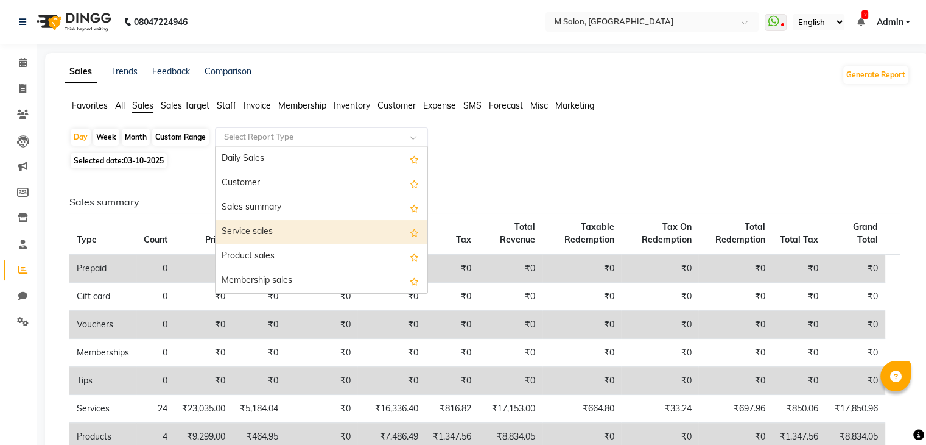
click at [247, 229] on div "Service sales" at bounding box center [322, 232] width 212 height 24
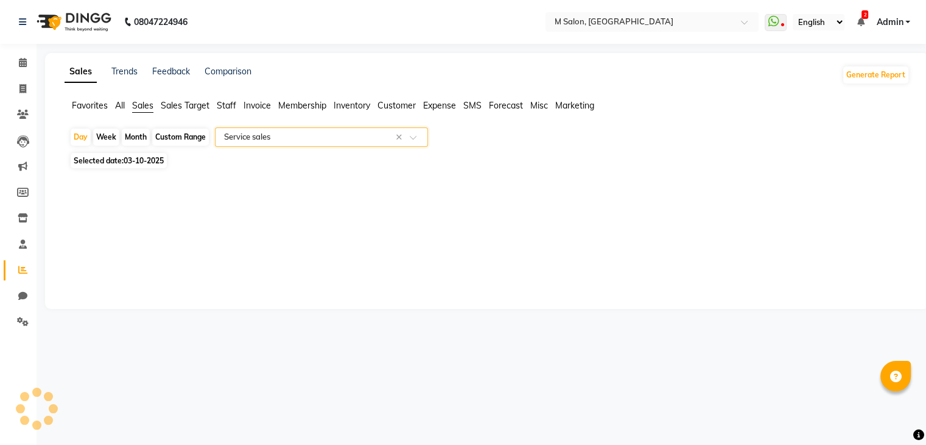
select select "full_report"
select select "csv"
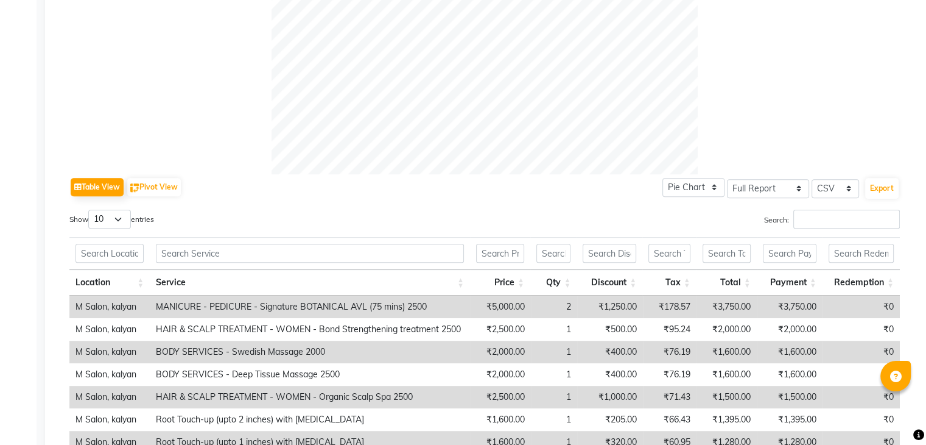
scroll to position [458, 0]
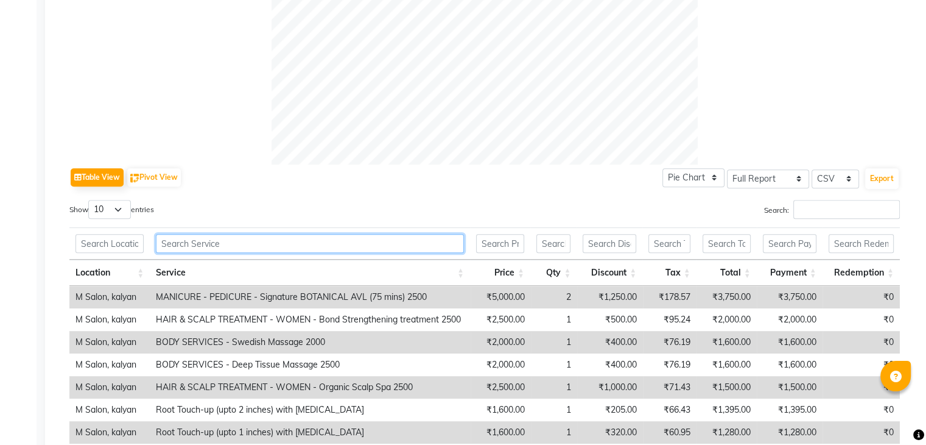
click at [385, 241] on input "text" at bounding box center [310, 243] width 308 height 19
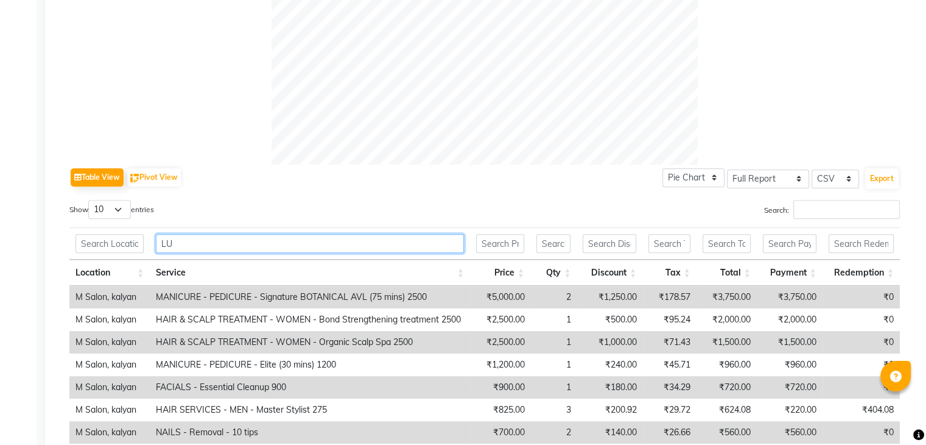
scroll to position [422, 0]
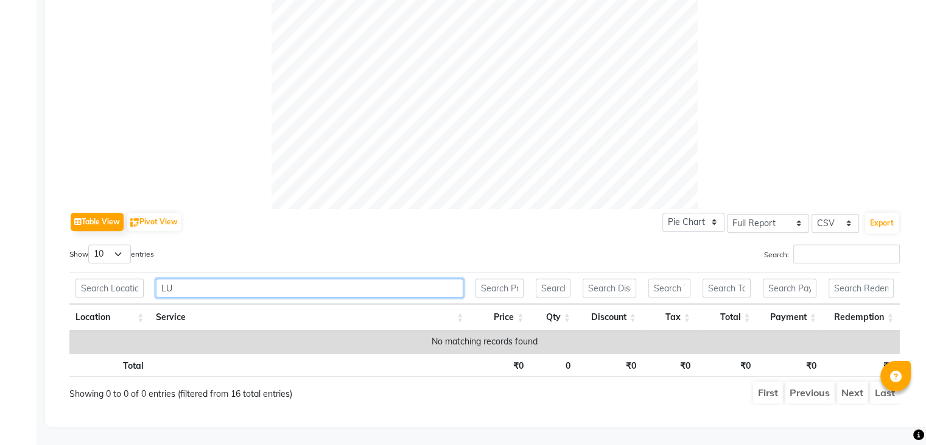
type input "L"
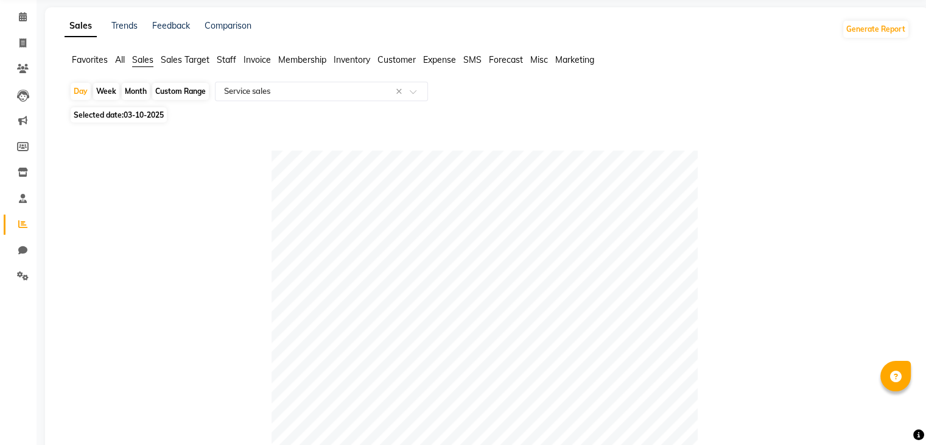
scroll to position [48, 0]
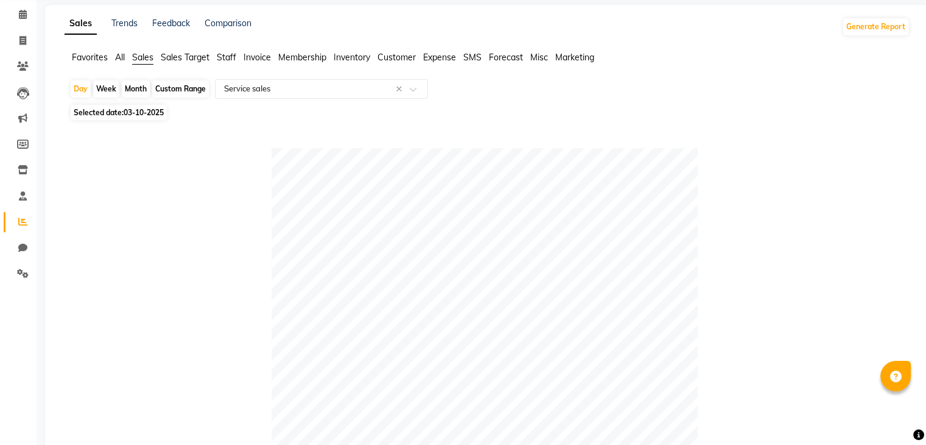
type input "PED"
click at [164, 88] on div "Custom Range" at bounding box center [180, 88] width 57 height 17
select select "10"
select select "2025"
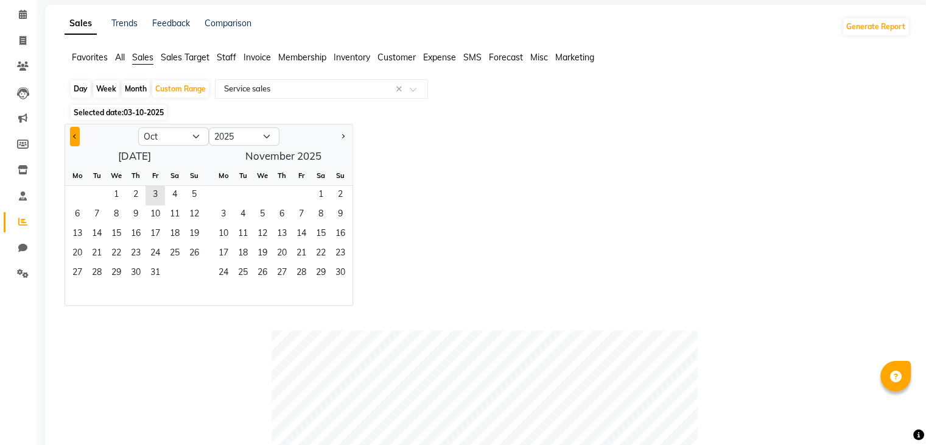
click at [76, 133] on button "Previous month" at bounding box center [75, 136] width 10 height 19
select select "9"
click at [94, 275] on span "30" at bounding box center [96, 273] width 19 height 19
click at [300, 189] on span "3" at bounding box center [301, 195] width 19 height 19
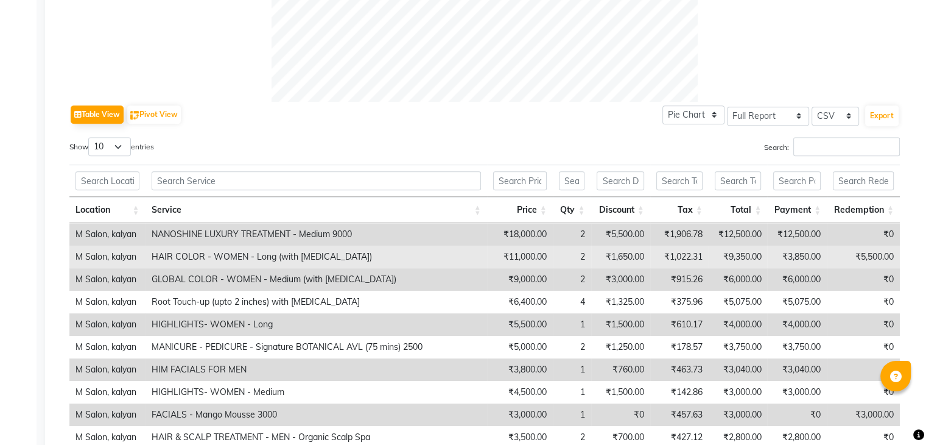
scroll to position [518, 0]
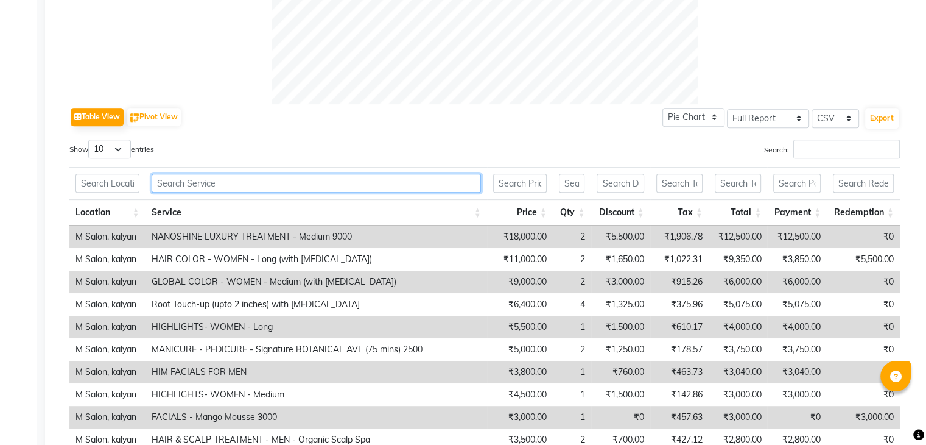
click at [347, 188] on input "text" at bounding box center [316, 183] width 329 height 19
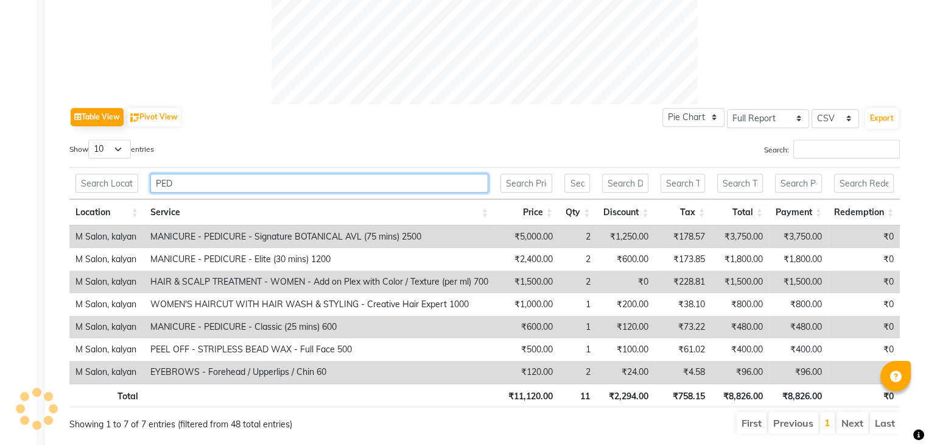
scroll to position [467, 0]
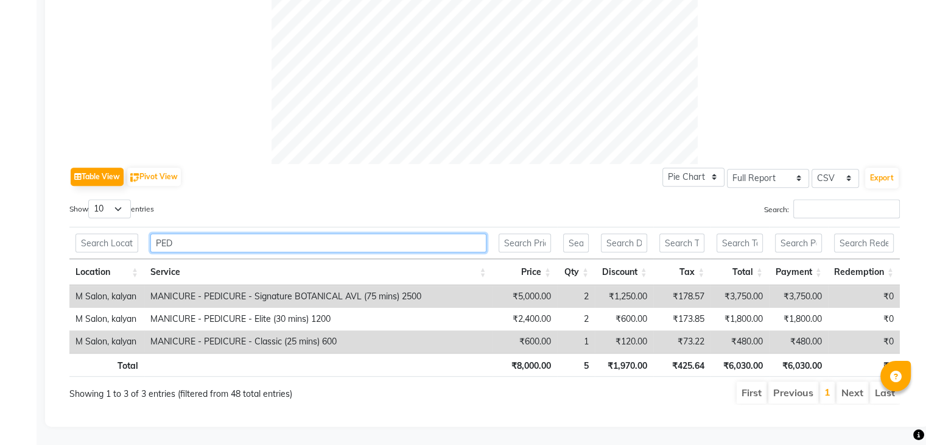
type input "PED"
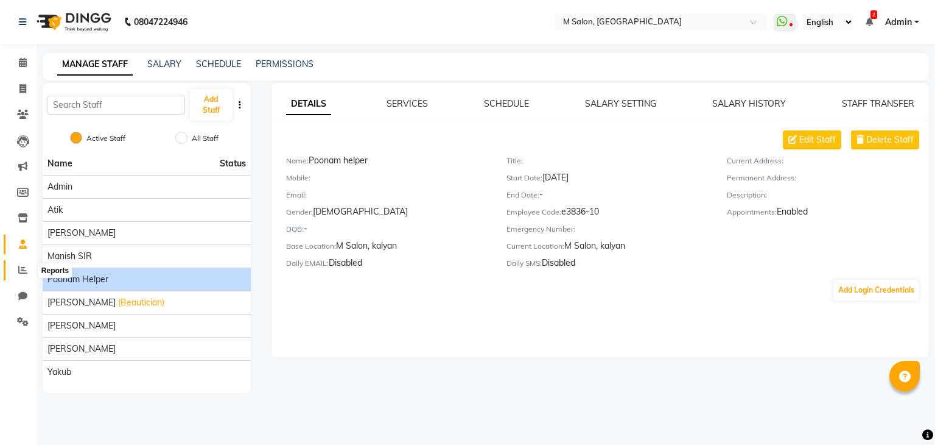
click at [28, 271] on span at bounding box center [22, 270] width 21 height 14
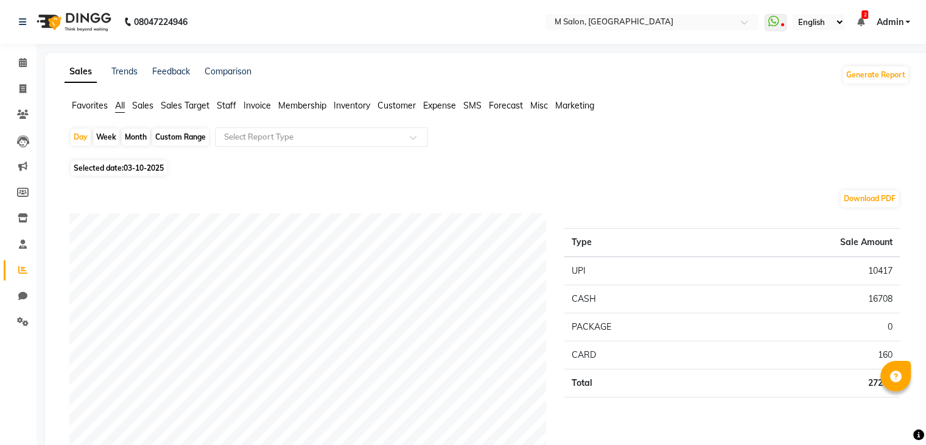
click at [228, 105] on span "Staff" at bounding box center [226, 105] width 19 height 11
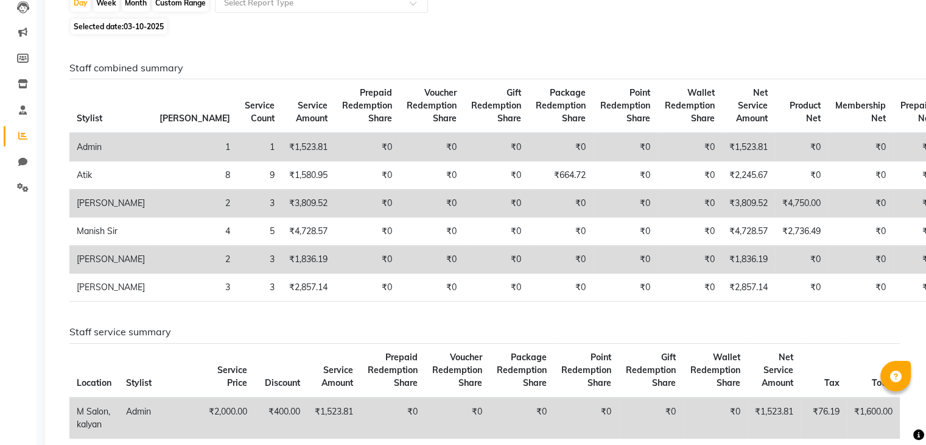
scroll to position [136, 0]
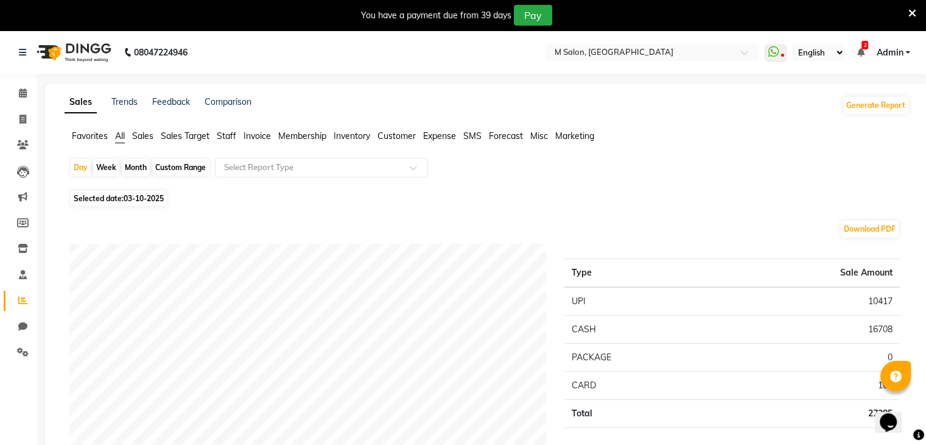
click at [227, 136] on span "Staff" at bounding box center [226, 135] width 19 height 11
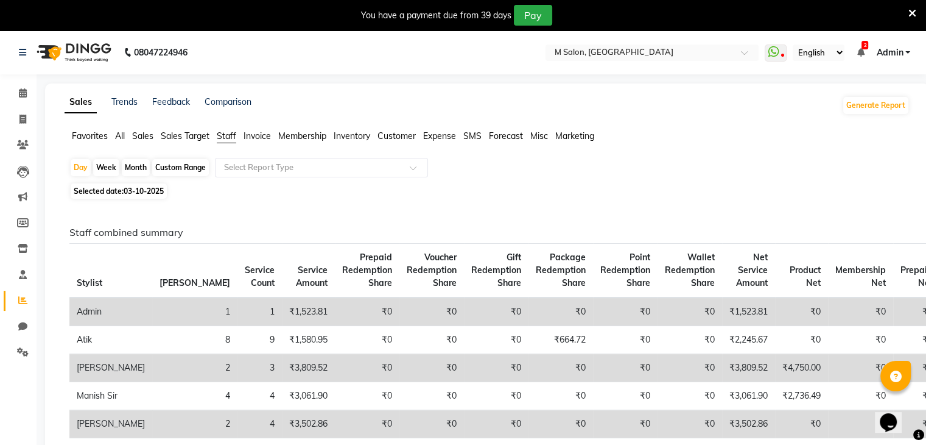
click at [909, 9] on icon at bounding box center [913, 13] width 8 height 11
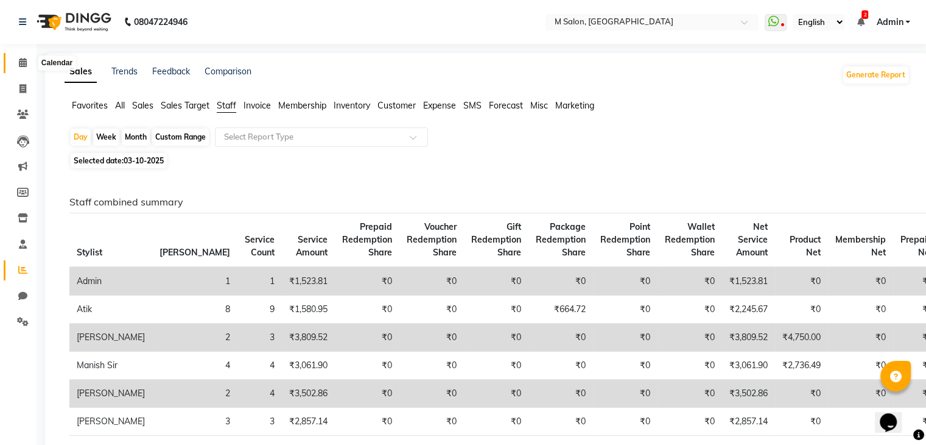
click at [26, 56] on span at bounding box center [22, 63] width 21 height 14
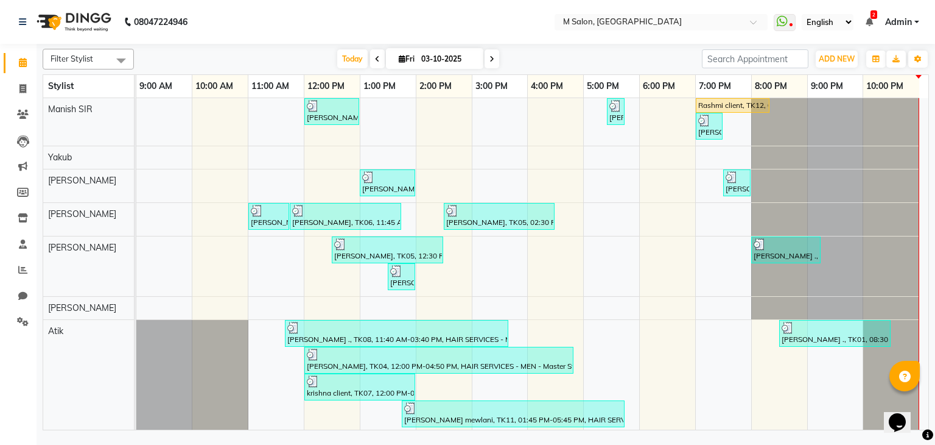
click at [485, 56] on span at bounding box center [492, 58] width 15 height 19
type input "04-10-2025"
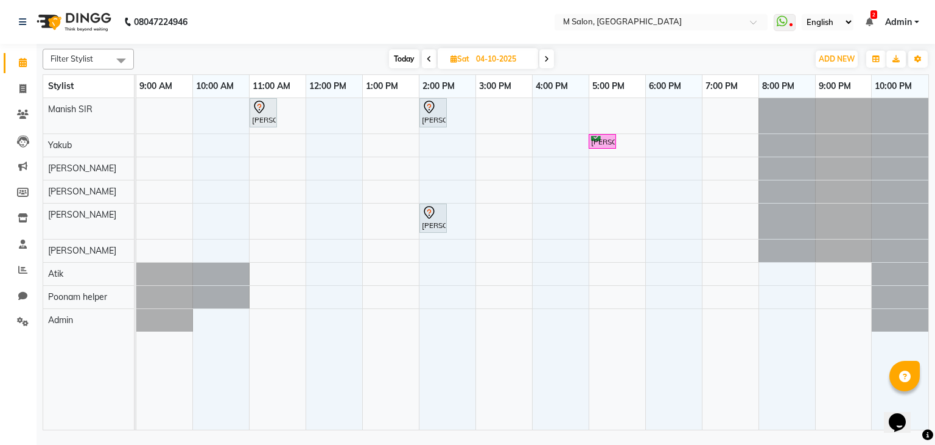
click at [491, 52] on input "04-10-2025" at bounding box center [503, 59] width 61 height 18
select select "10"
select select "2025"
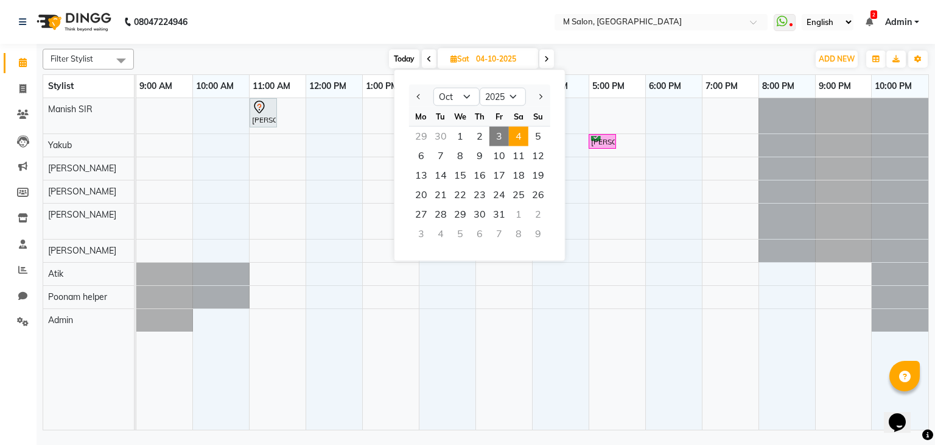
click at [657, 54] on div "Today Sat 04-10-2025 Jan Feb Mar Apr May Jun Jul Aug Sep Oct Nov Dec 2015 2016 …" at bounding box center [471, 59] width 663 height 18
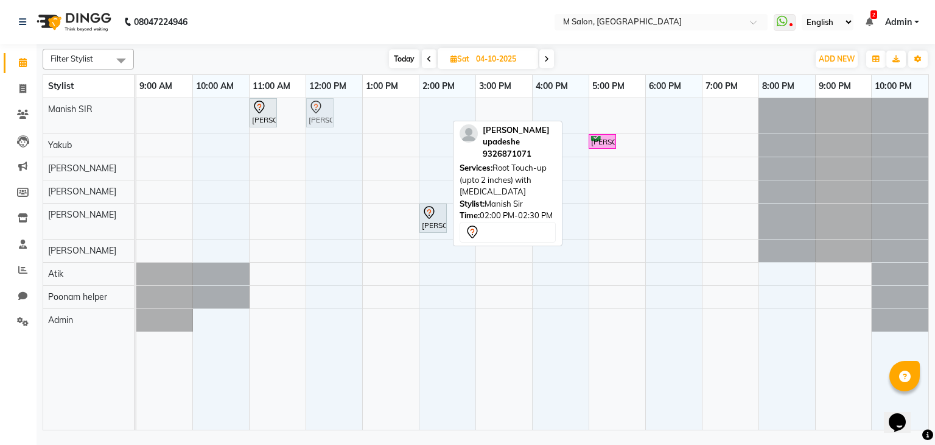
drag, startPoint x: 429, startPoint y: 111, endPoint x: 343, endPoint y: 101, distance: 85.8
click at [343, 101] on div "sneha maam, 11:00 AM-11:30 AM, Root Touch-up (upto 1 inches) with ammonia sneha…" at bounding box center [532, 264] width 792 height 332
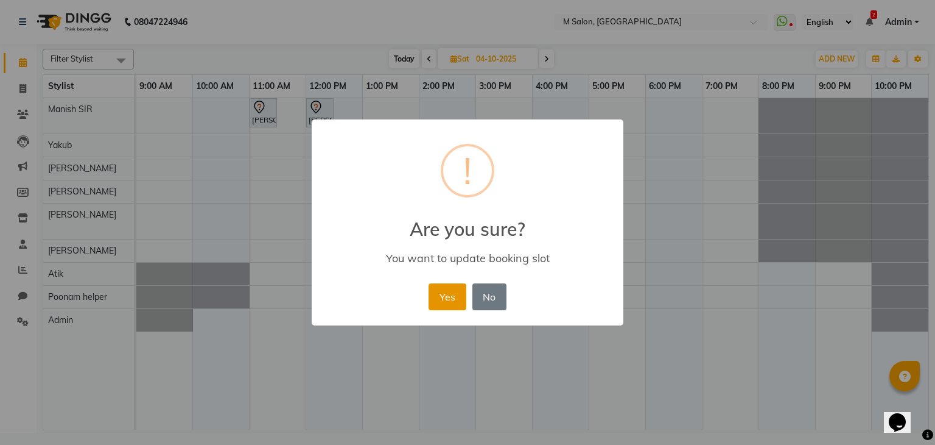
click at [440, 293] on button "Yes" at bounding box center [447, 296] width 37 height 27
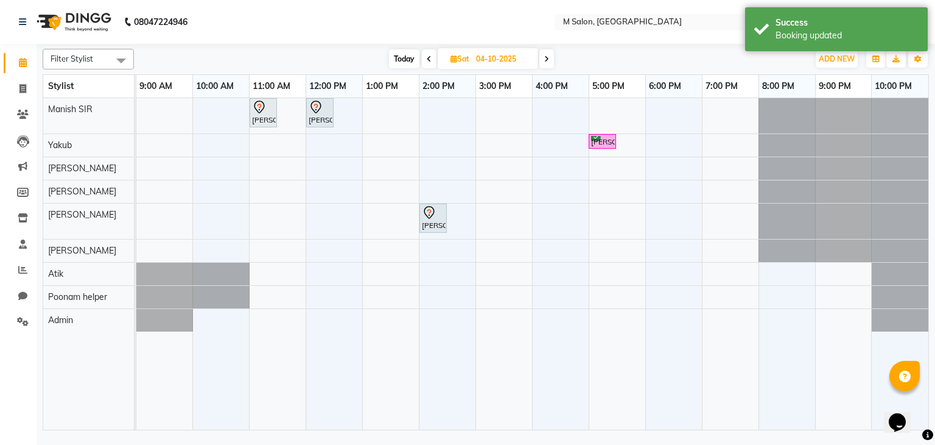
click at [401, 59] on span "Today" at bounding box center [404, 58] width 30 height 19
type input "03-10-2025"
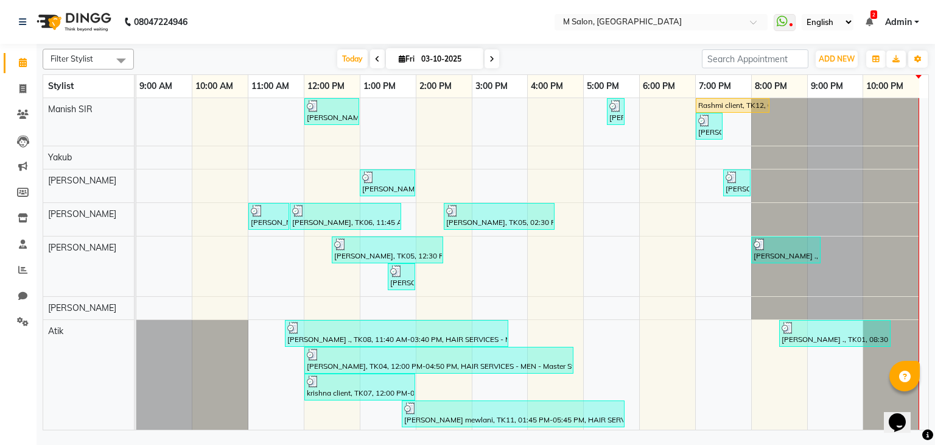
click at [443, 62] on input "03-10-2025" at bounding box center [448, 59] width 61 height 18
select select "10"
select select "2025"
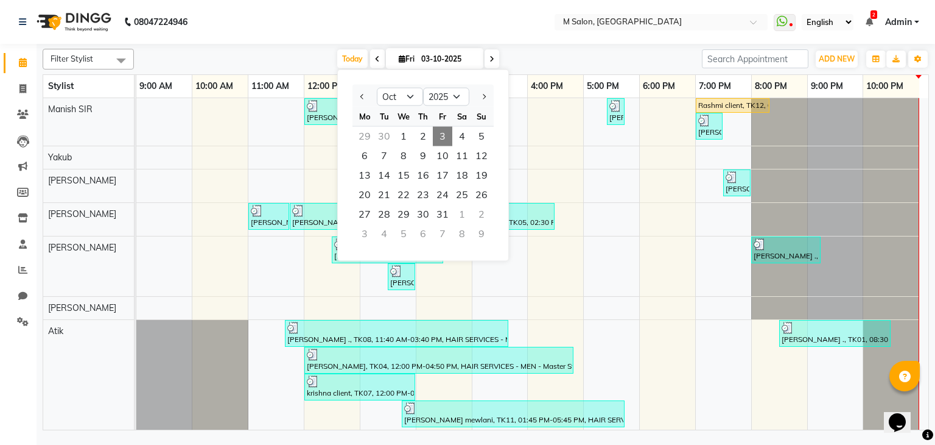
click at [382, 133] on div "30" at bounding box center [384, 136] width 19 height 19
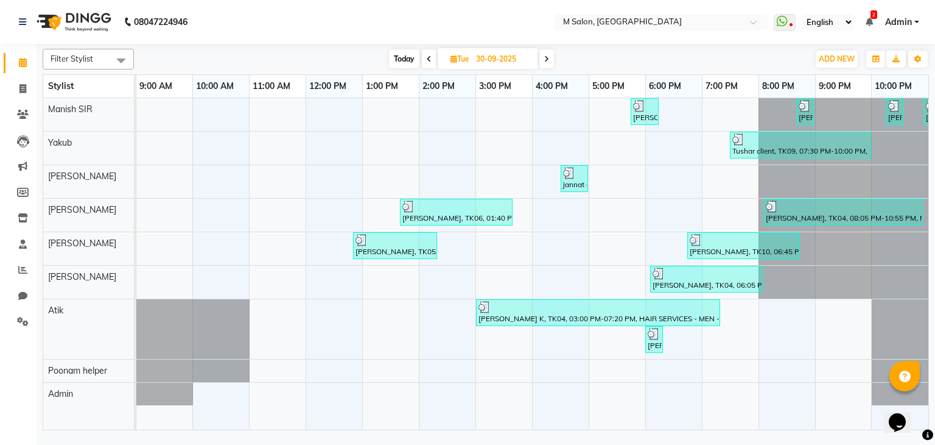
click at [412, 54] on span "Today" at bounding box center [404, 58] width 30 height 19
type input "03-10-2025"
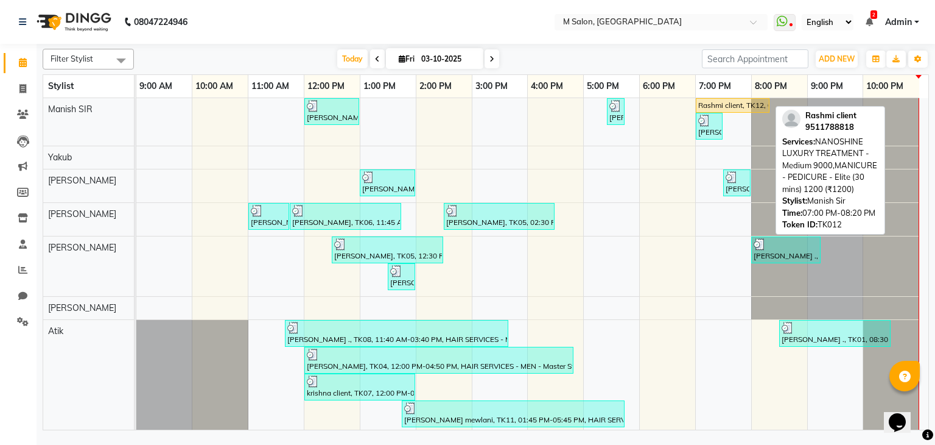
click at [719, 100] on div "Rashmi client, TK12, 07:00 PM-08:20 PM, NANOSHINE LUXURY TREATMENT - Medium 900…" at bounding box center [732, 105] width 71 height 11
select select "1"
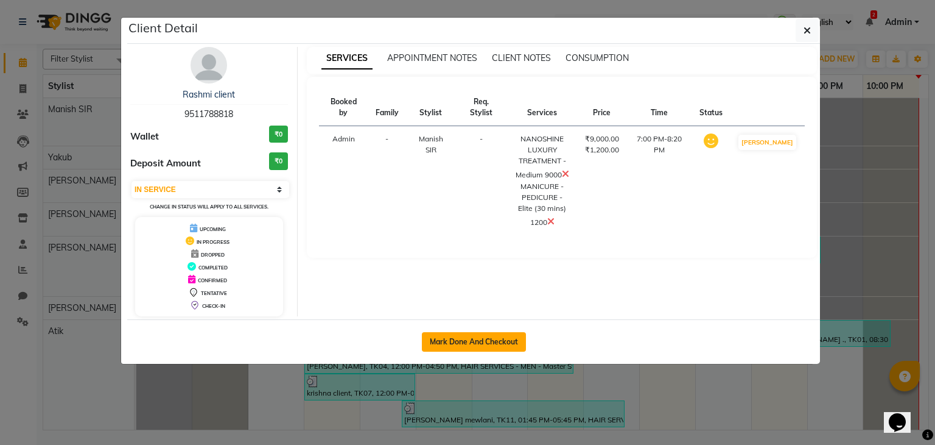
click at [448, 332] on button "Mark Done And Checkout" at bounding box center [474, 341] width 104 height 19
select select "service"
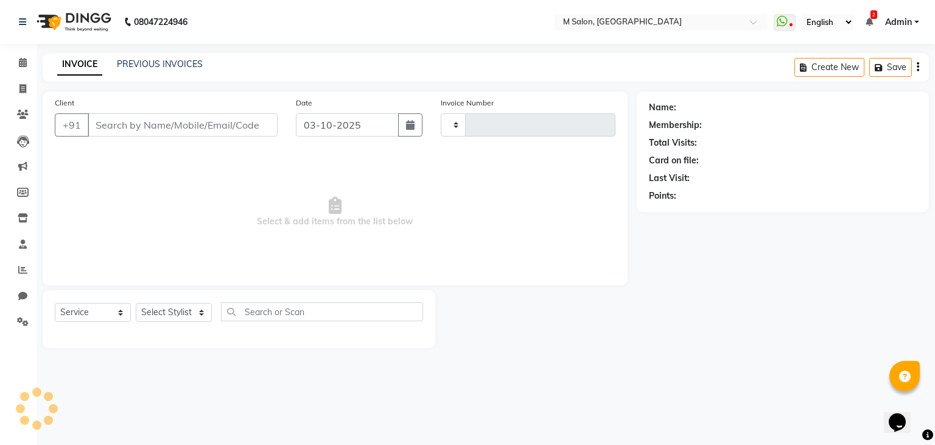
type input "0293"
select select "8656"
type input "9511788818"
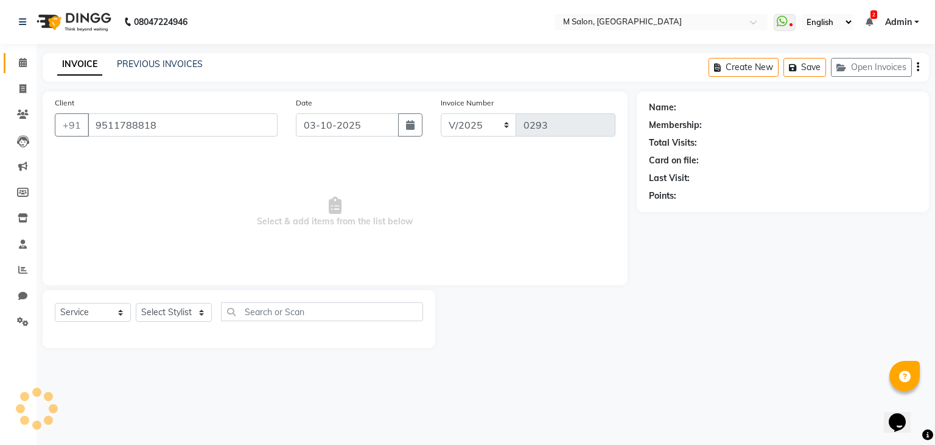
select select "86896"
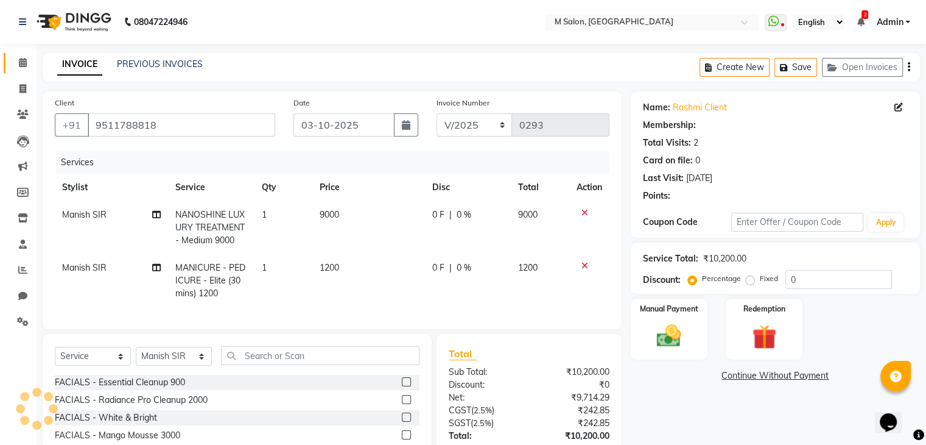
select select "1: Object"
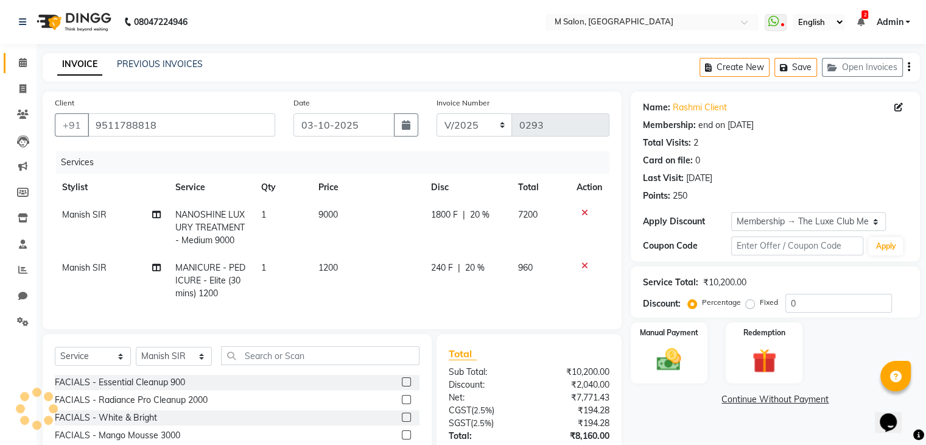
type input "20"
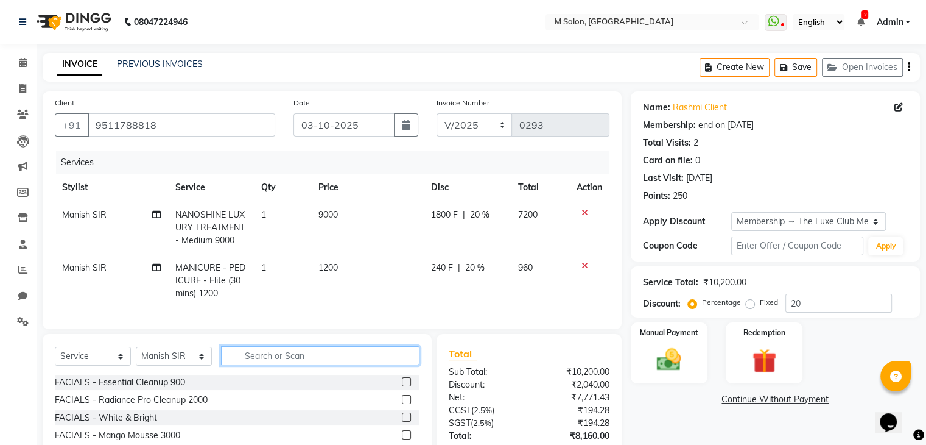
click at [265, 365] on input "text" at bounding box center [320, 355] width 199 height 19
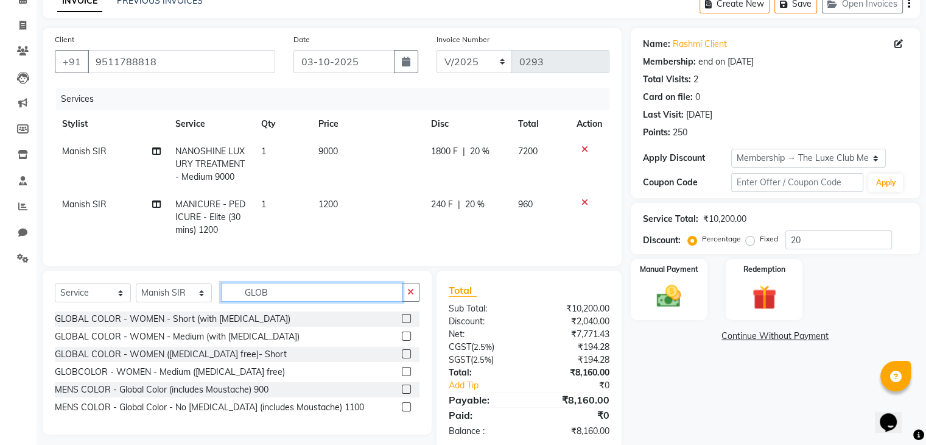
scroll to position [62, 0]
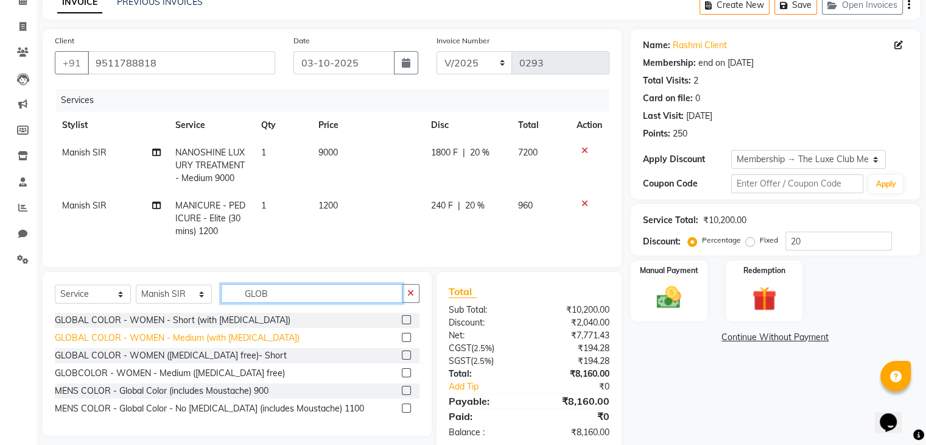
type input "GLOB"
click at [206, 344] on div "GLOBAL COLOR - WOMEN - Medium (with [MEDICAL_DATA])" at bounding box center [177, 337] width 245 height 13
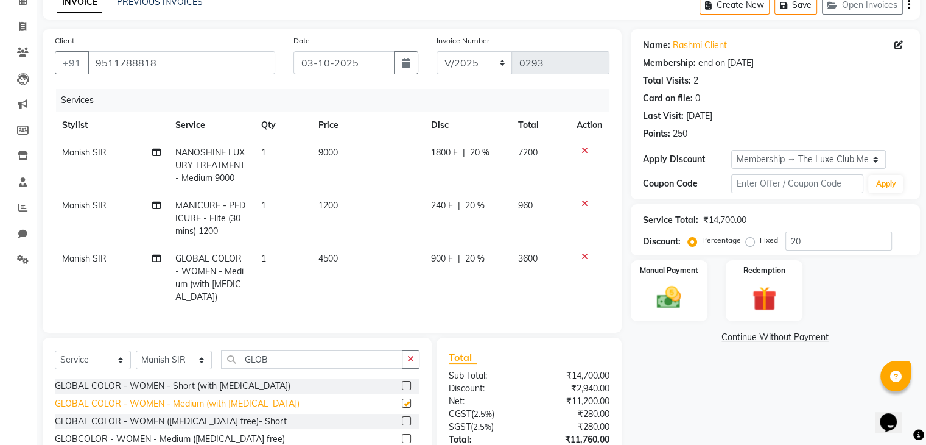
checkbox input "false"
click at [475, 259] on span "20 %" at bounding box center [474, 258] width 19 height 13
select select "86896"
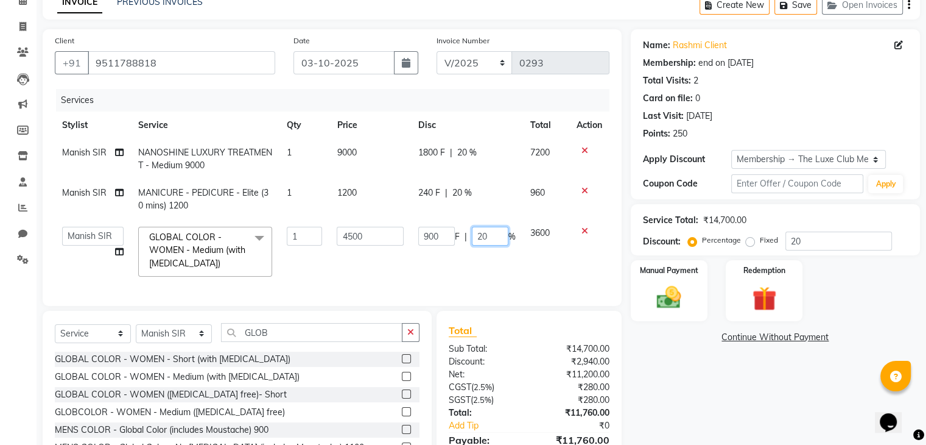
click at [497, 242] on input "20" at bounding box center [490, 236] width 37 height 19
type input "2"
type input "0"
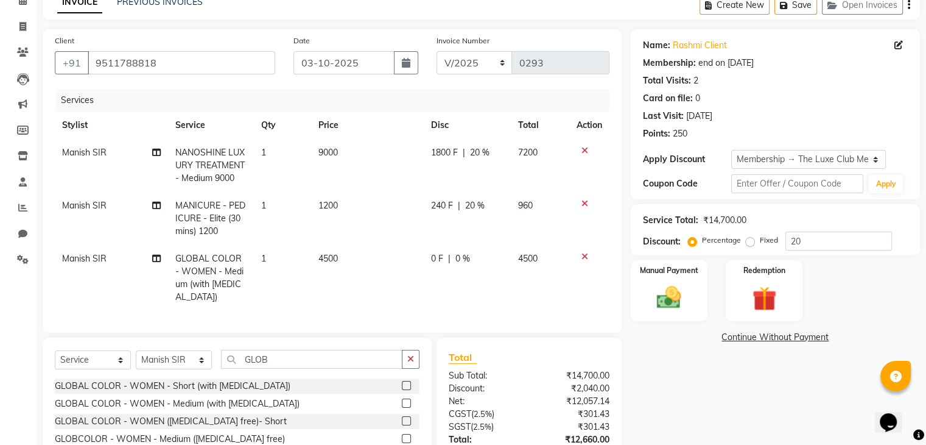
click at [459, 195] on td "240 F | 20 %" at bounding box center [468, 218] width 88 height 53
select select "86896"
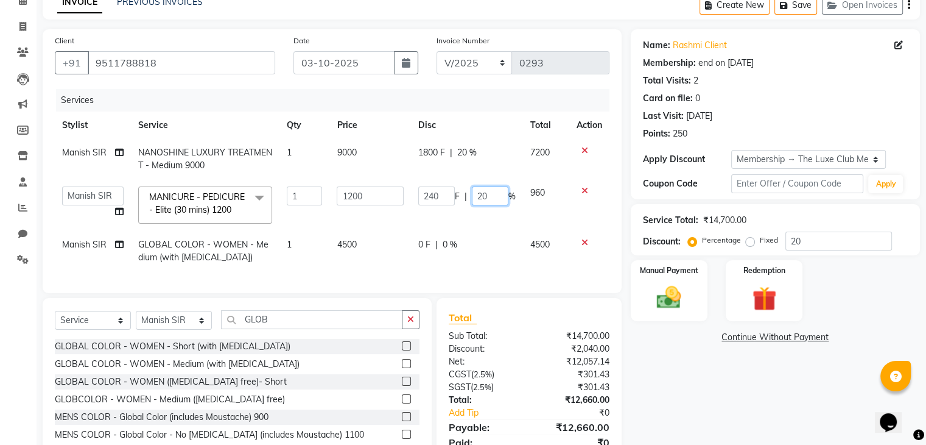
click at [498, 195] on input "20" at bounding box center [490, 195] width 37 height 19
type input "2"
type input "0"
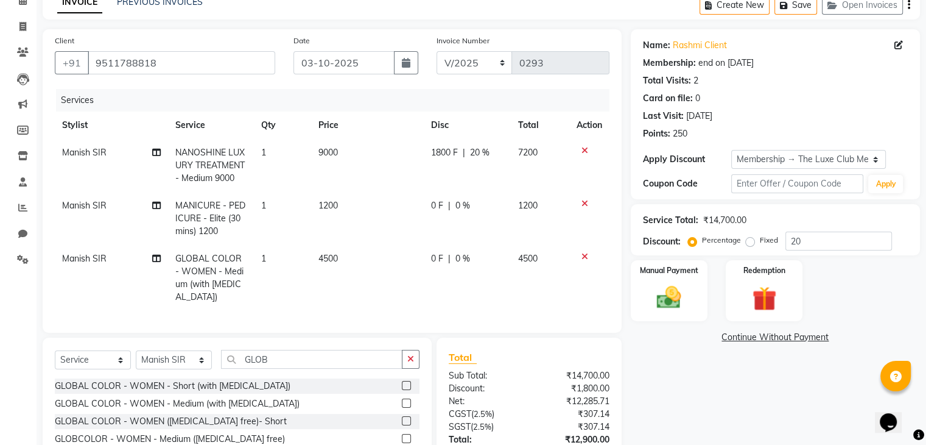
click at [464, 147] on div "1800 F | 20 %" at bounding box center [467, 152] width 73 height 13
select select "86896"
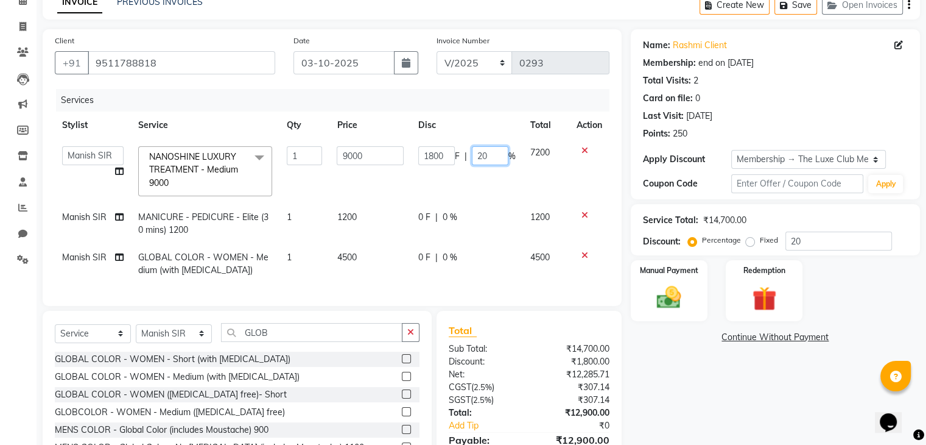
click at [497, 153] on input "20" at bounding box center [490, 155] width 37 height 19
type input "2"
type input "0"
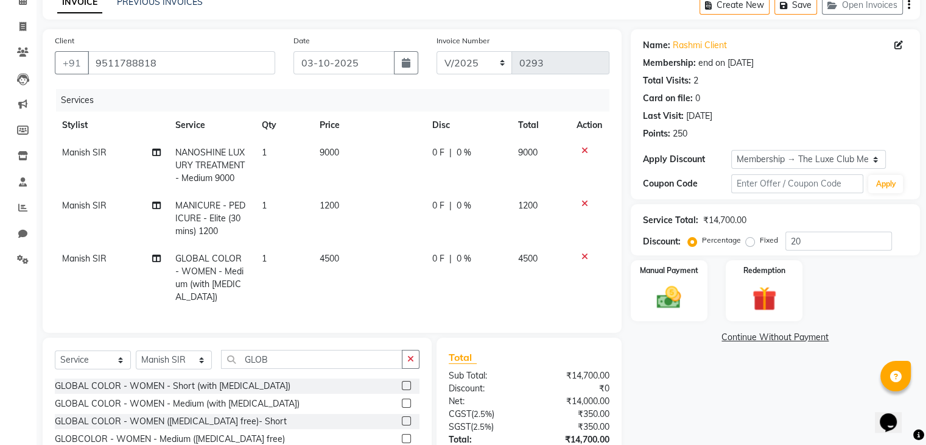
click at [505, 179] on td "0 F | 0 %" at bounding box center [468, 165] width 86 height 53
select select "86896"
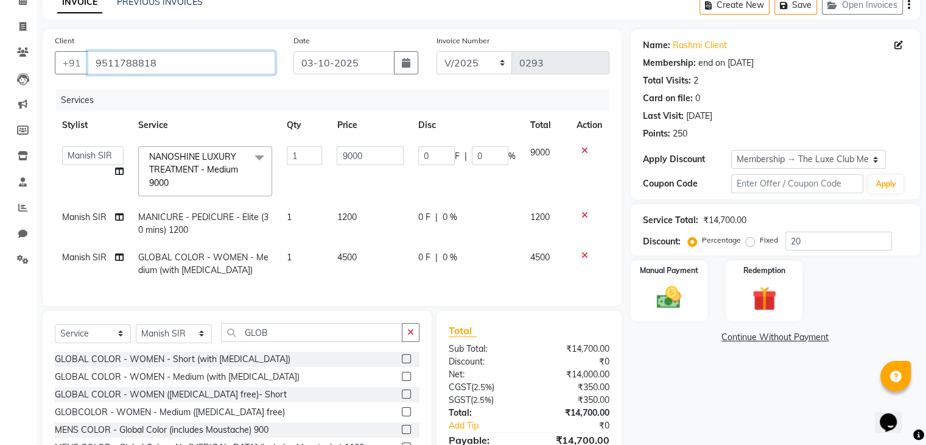
click at [130, 65] on input "9511788818" at bounding box center [182, 62] width 188 height 23
click at [140, 60] on input "9511788818" at bounding box center [182, 62] width 188 height 23
click at [18, 18] on link "Invoice" at bounding box center [18, 27] width 29 height 20
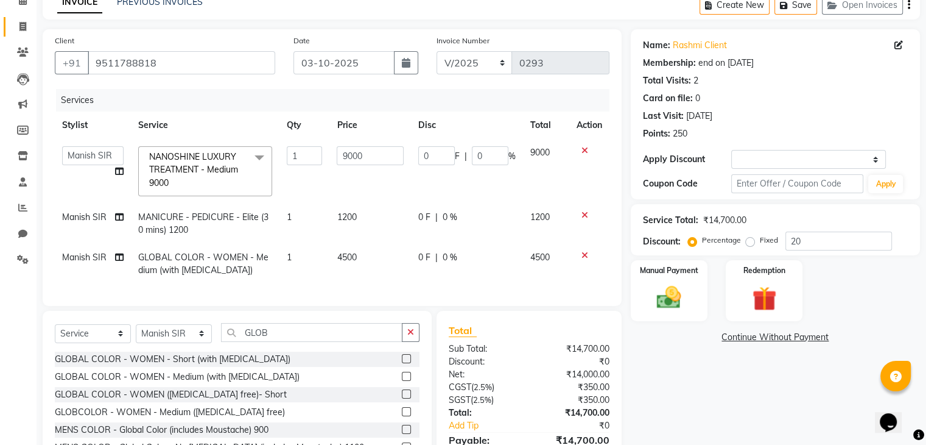
select select "service"
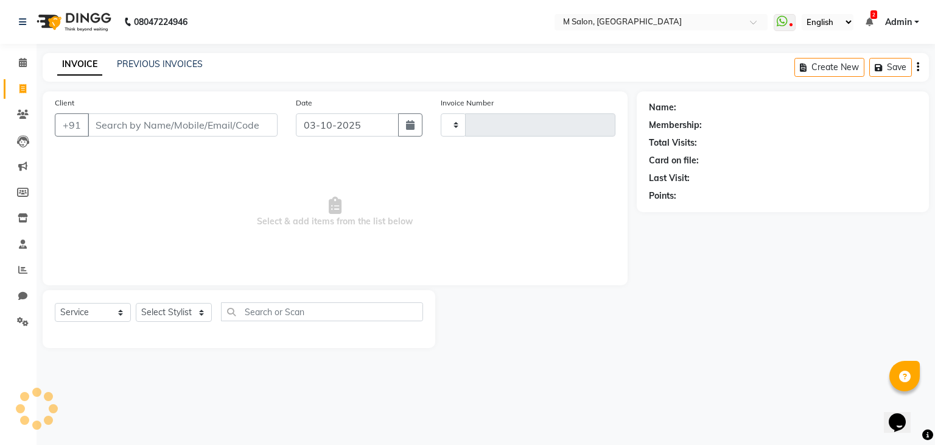
type input "0294"
select select "8656"
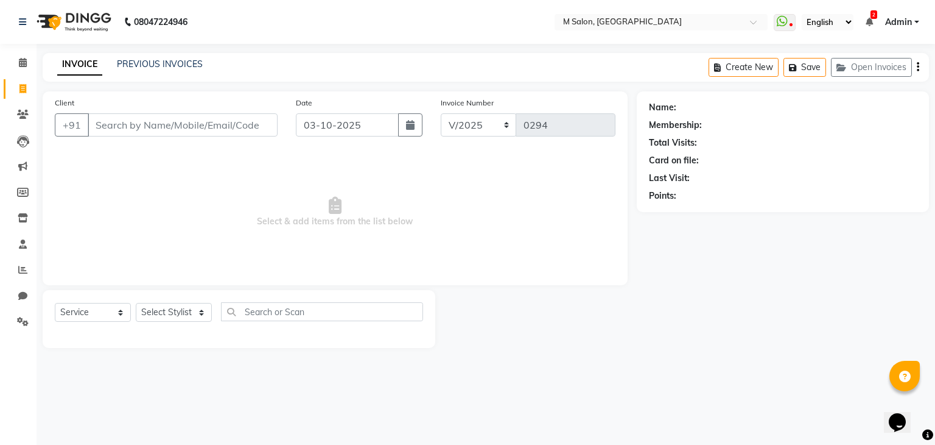
click at [153, 133] on input "Client" at bounding box center [183, 124] width 190 height 23
type input "9511788818"
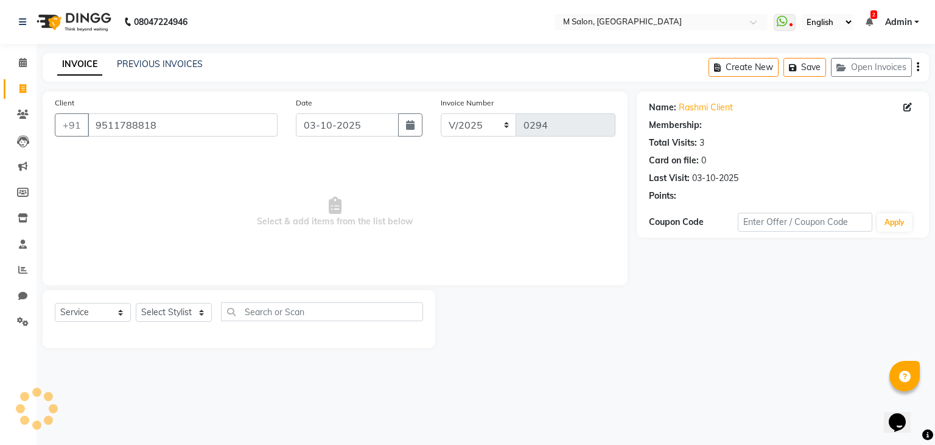
select select "1: Object"
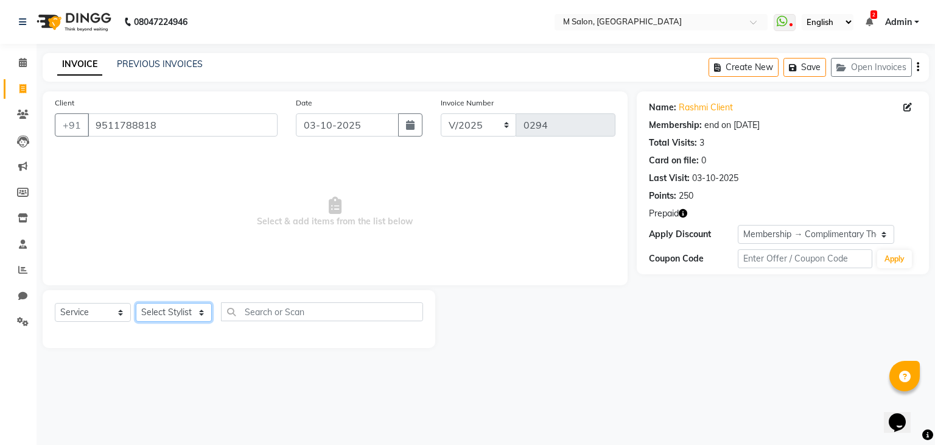
click at [183, 317] on select "Select Stylist Admin [PERSON_NAME] [PERSON_NAME] [PERSON_NAME] helper [PERSON_N…" at bounding box center [174, 312] width 76 height 19
select select "86896"
click at [136, 303] on select "Select Stylist Admin [PERSON_NAME] [PERSON_NAME] [PERSON_NAME] helper [PERSON_N…" at bounding box center [174, 312] width 76 height 19
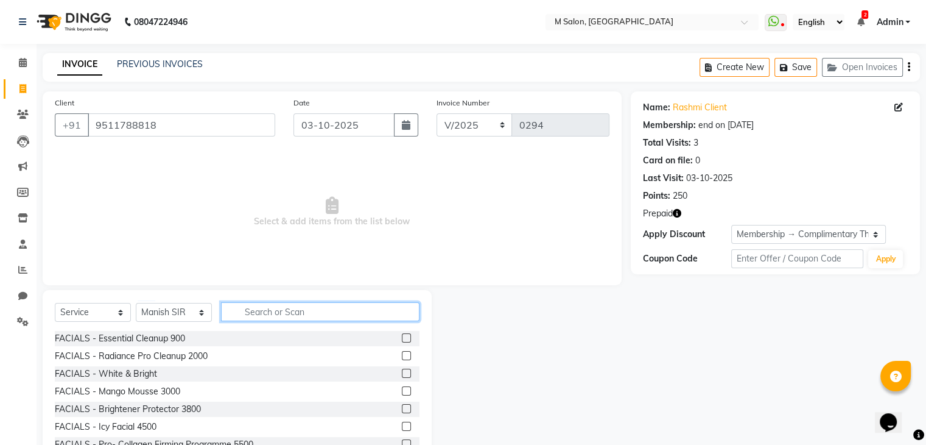
click at [288, 312] on input "text" at bounding box center [320, 311] width 199 height 19
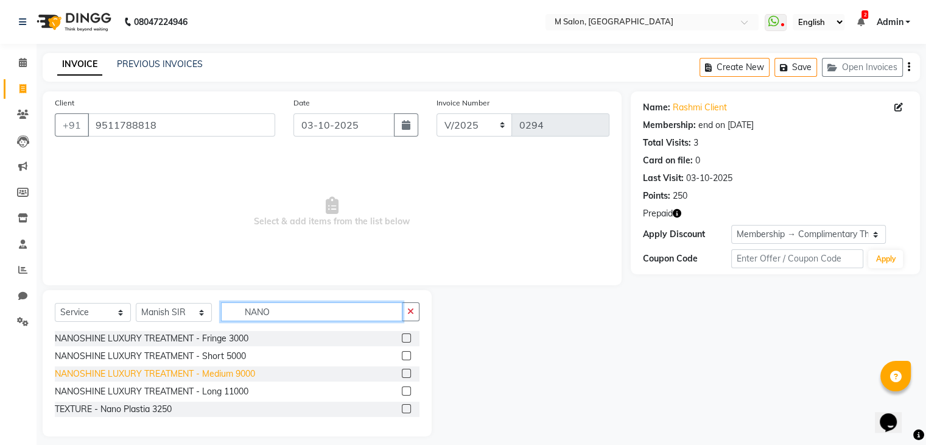
type input "NANO"
click at [202, 373] on div "NANOSHINE LUXURY TREATMENT - Medium 9000" at bounding box center [155, 373] width 200 height 13
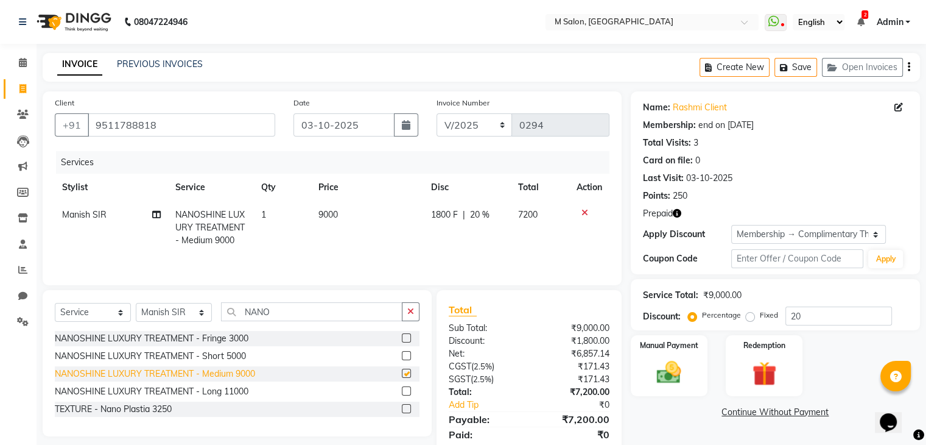
checkbox input "false"
click at [297, 302] on div "Select Service Product Membership Package Voucher Prepaid Gift Card Select Styl…" at bounding box center [237, 363] width 389 height 146
click at [286, 317] on input "NANO" at bounding box center [311, 311] width 181 height 19
type input "N"
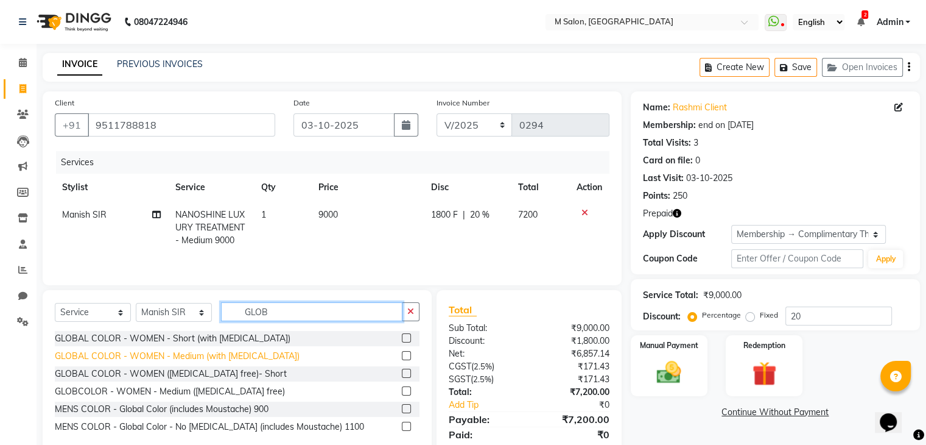
type input "GLOB"
click at [199, 360] on div "GLOBAL COLOR - WOMEN - Medium (with [MEDICAL_DATA])" at bounding box center [177, 356] width 245 height 13
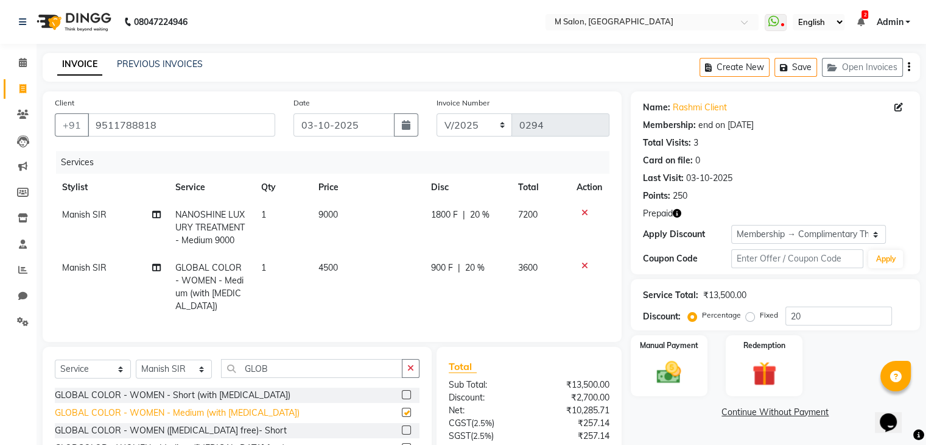
checkbox input "false"
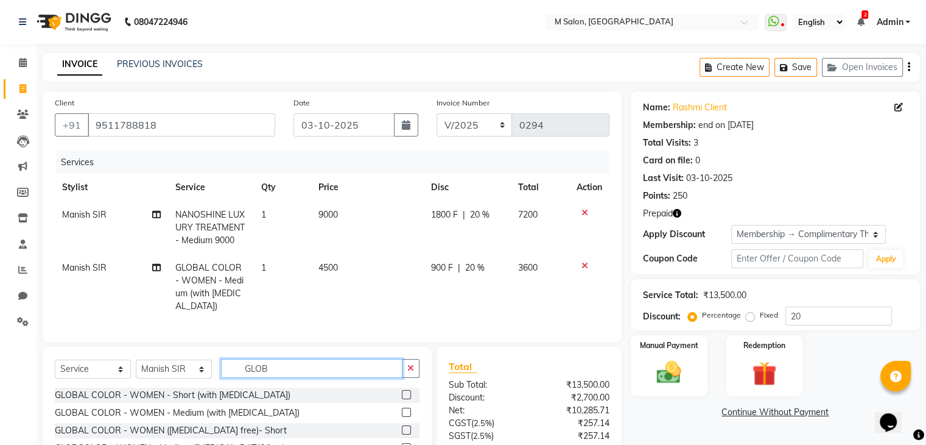
click at [276, 378] on input "GLOB" at bounding box center [311, 368] width 181 height 19
type input "G"
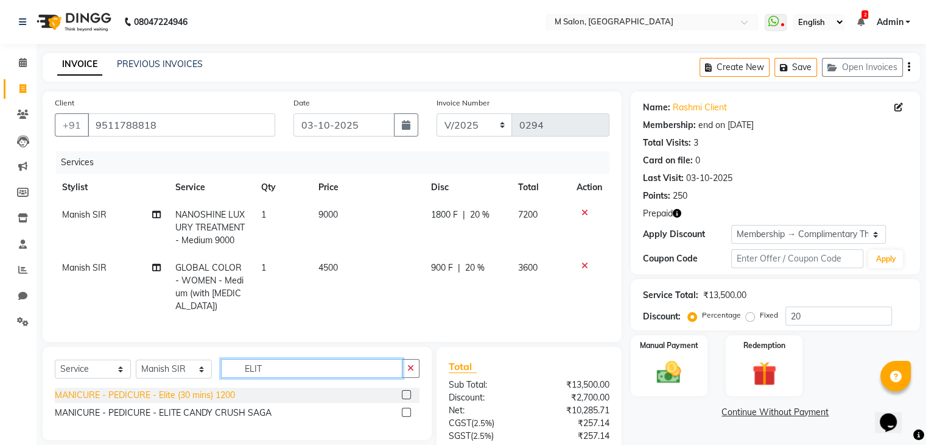
type input "ELIT"
click at [200, 401] on div "MANICURE - PEDICURE - Elite (30 mins) 1200" at bounding box center [145, 395] width 180 height 13
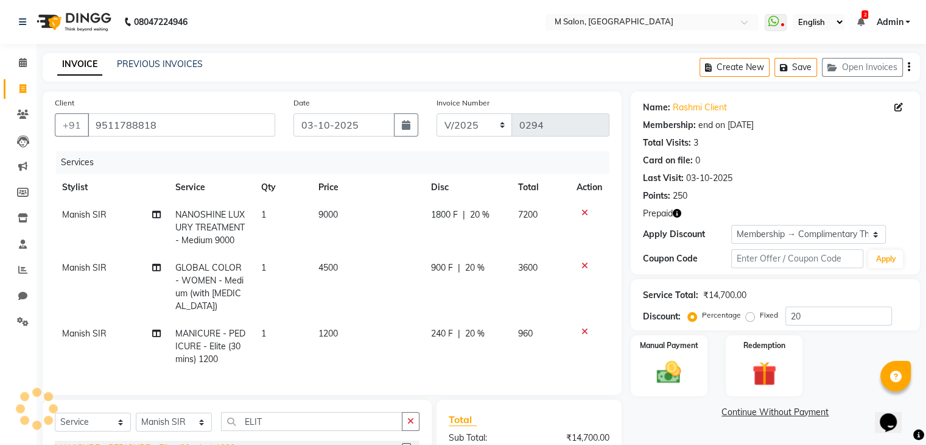
checkbox input "false"
click at [470, 269] on span "20 %" at bounding box center [474, 267] width 19 height 13
select select "86896"
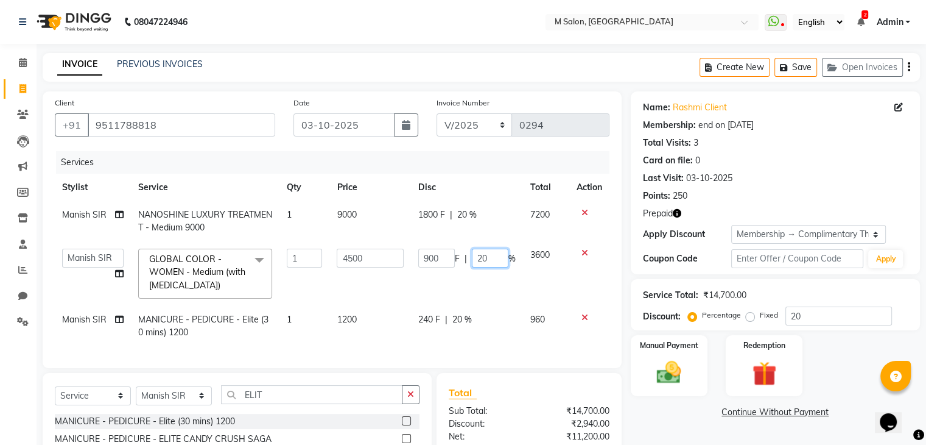
click at [496, 262] on input "20" at bounding box center [490, 257] width 37 height 19
type input "2"
type input "0"
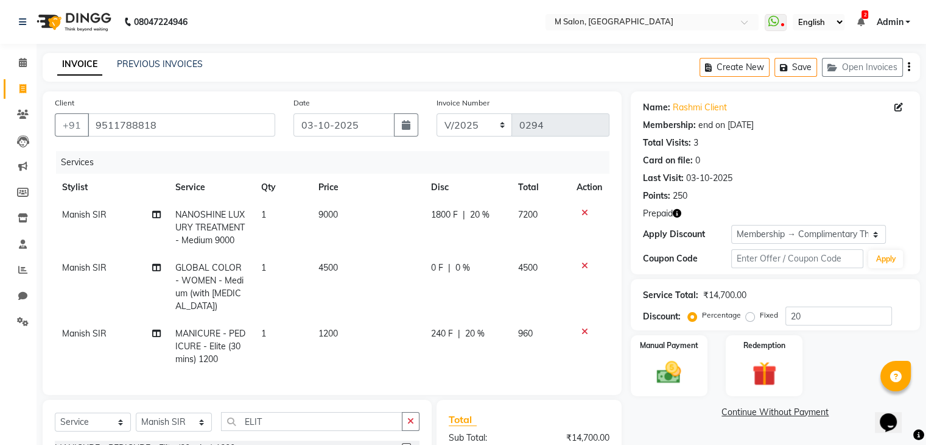
click at [465, 213] on div "1800 F | 20 %" at bounding box center [467, 214] width 73 height 13
select select "86896"
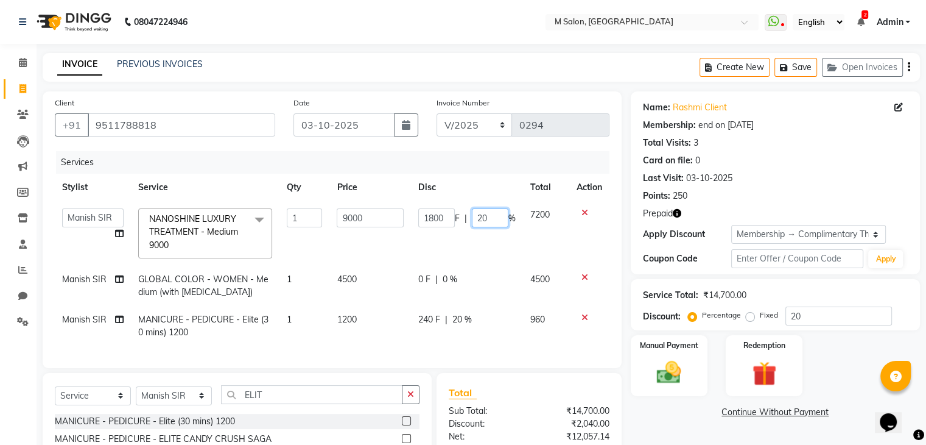
click at [494, 215] on input "20" at bounding box center [490, 217] width 37 height 19
type input "2"
type input "0"
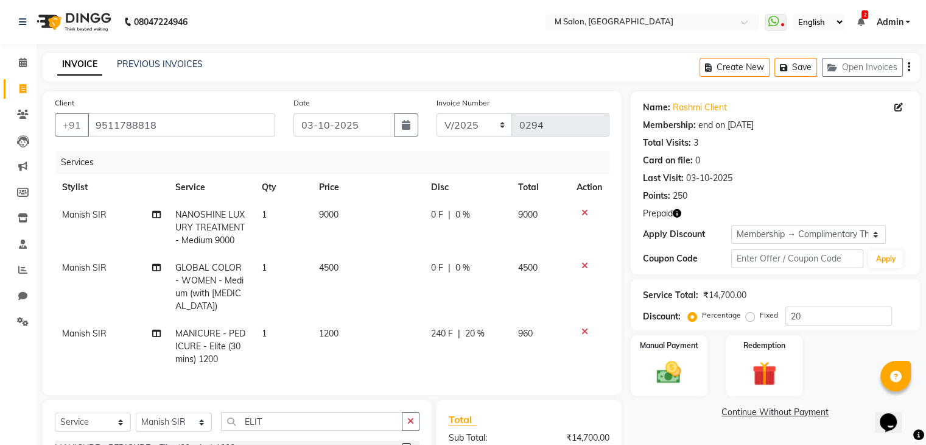
click at [461, 322] on td "240 F | 20 %" at bounding box center [467, 346] width 87 height 53
select select "86896"
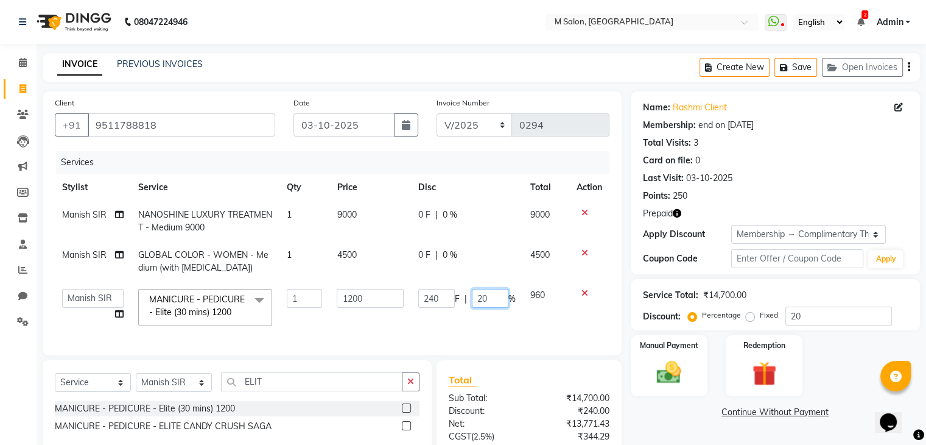
click at [490, 300] on input "20" at bounding box center [490, 298] width 37 height 19
type input "2"
type input "0"
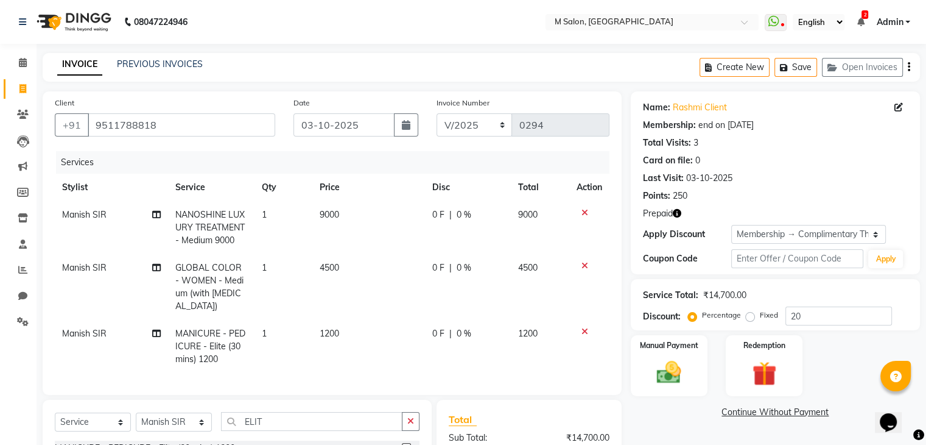
click at [536, 325] on td "1200" at bounding box center [540, 346] width 58 height 53
select select "86896"
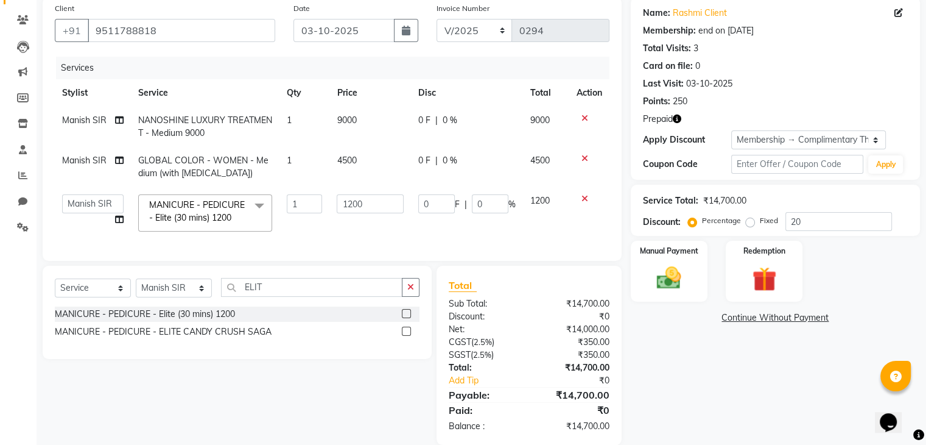
scroll to position [97, 0]
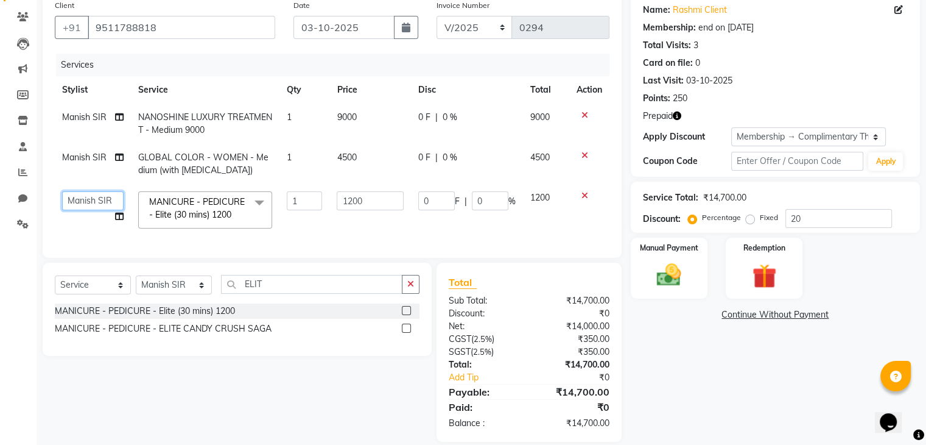
click at [91, 195] on select "Admin [PERSON_NAME] [PERSON_NAME] helper [PERSON_NAME] [PERSON_NAME] [PERSON_NA…" at bounding box center [93, 200] width 62 height 19
select select "88050"
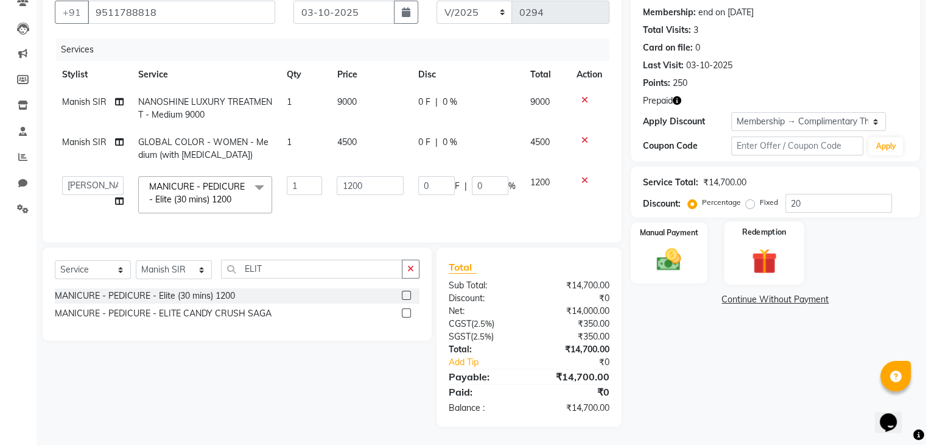
drag, startPoint x: 740, startPoint y: 325, endPoint x: 768, endPoint y: 232, distance: 96.9
click at [768, 232] on div "Name: Rashmi Client Membership: end on 03-10-2026 Total Visits: 3 Card on file:…" at bounding box center [780, 203] width 298 height 448
click at [768, 232] on div "Redemption" at bounding box center [764, 252] width 80 height 63
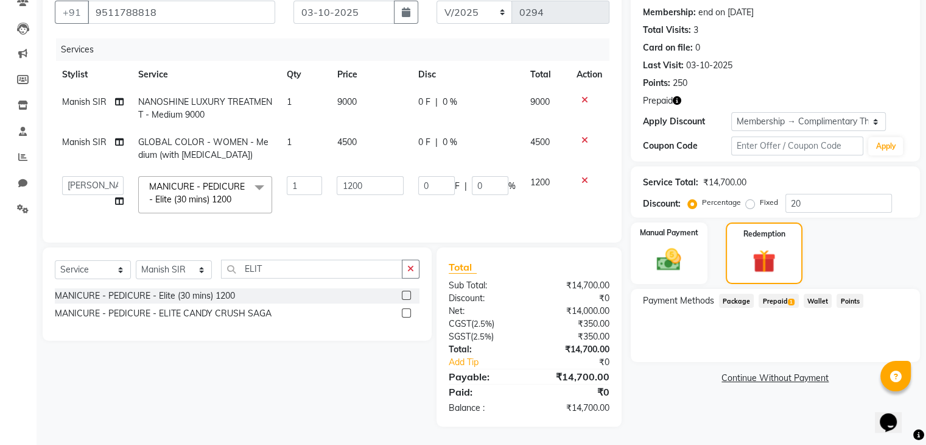
click at [778, 294] on span "Prepaid 1" at bounding box center [779, 301] width 40 height 14
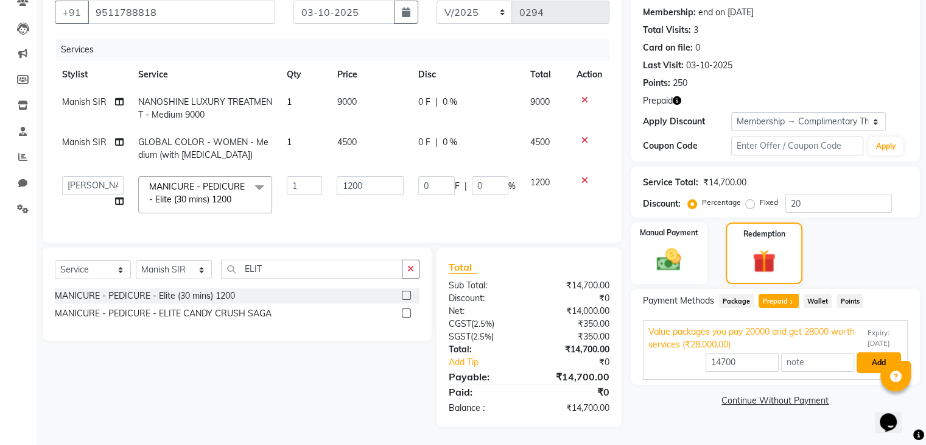
click at [883, 356] on button "Add" at bounding box center [879, 362] width 44 height 21
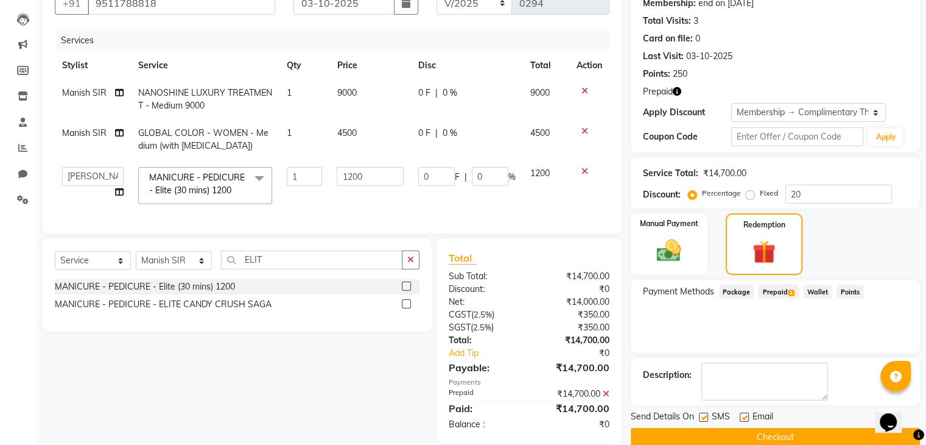
scroll to position [147, 0]
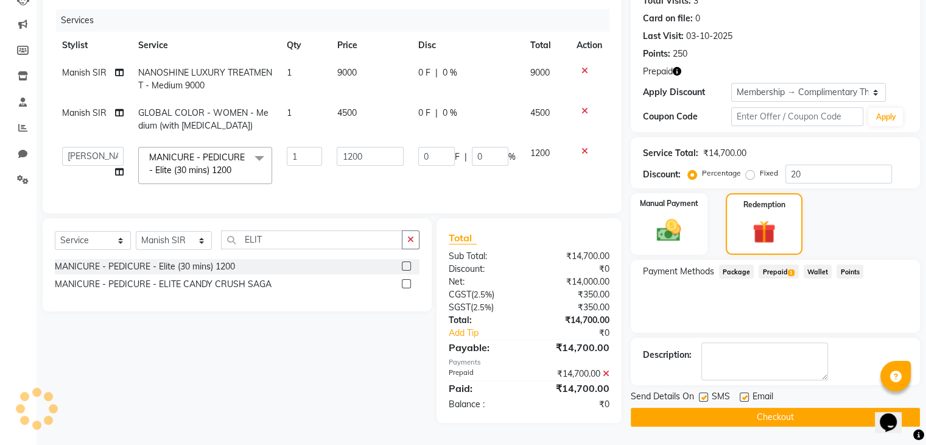
click at [770, 414] on button "Checkout" at bounding box center [775, 416] width 289 height 19
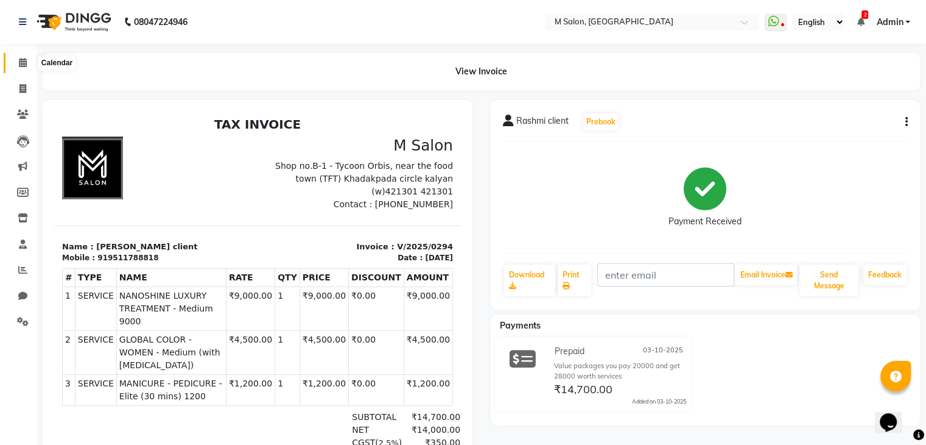
click at [17, 56] on span at bounding box center [22, 63] width 21 height 14
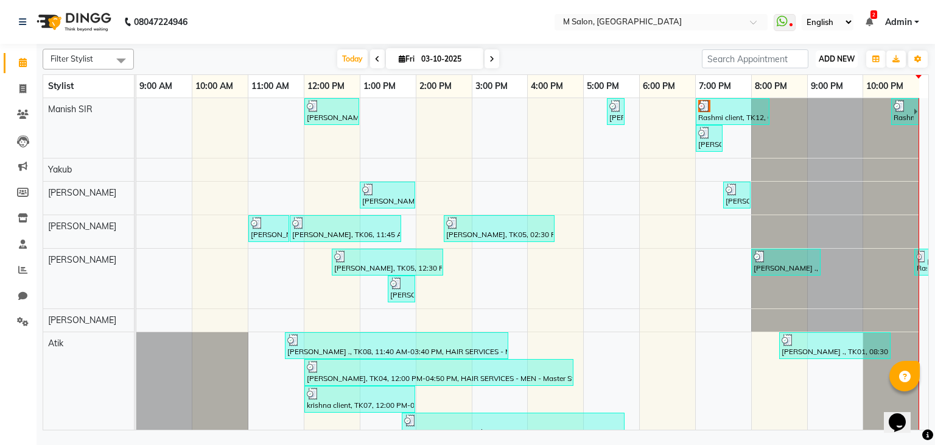
click at [838, 60] on span "ADD NEW" at bounding box center [837, 58] width 36 height 9
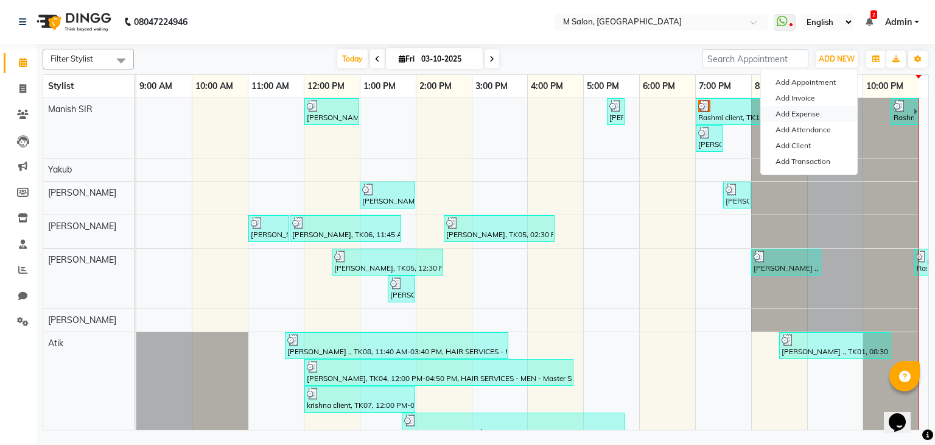
click at [792, 110] on link "Add Expense" at bounding box center [809, 114] width 96 height 16
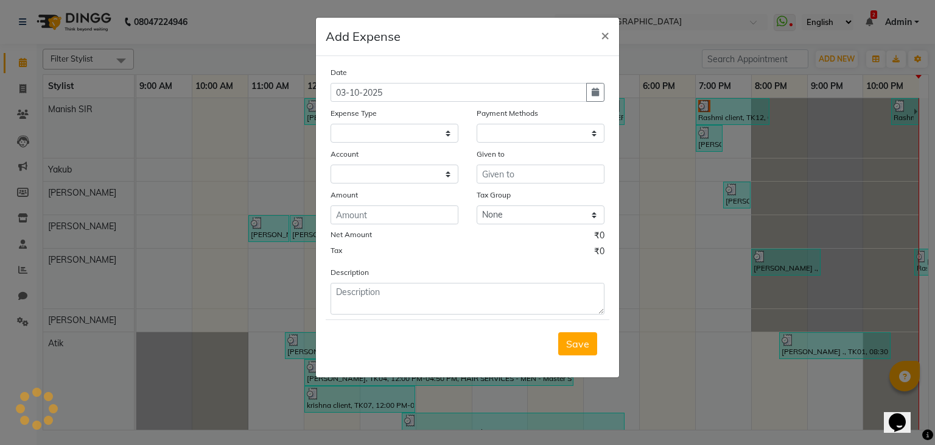
select select "1"
select select "7908"
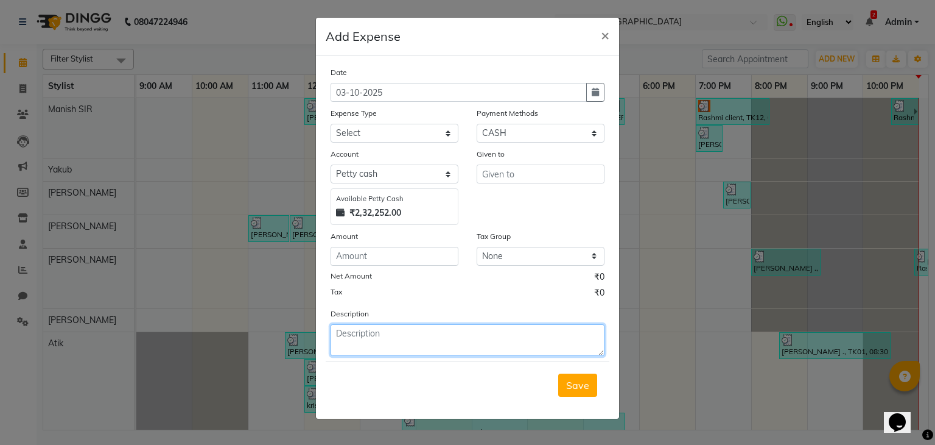
click at [412, 329] on textarea at bounding box center [468, 340] width 274 height 32
type textarea "MILK AND ZEPTO 488 30"
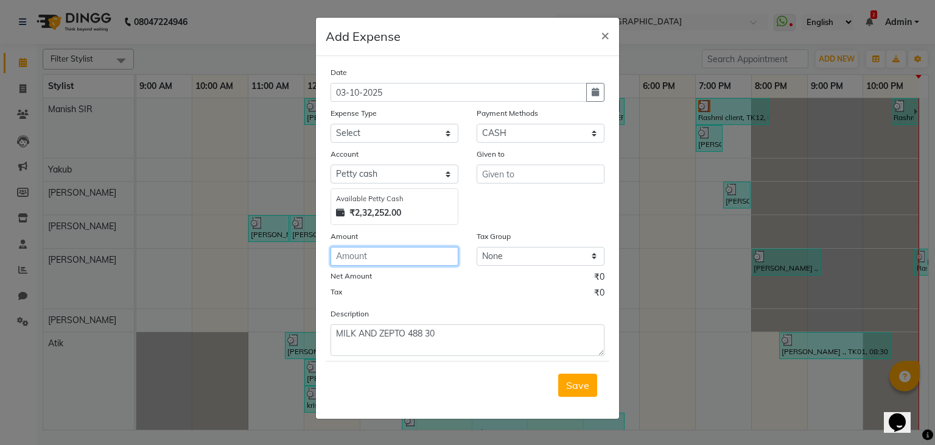
click at [379, 264] on input "number" at bounding box center [395, 256] width 128 height 19
type input "518"
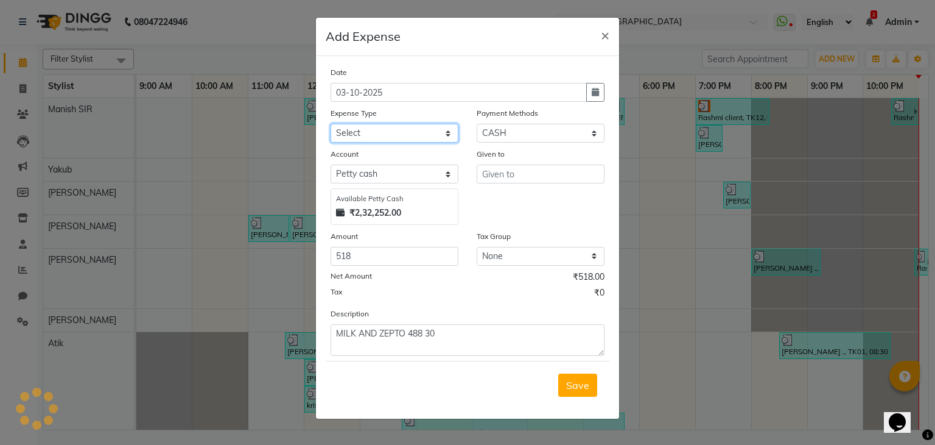
click at [417, 129] on select "Select Advance Salary Bank charges Car maintenance Cash transfer to bank Cash t…" at bounding box center [395, 133] width 128 height 19
select select "8"
click at [331, 125] on select "Select Advance Salary Bank charges Car maintenance Cash transfer to bank Cash t…" at bounding box center [395, 133] width 128 height 19
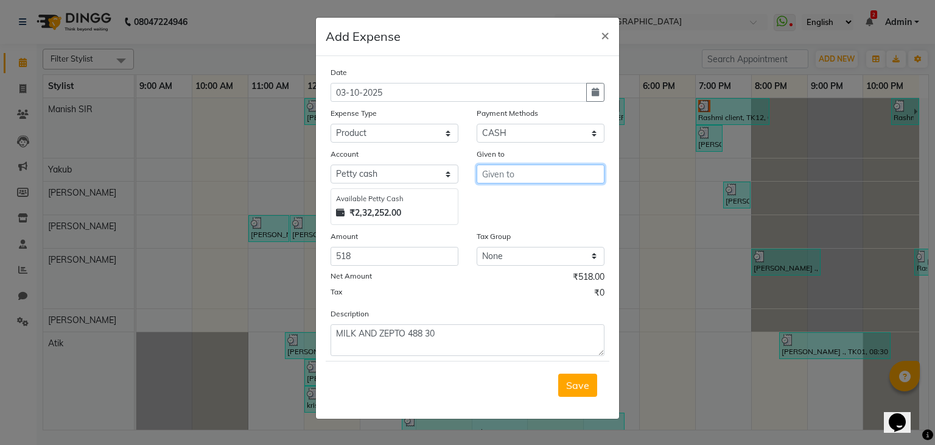
click at [522, 174] on input "text" at bounding box center [541, 173] width 128 height 19
type input "J"
type input "P"
type input "MANNU"
click at [569, 385] on span "Save" at bounding box center [577, 385] width 23 height 12
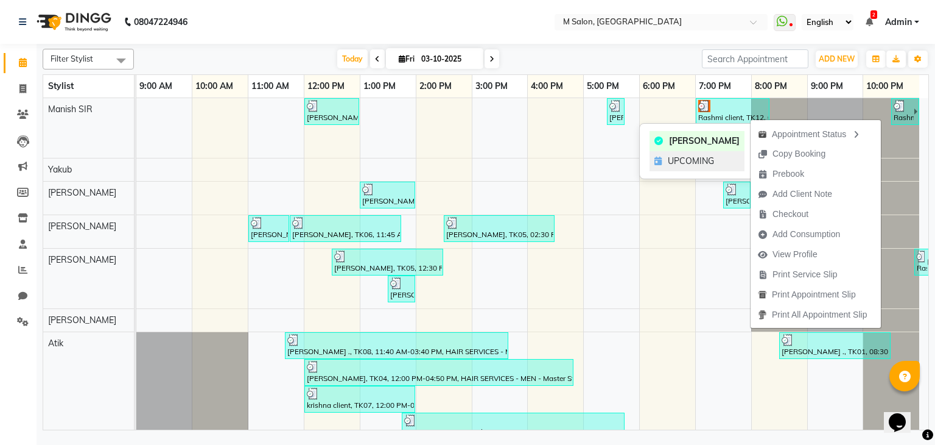
click at [713, 152] on div "UPCOMING" at bounding box center [697, 161] width 95 height 20
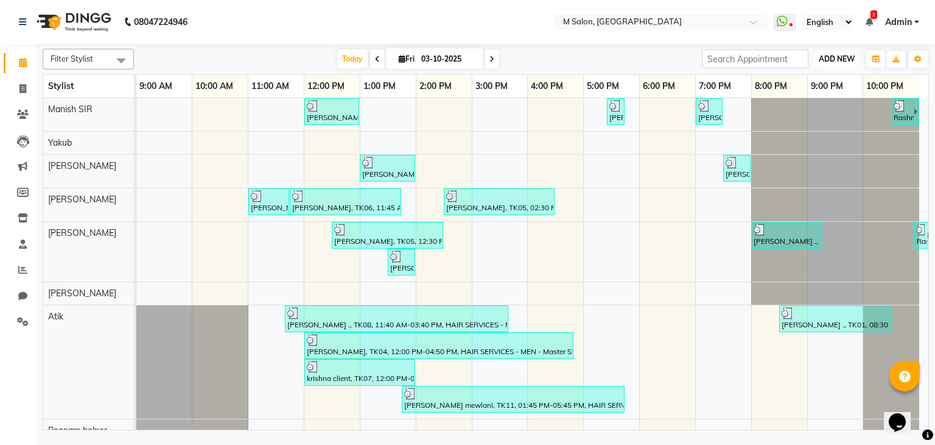
click at [825, 56] on span "ADD NEW" at bounding box center [837, 58] width 36 height 9
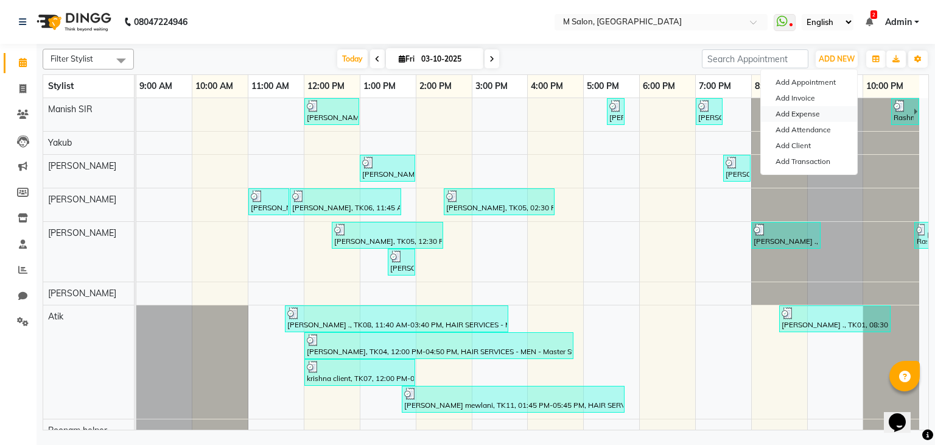
click at [791, 111] on link "Add Expense" at bounding box center [809, 114] width 96 height 16
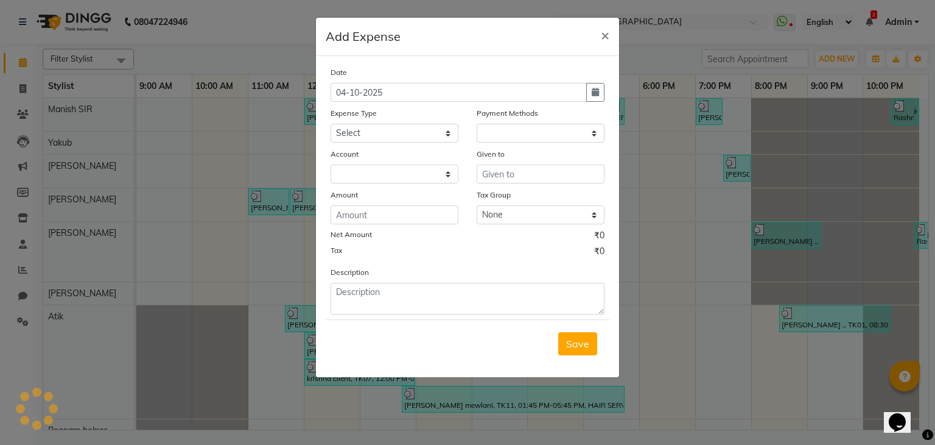
select select "1"
select select "7908"
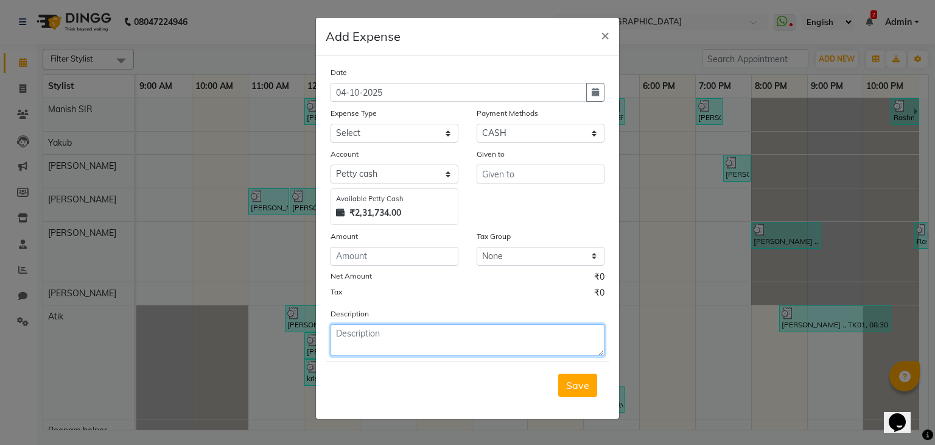
click at [398, 345] on textarea at bounding box center [468, 340] width 274 height 32
type textarea "COFFEE 20"
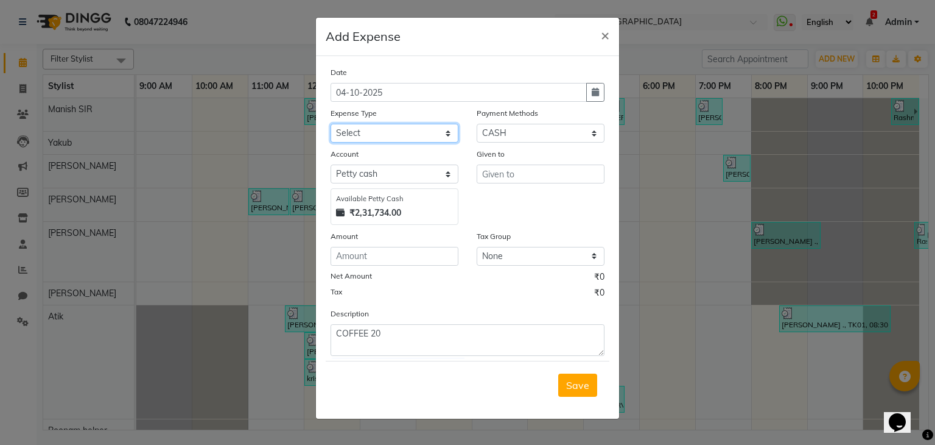
click at [382, 132] on select "Select Advance Salary Bank charges Car maintenance Cash transfer to bank Cash t…" at bounding box center [395, 133] width 128 height 19
select select "17"
click at [331, 125] on select "Select Advance Salary Bank charges Car maintenance Cash transfer to bank Cash t…" at bounding box center [395, 133] width 128 height 19
click at [590, 384] on button "Save" at bounding box center [577, 384] width 39 height 23
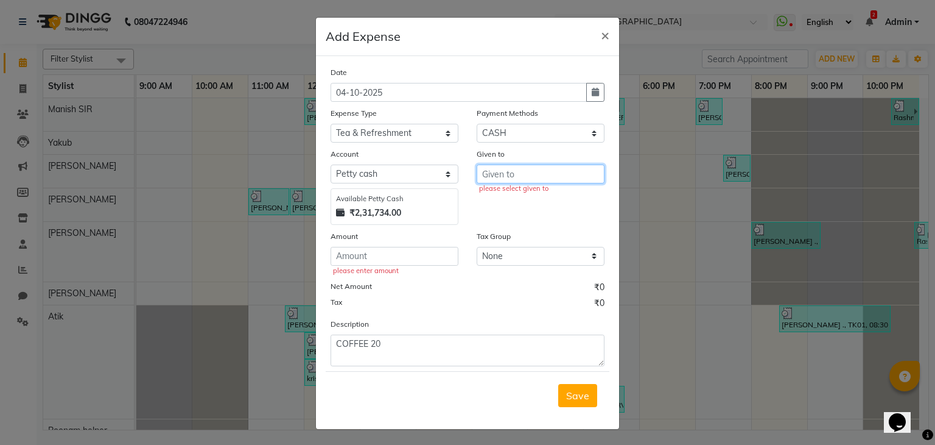
click at [550, 171] on input "text" at bounding box center [541, 173] width 128 height 19
type input "S"
type input "MANNU"
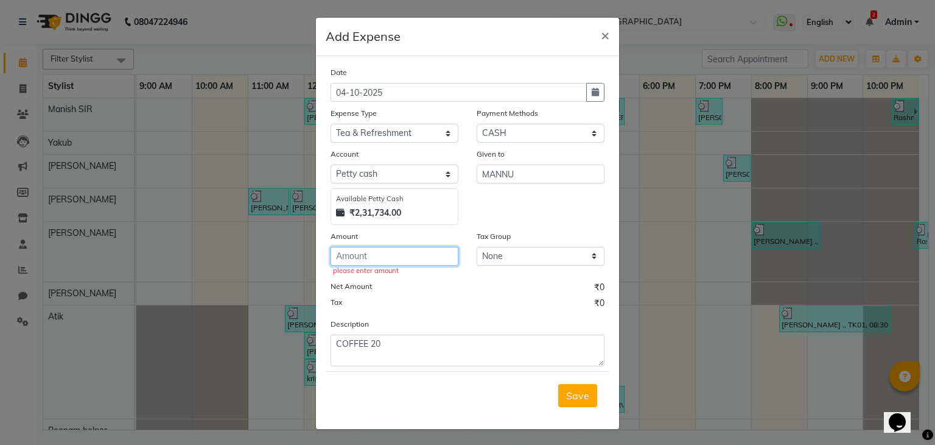
click at [353, 254] on input "number" at bounding box center [395, 256] width 128 height 19
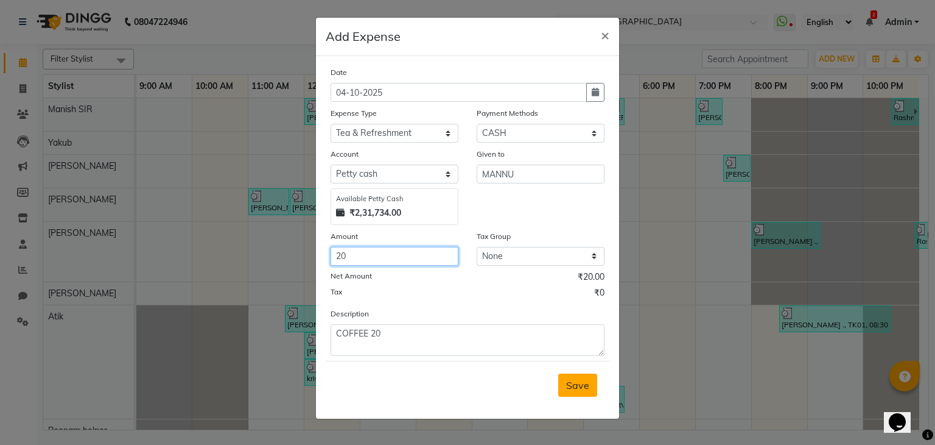
type input "20"
click at [588, 395] on button "Save" at bounding box center [577, 384] width 39 height 23
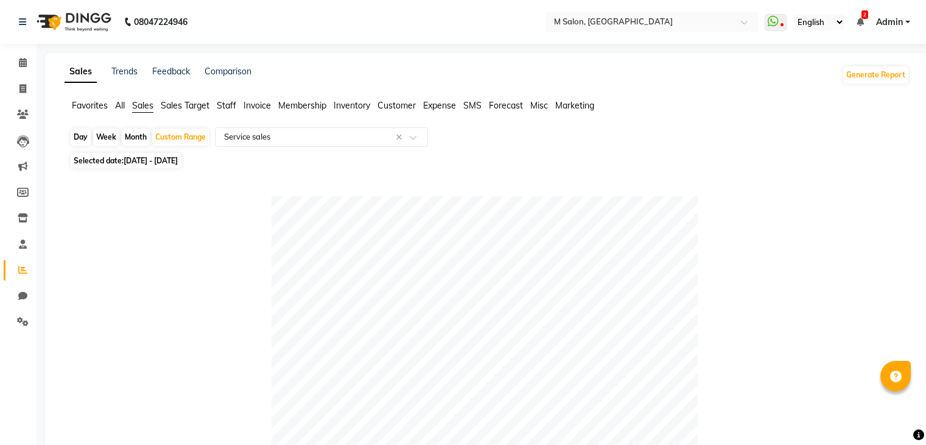
select select "full_report"
select select "csv"
click at [19, 264] on span at bounding box center [22, 270] width 21 height 14
click at [19, 244] on icon at bounding box center [23, 243] width 8 height 9
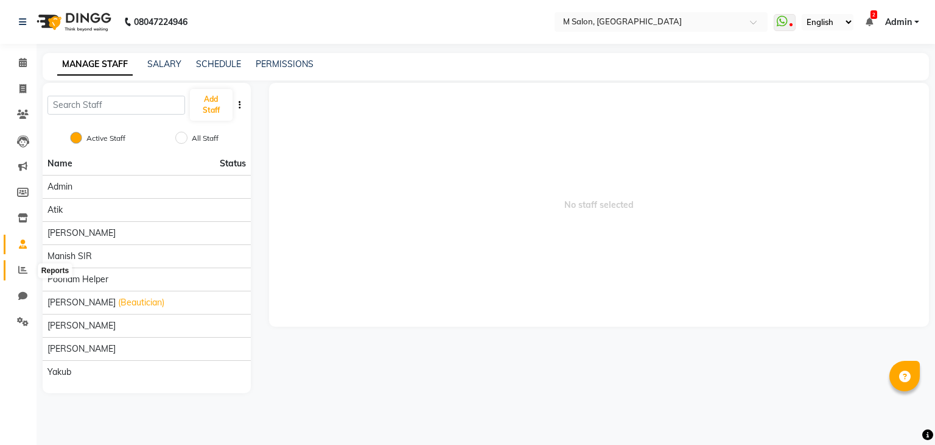
click at [21, 265] on icon at bounding box center [22, 269] width 9 height 9
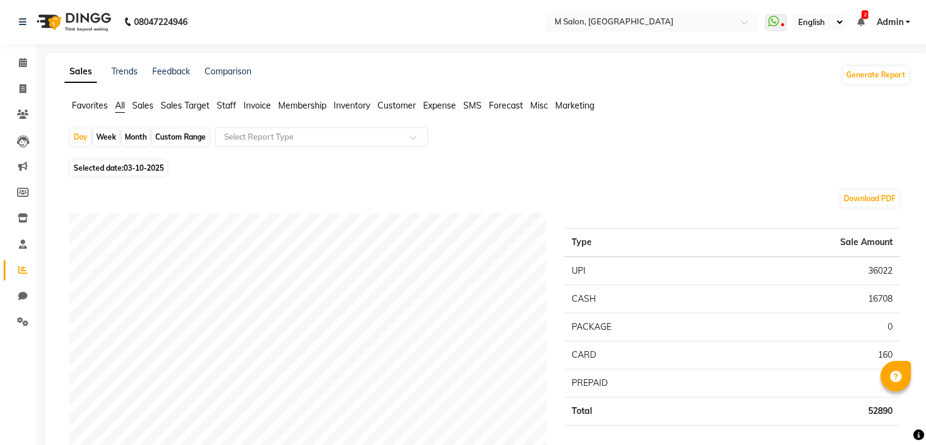
click at [181, 133] on div "Custom Range" at bounding box center [180, 136] width 57 height 17
select select "10"
select select "2025"
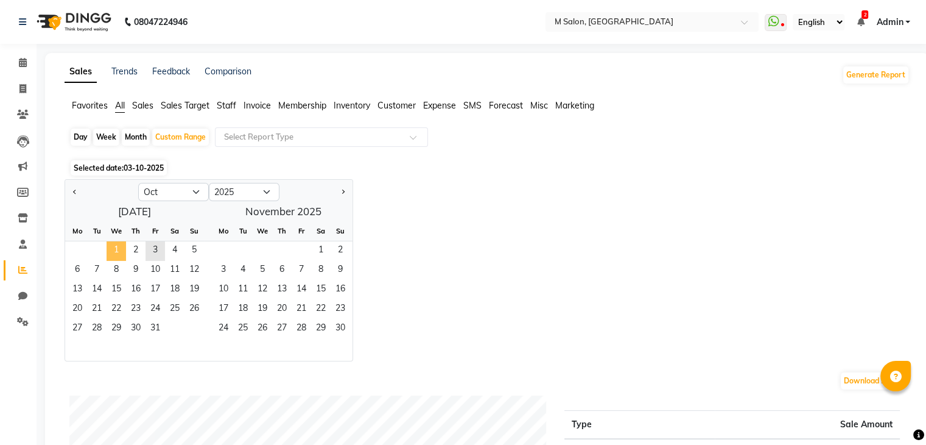
click at [110, 249] on span "1" at bounding box center [116, 250] width 19 height 19
click at [155, 249] on span "3" at bounding box center [155, 250] width 19 height 19
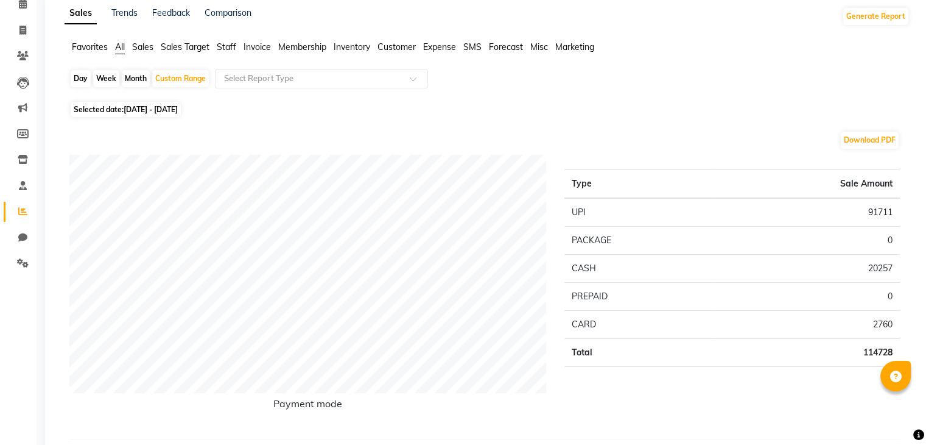
scroll to position [37, 0]
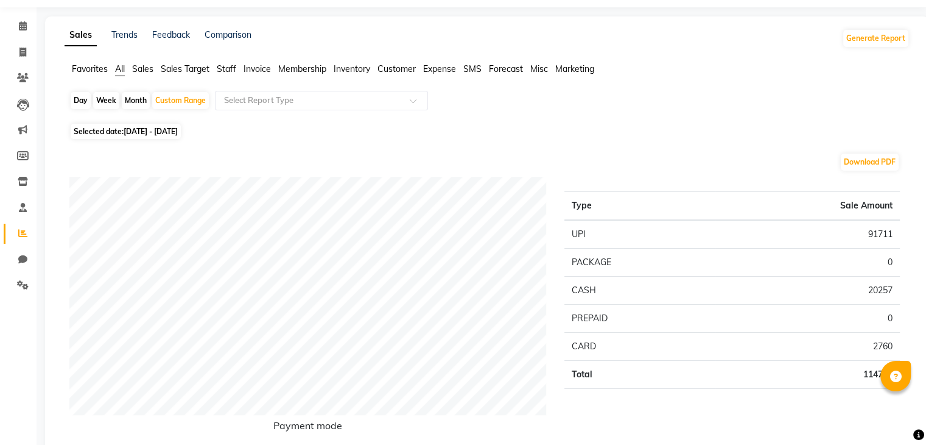
click at [178, 129] on span "01-10-2025 - 03-10-2025" at bounding box center [151, 131] width 54 height 9
select select "10"
select select "2025"
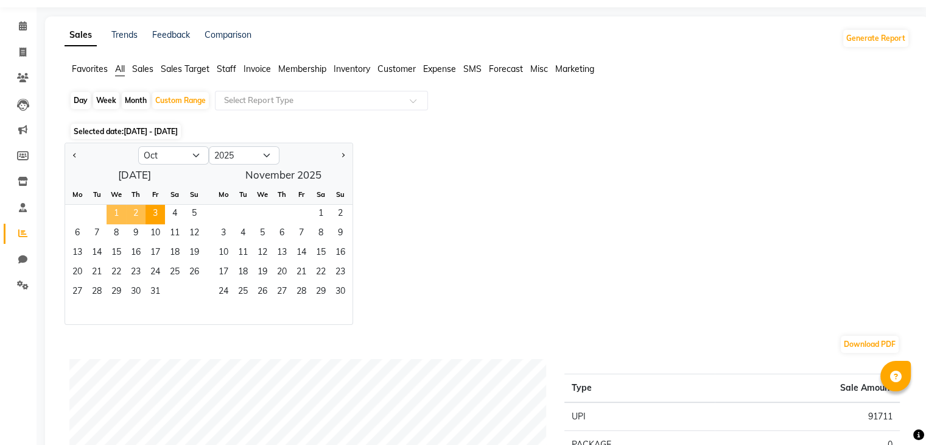
click at [113, 209] on span "1" at bounding box center [116, 214] width 19 height 19
click at [166, 213] on span "4" at bounding box center [174, 214] width 19 height 19
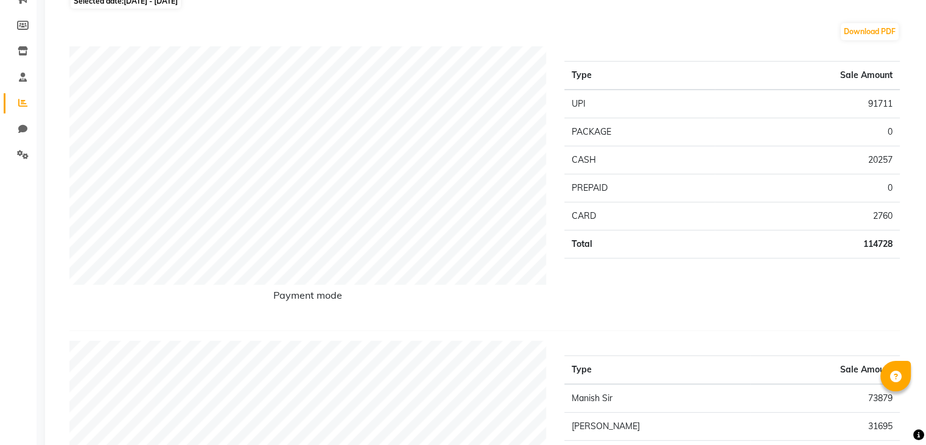
scroll to position [96, 0]
